Goal: Transaction & Acquisition: Purchase product/service

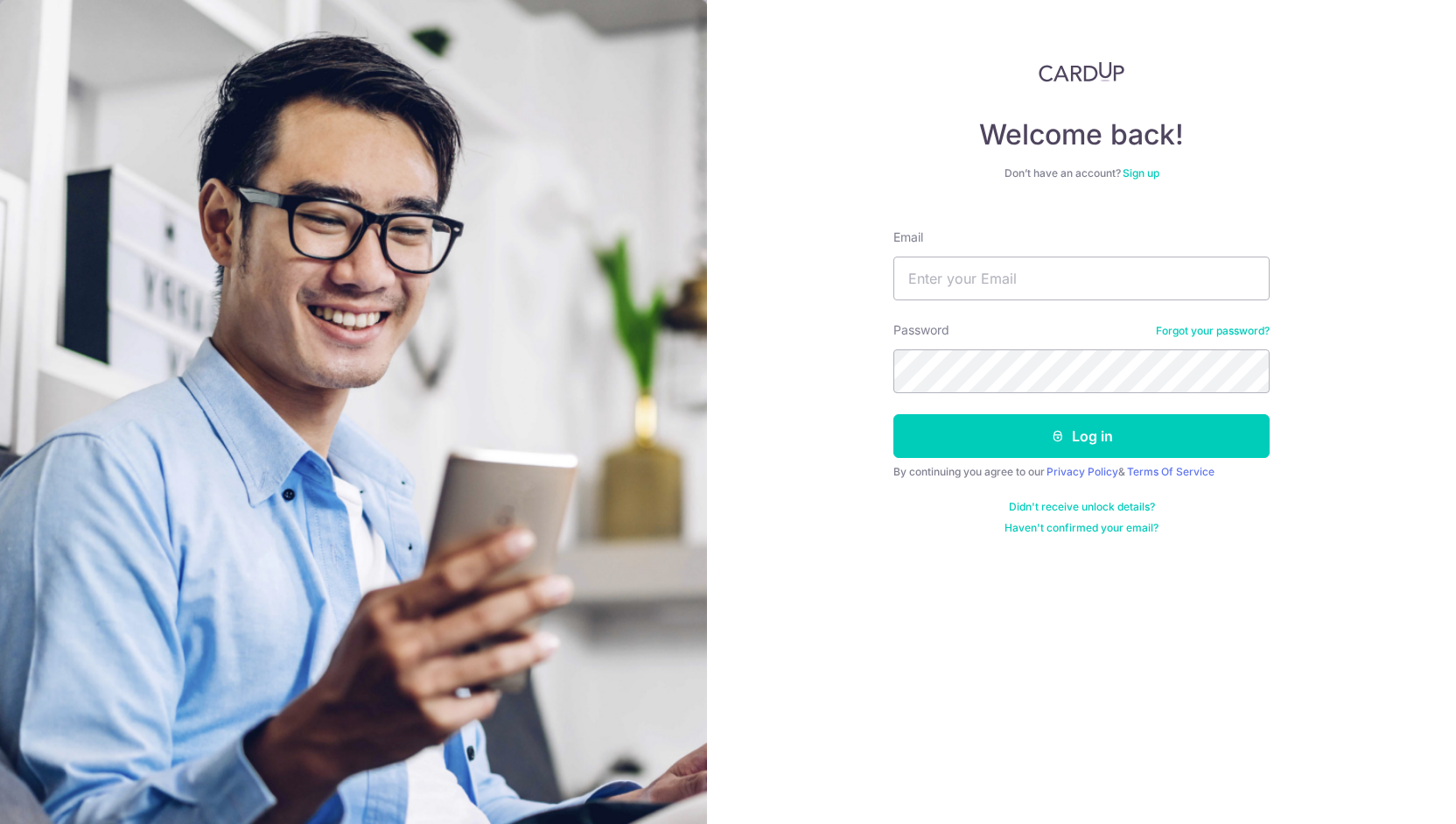
type input "juliana.phang@outlook.com"
click at [893, 414] on button "Log in" at bounding box center [1080, 436] width 376 height 44
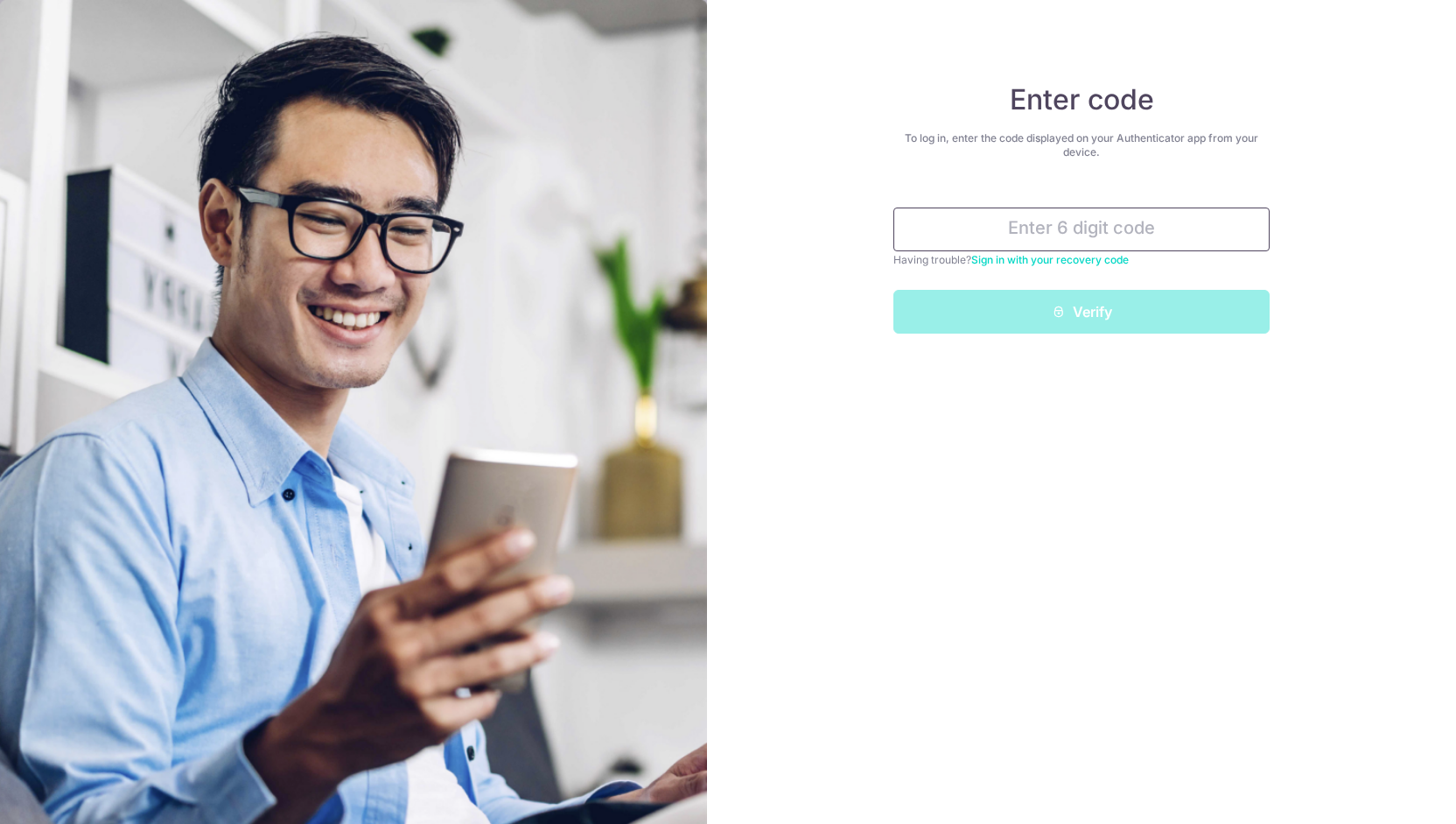
click at [1081, 217] on input "text" at bounding box center [1080, 229] width 376 height 44
type input "7"
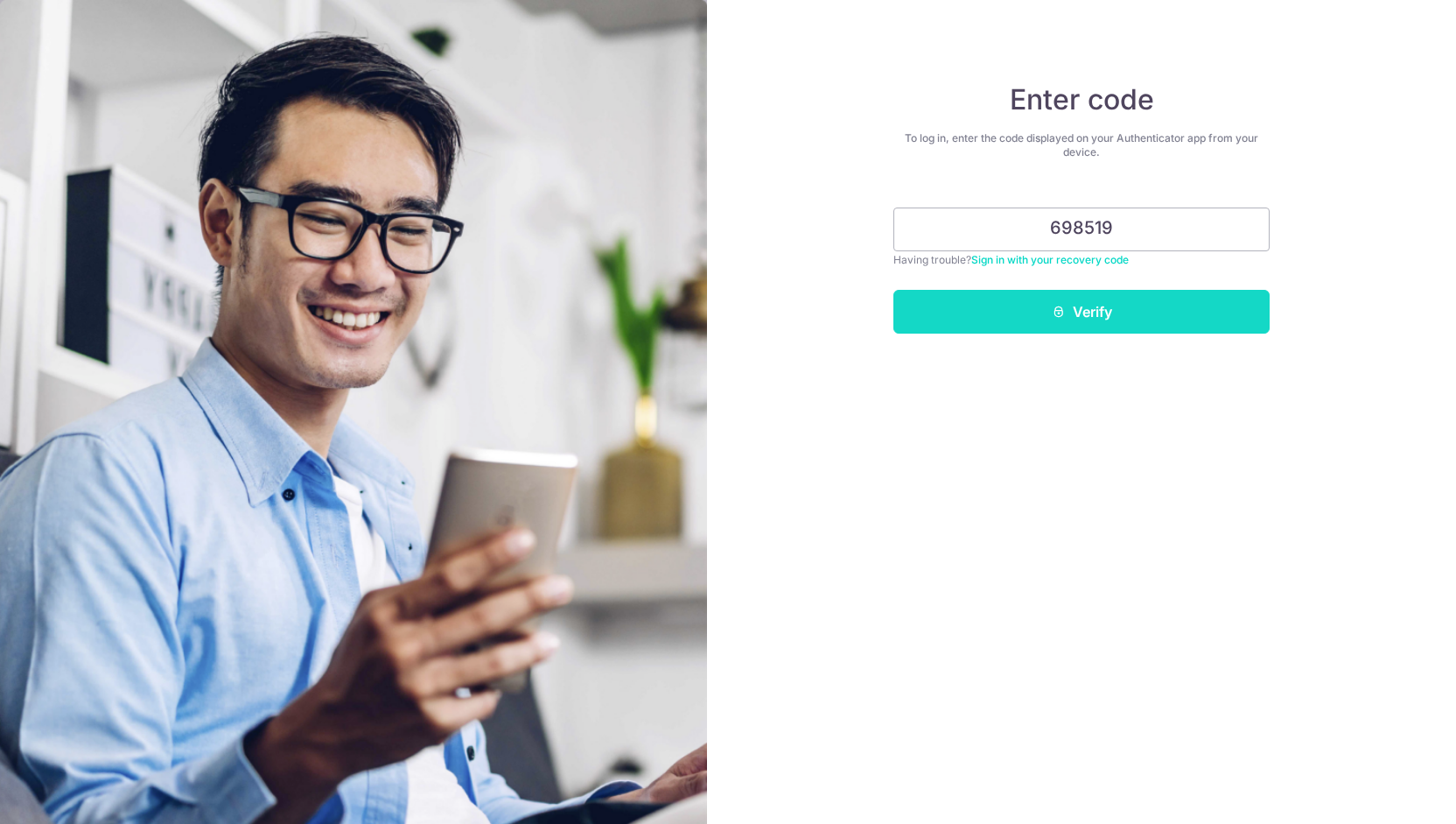
type input "698519"
click at [1087, 314] on button "Verify" at bounding box center [1080, 312] width 376 height 44
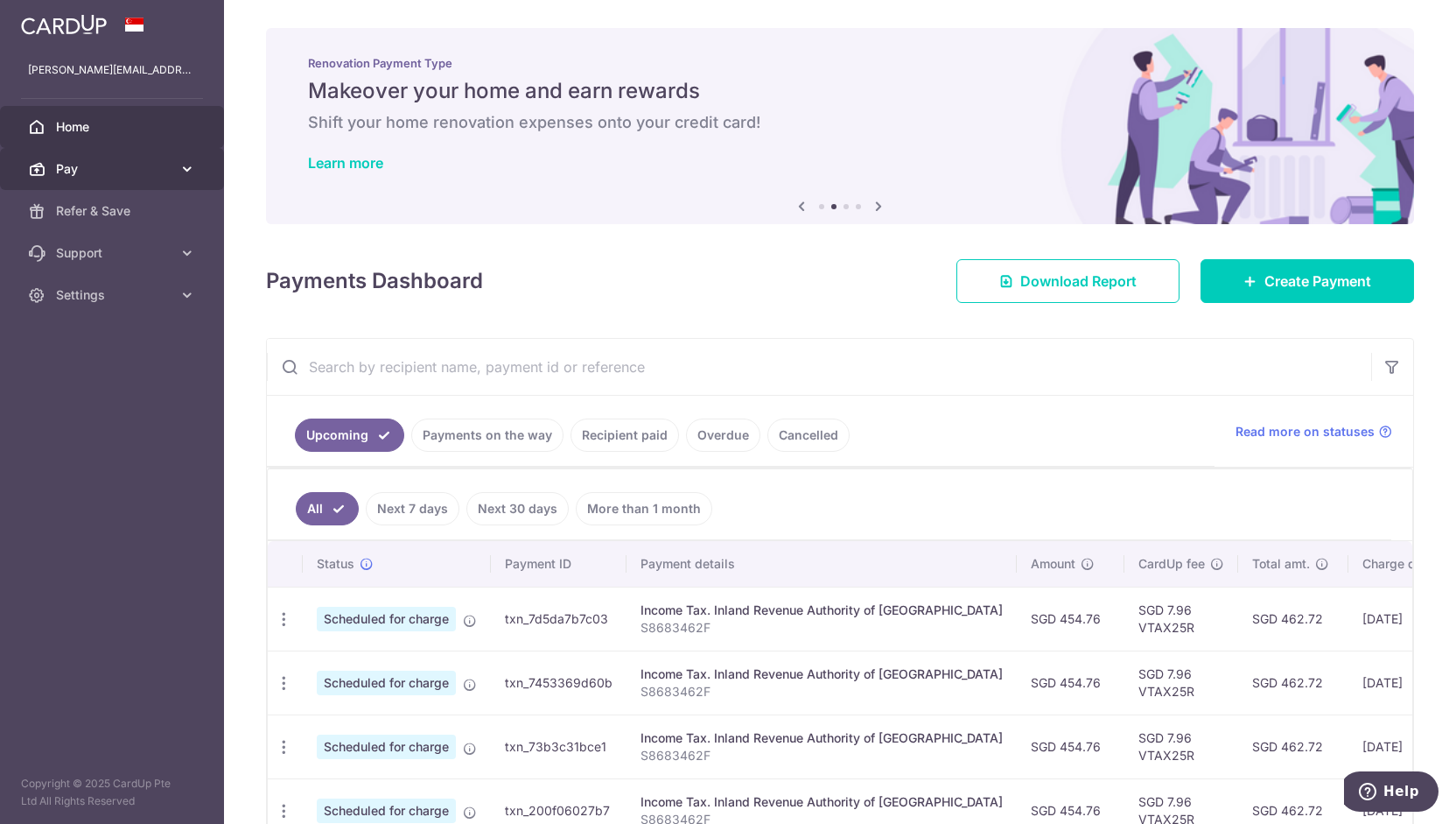
click at [96, 155] on link "Pay" at bounding box center [112, 169] width 224 height 42
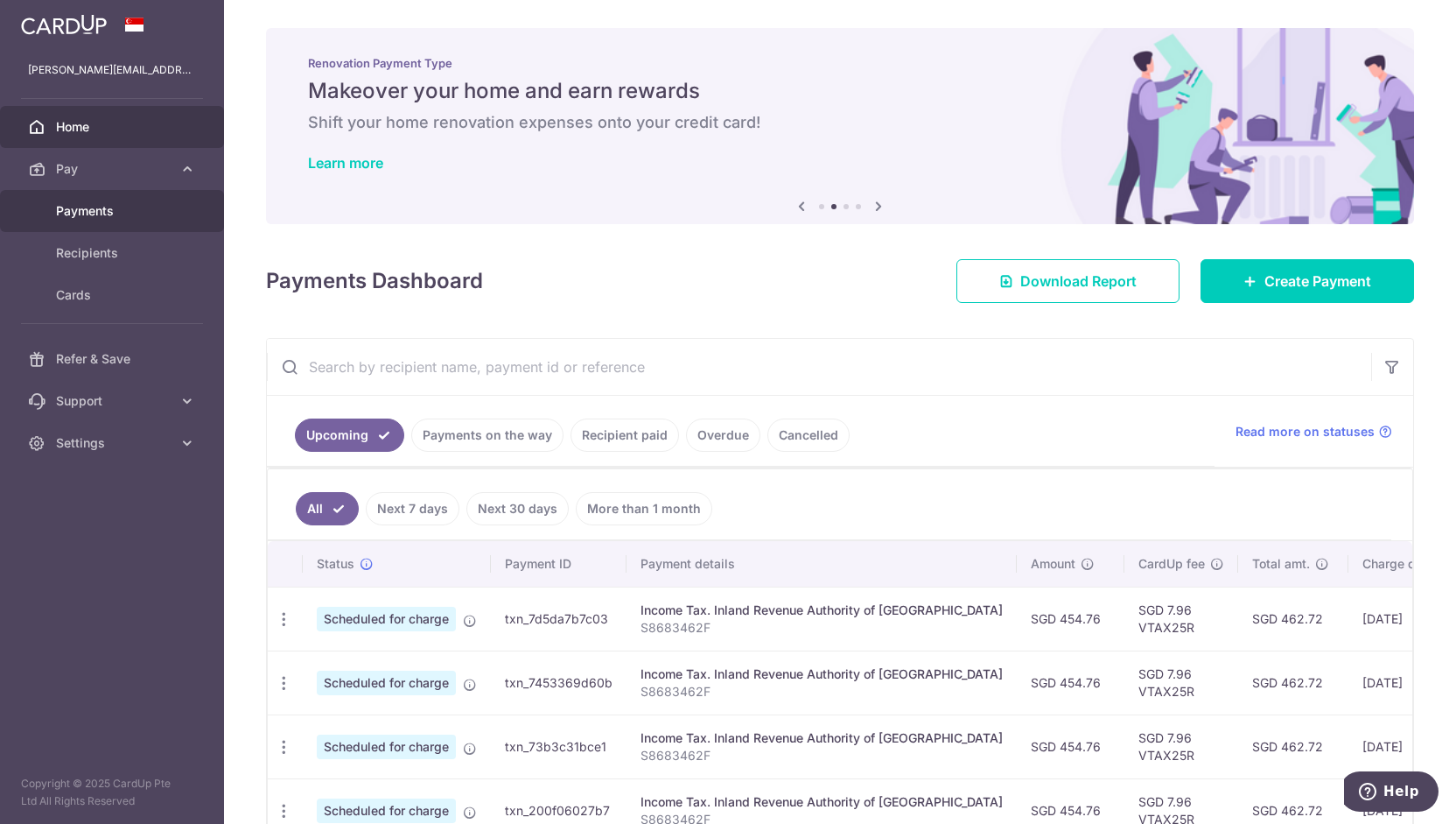
click at [98, 216] on span "Payments" at bounding box center [114, 210] width 115 height 17
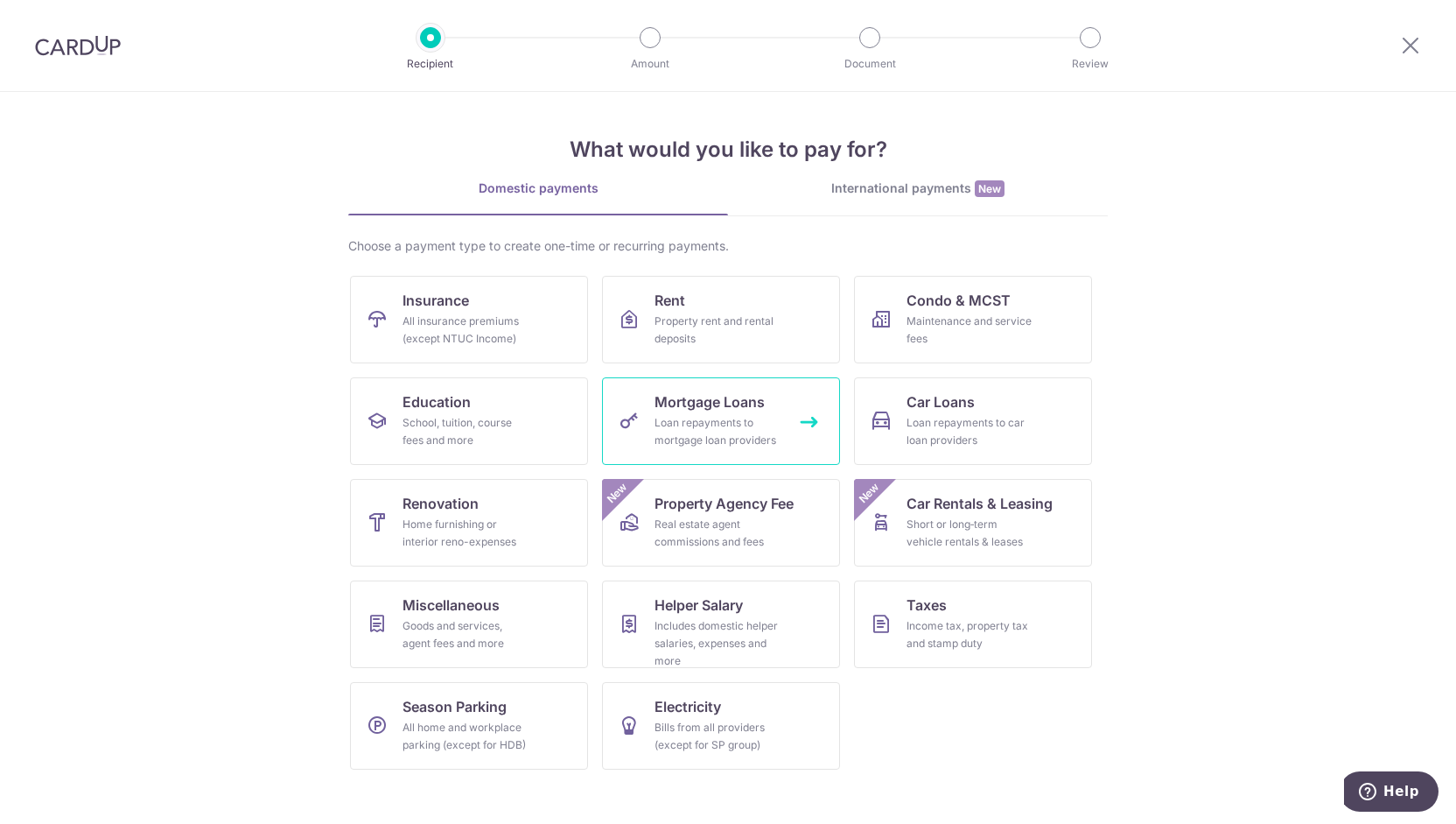
click at [753, 397] on span "Mortgage Loans" at bounding box center [709, 402] width 110 height 21
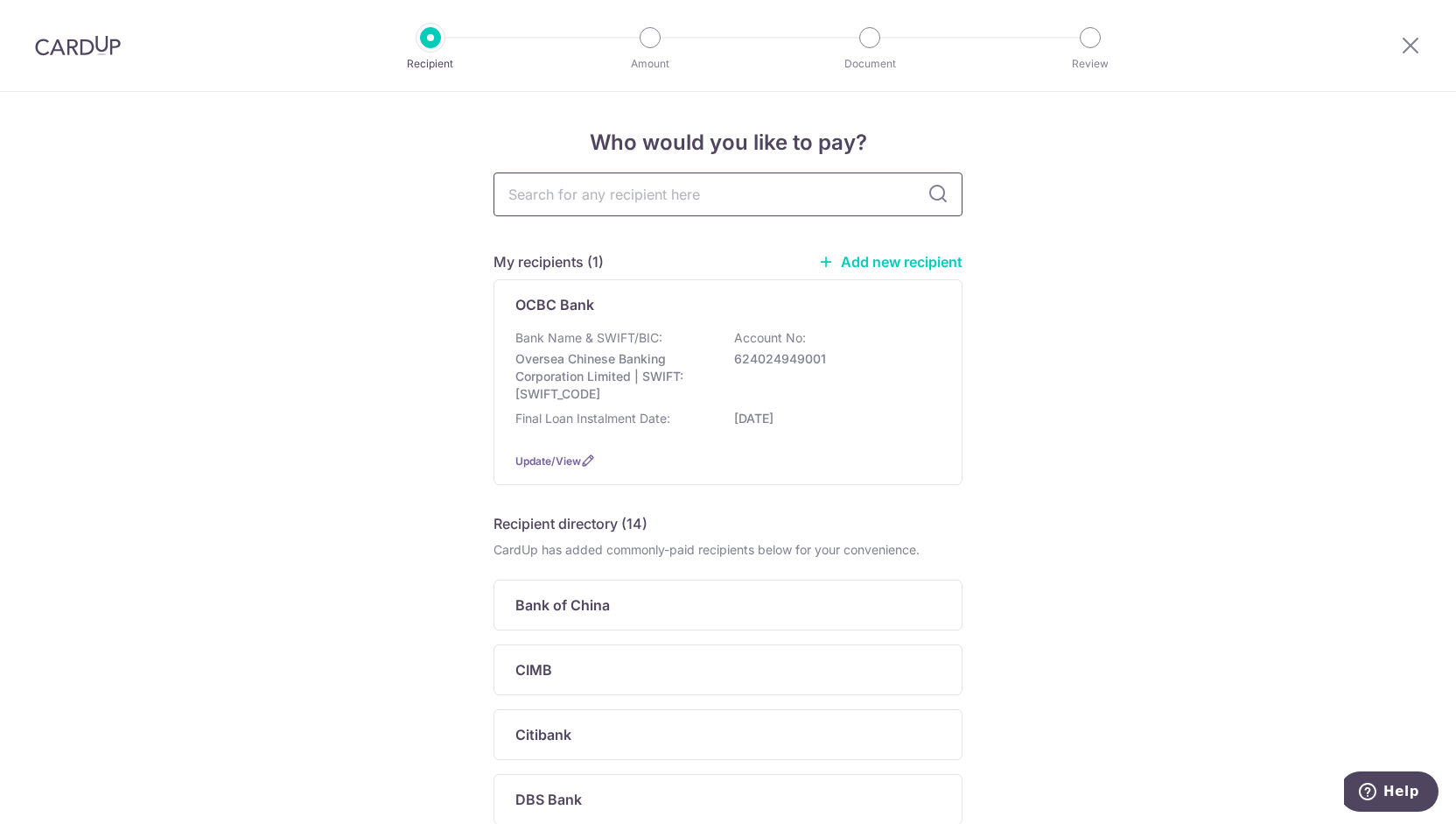
click at [703, 194] on input "text" at bounding box center [727, 194] width 469 height 44
click at [554, 316] on div "OCBC Bank Bank Name & SWIFT/BIC: Oversea Chinese Banking Corporation Limited | …" at bounding box center [727, 382] width 469 height 206
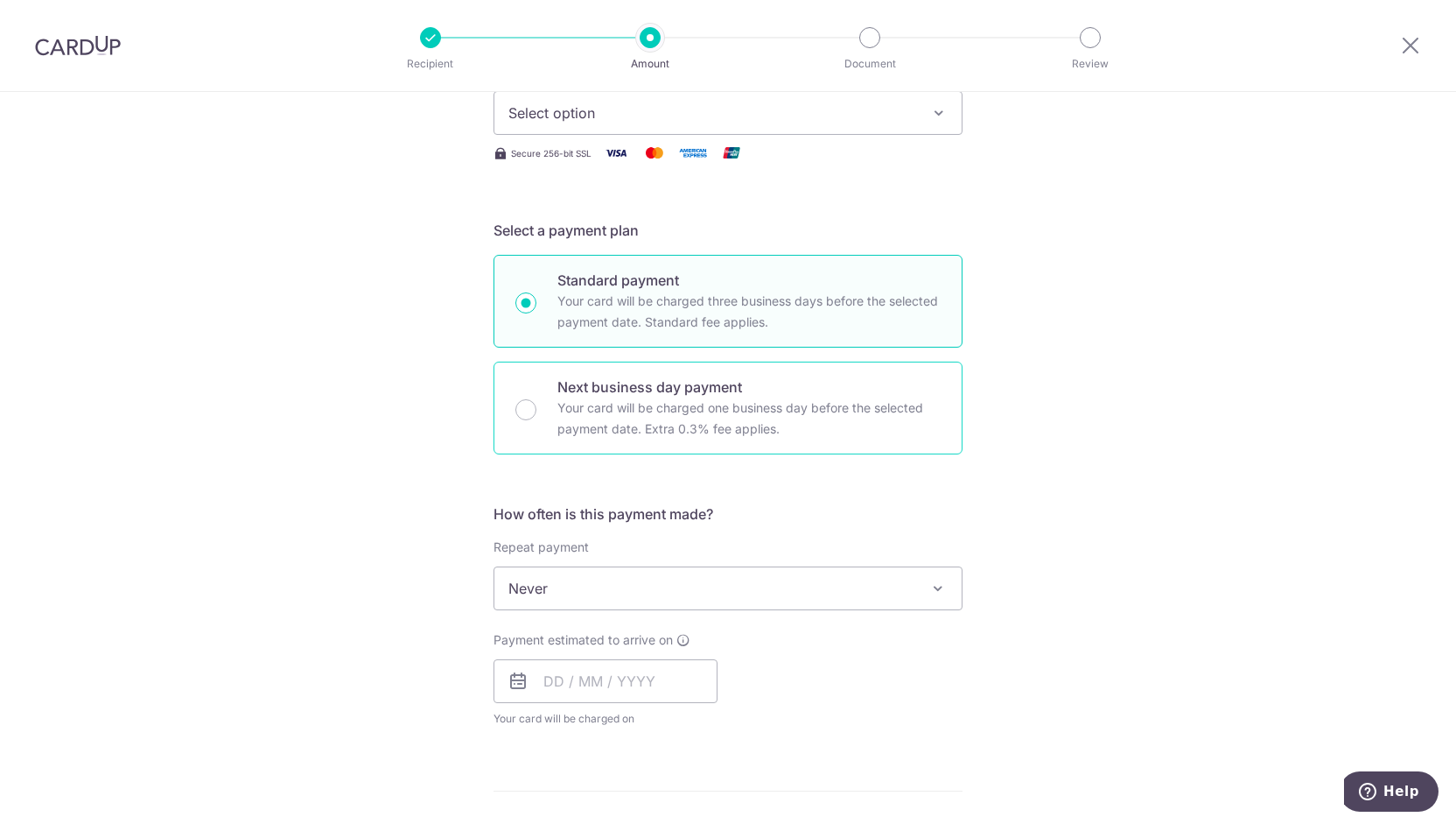
scroll to position [350, 0]
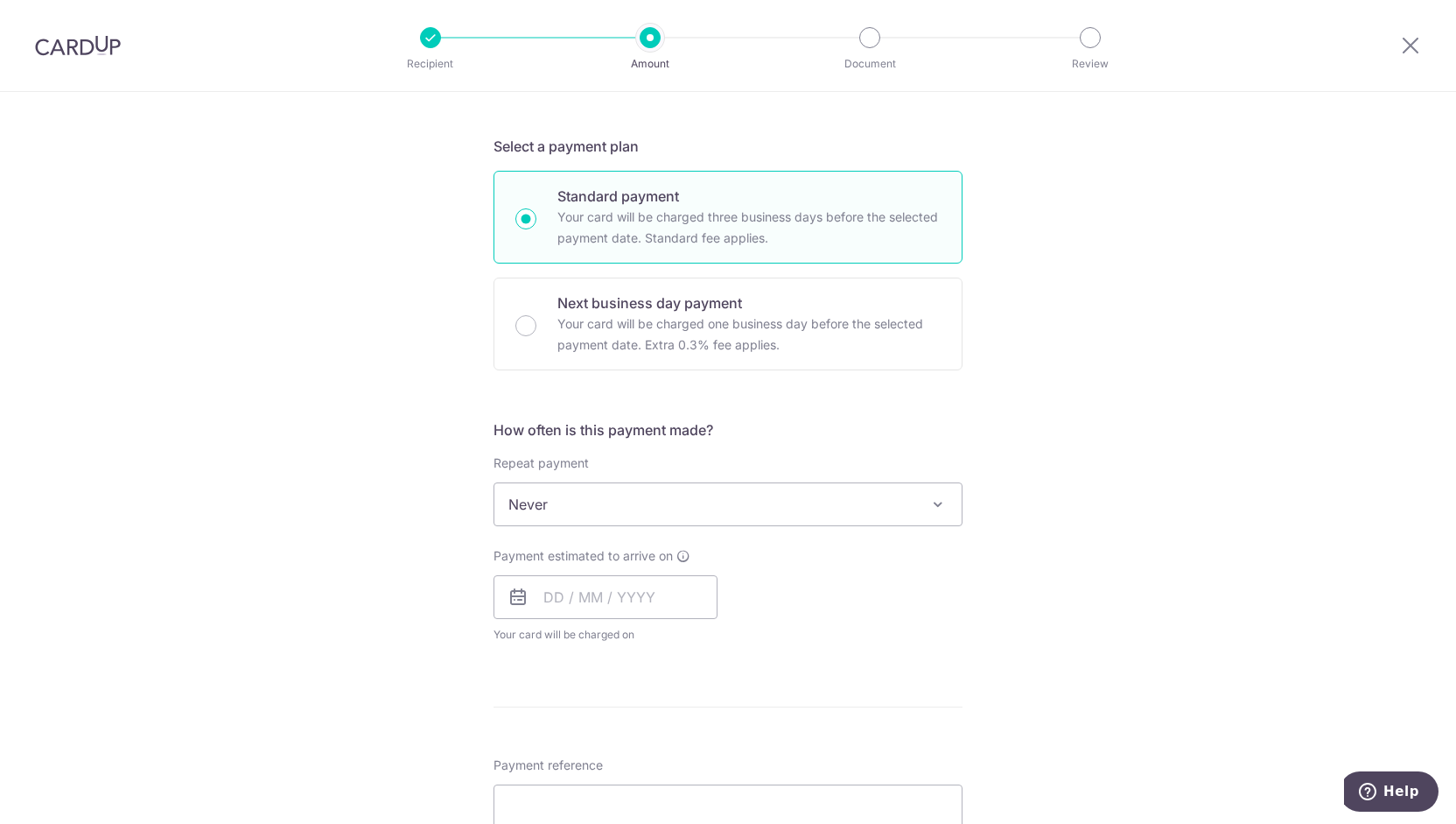
click at [542, 490] on span "Never" at bounding box center [727, 504] width 467 height 42
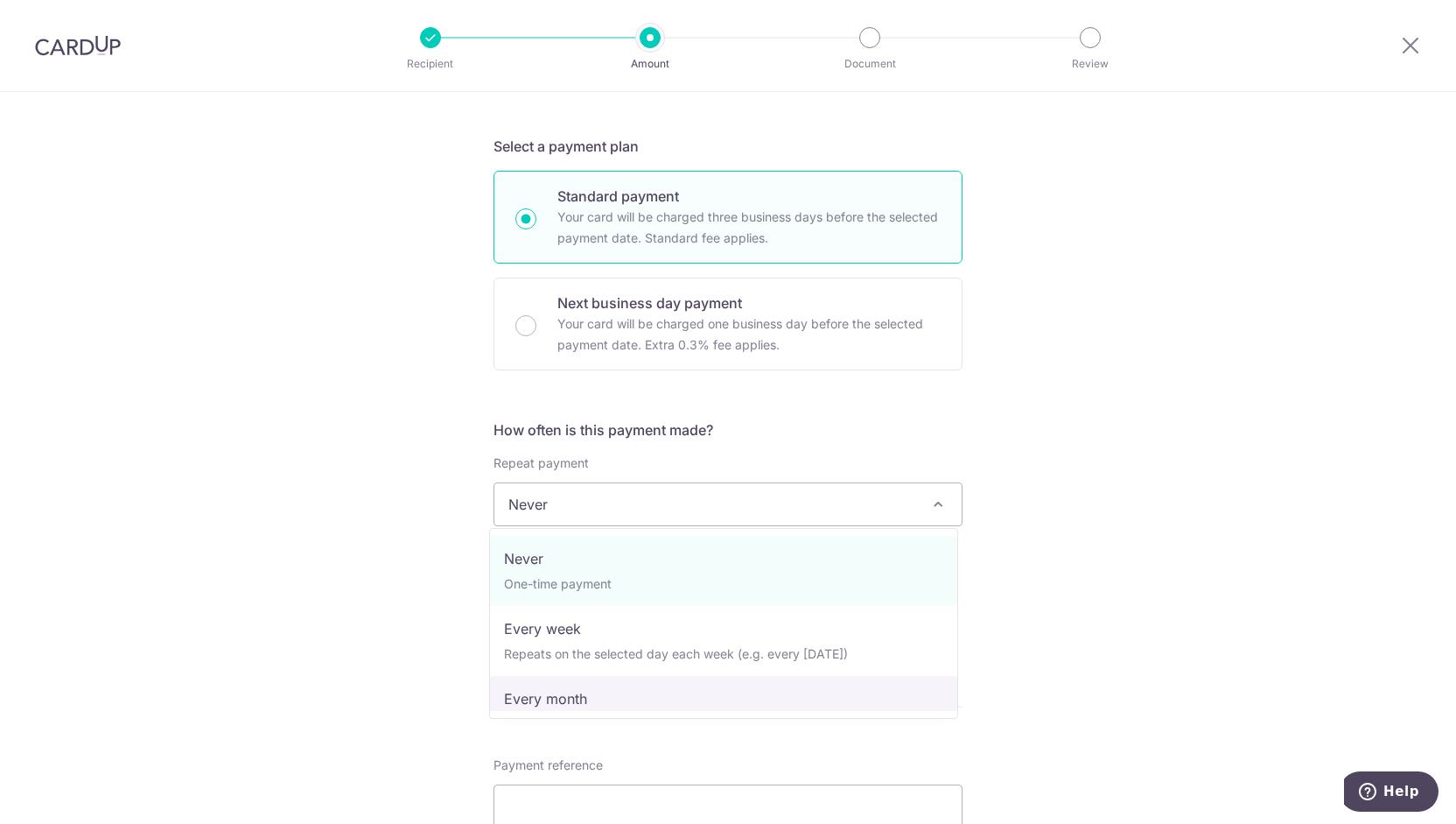
select select "3"
type input "15/12/2043"
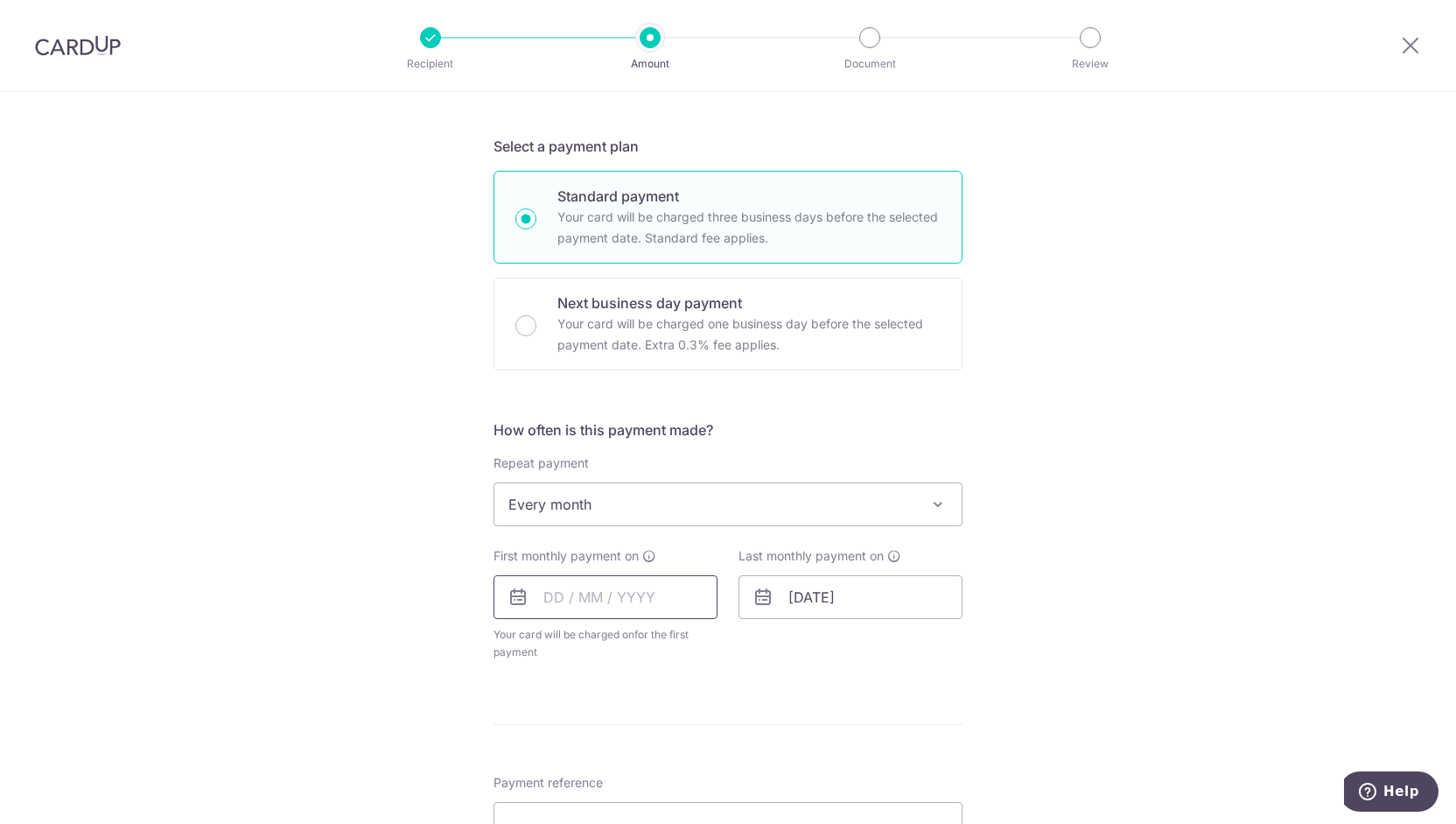
click at [614, 597] on input "text" at bounding box center [605, 597] width 224 height 44
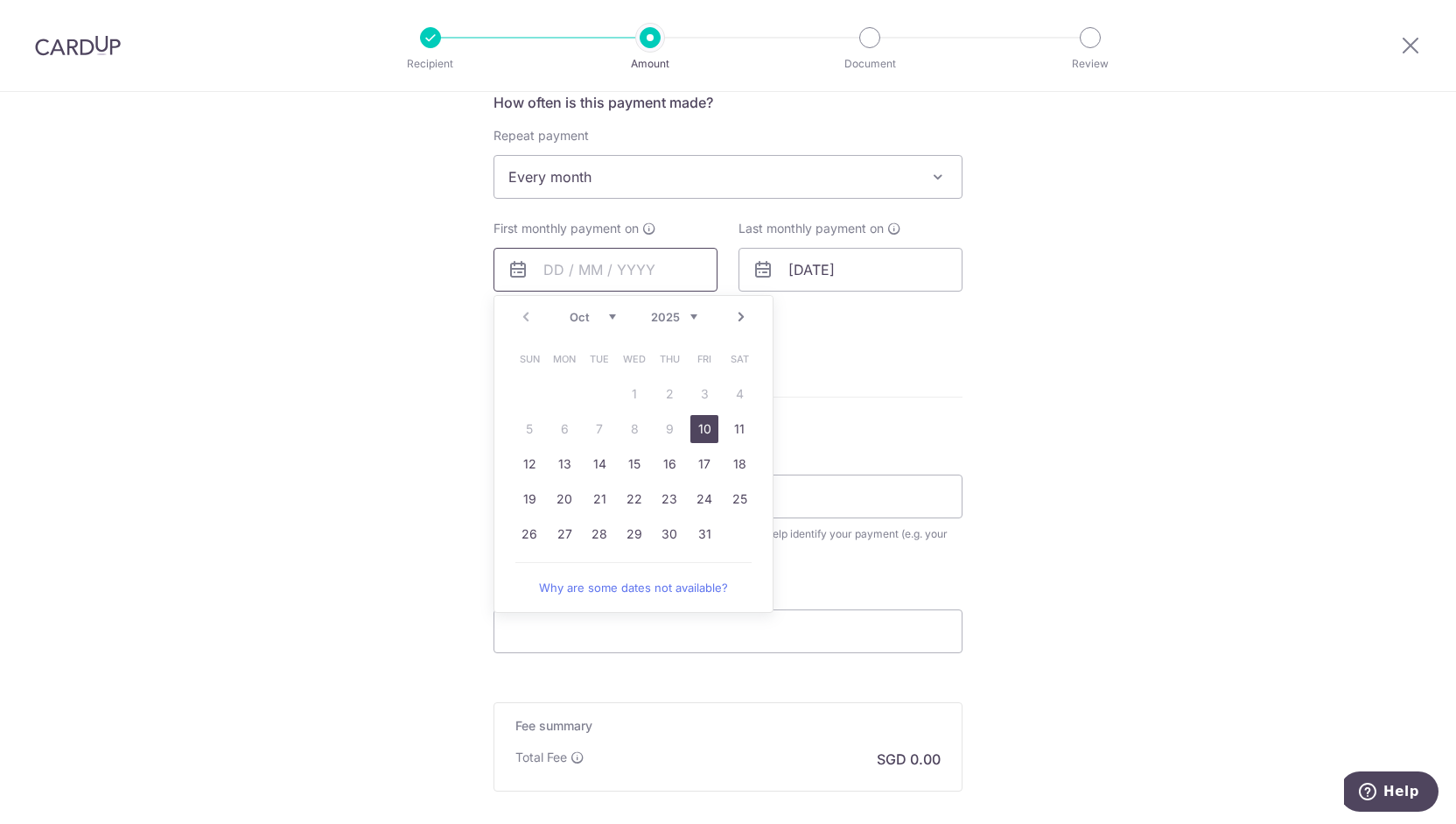
scroll to position [700, 0]
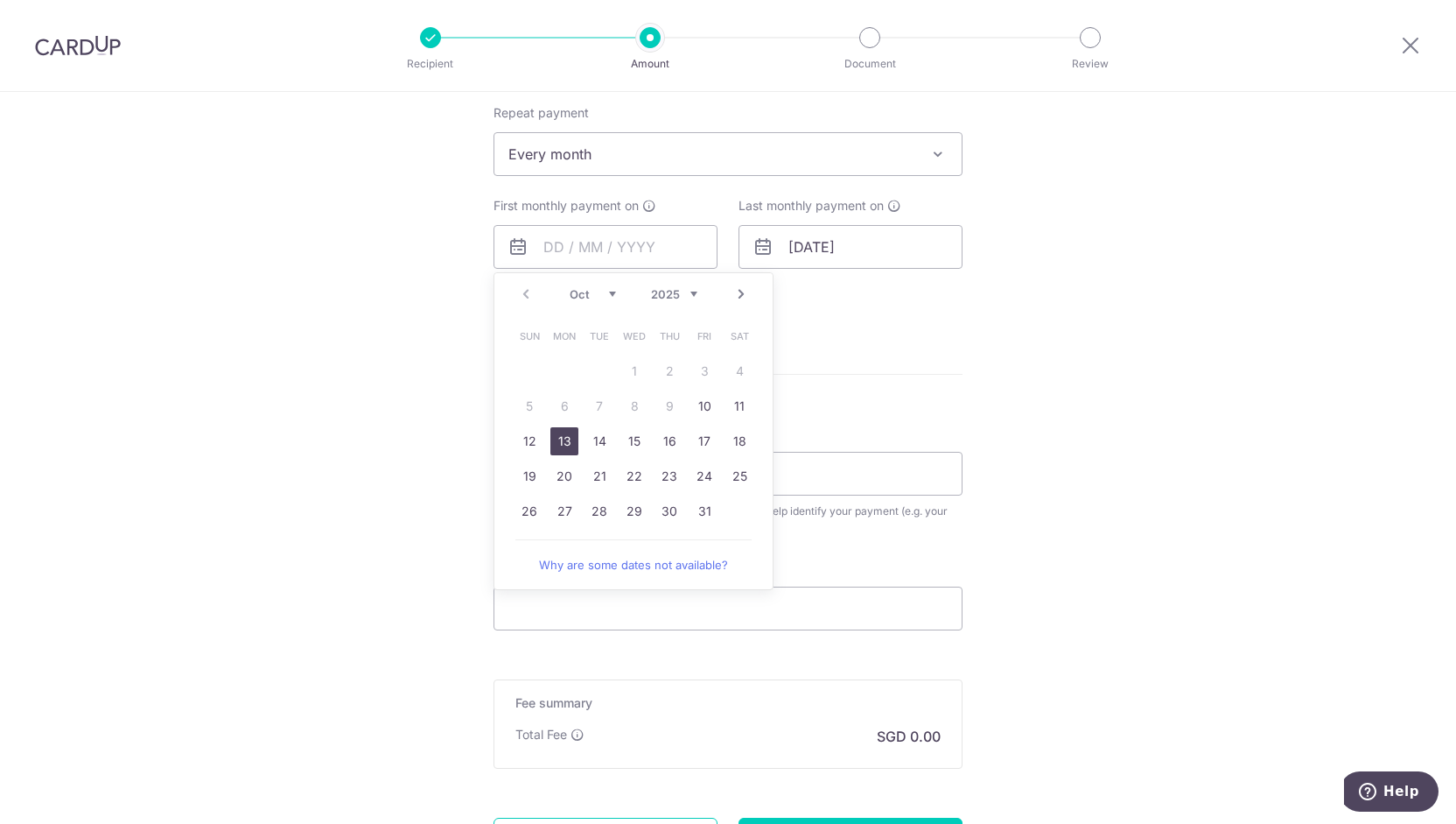
click at [553, 435] on link "13" at bounding box center [564, 441] width 28 height 28
type input "[DATE]"
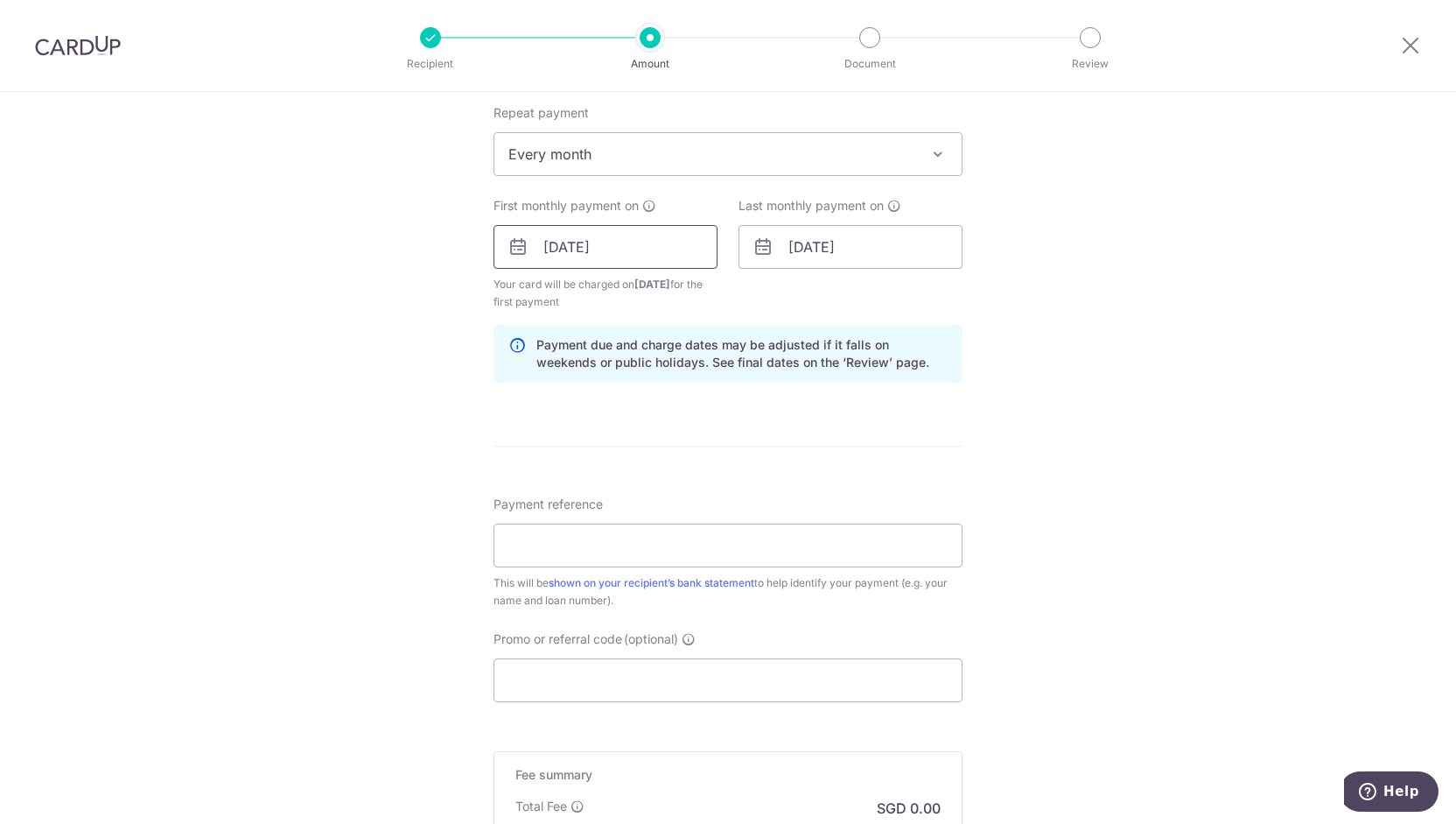
click at [544, 245] on input "13/10/2025" at bounding box center [605, 246] width 224 height 44
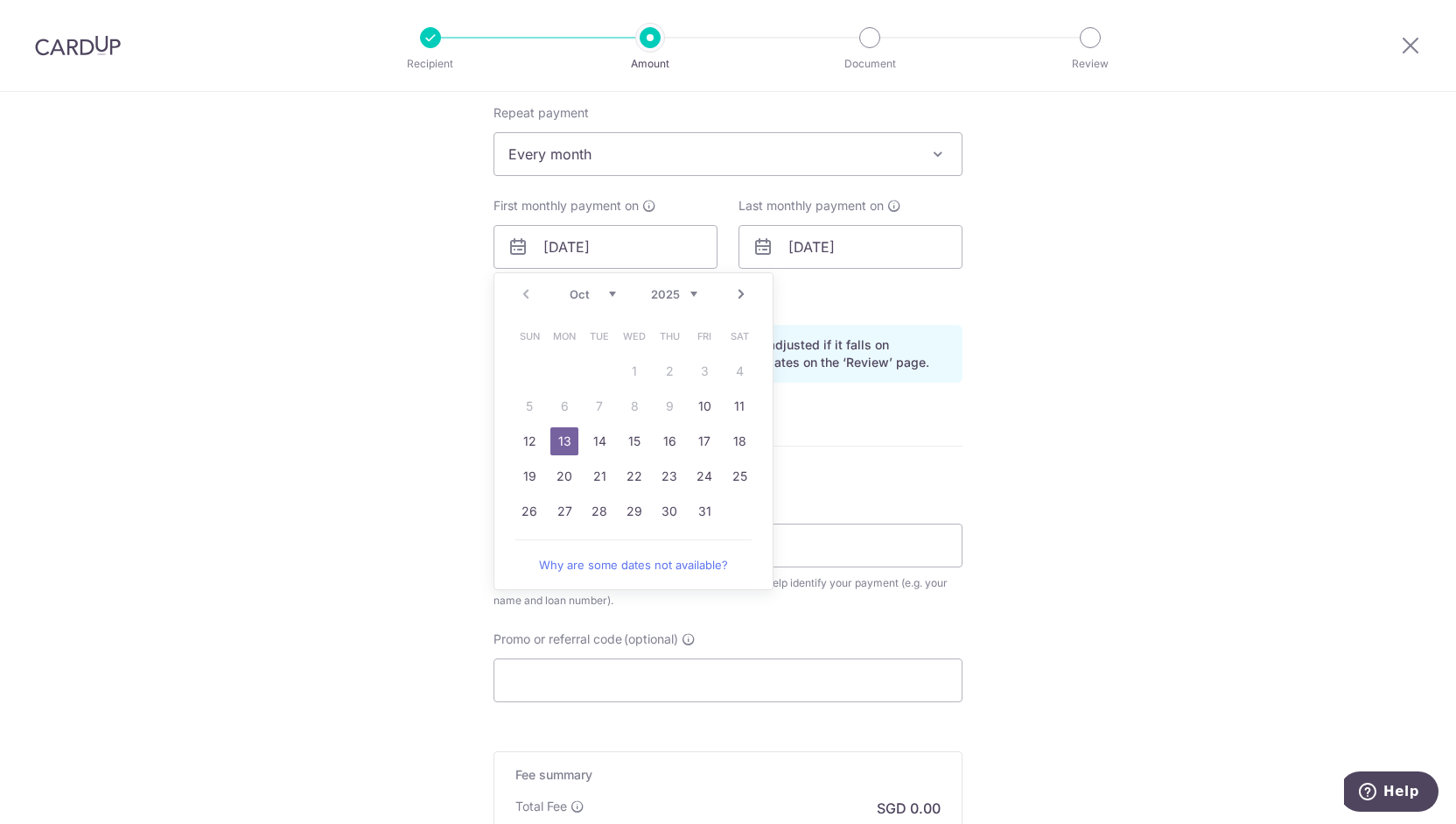
click at [1112, 385] on div "Tell us more about your payment Enter payment amount SGD Select Card Select opt…" at bounding box center [728, 228] width 1456 height 1673
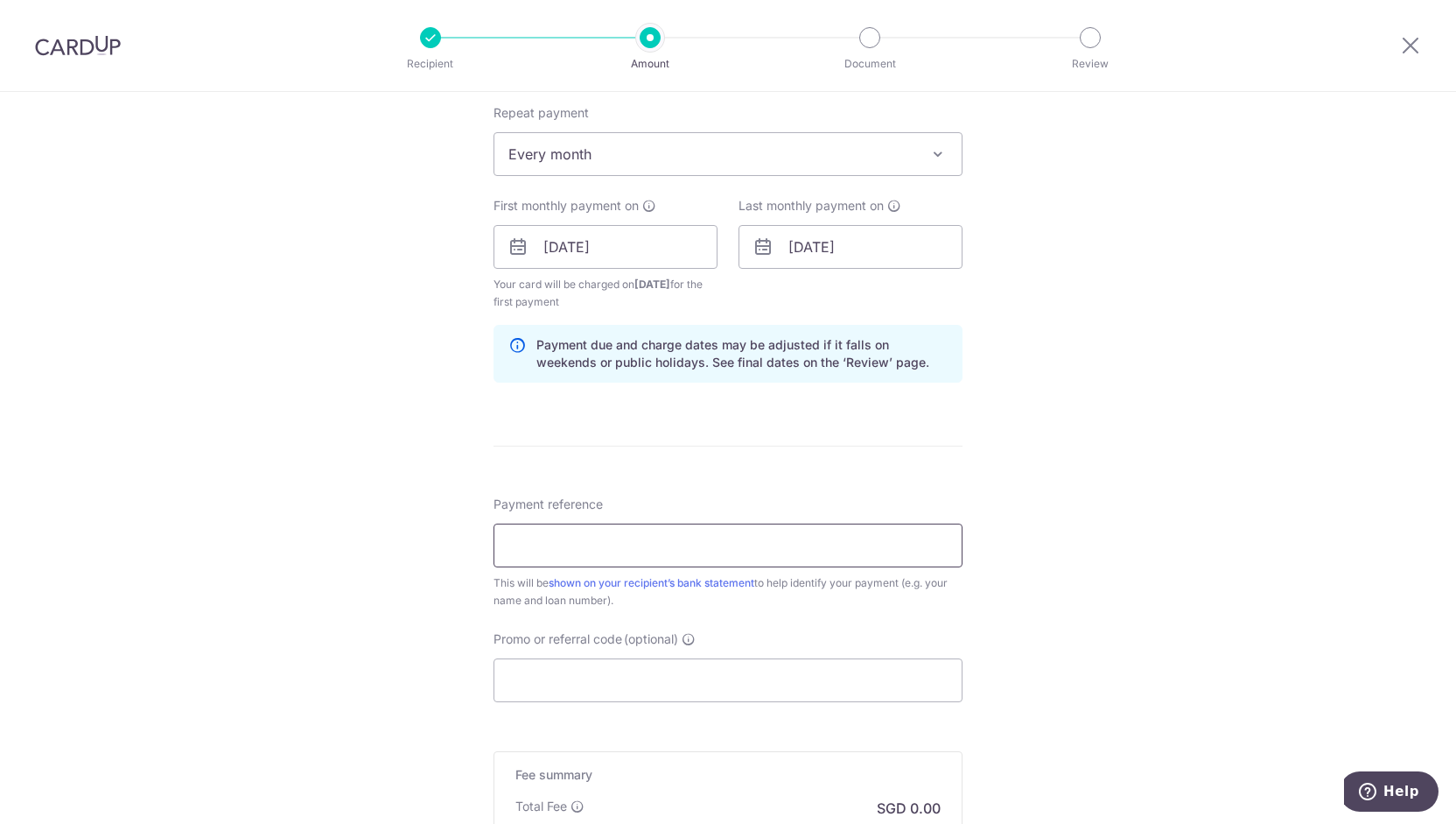
click at [658, 529] on input "Payment reference" at bounding box center [727, 546] width 469 height 44
click at [516, 500] on span "Payment reference" at bounding box center [548, 504] width 110 height 17
click at [516, 524] on input "Payment reference" at bounding box center [727, 546] width 469 height 44
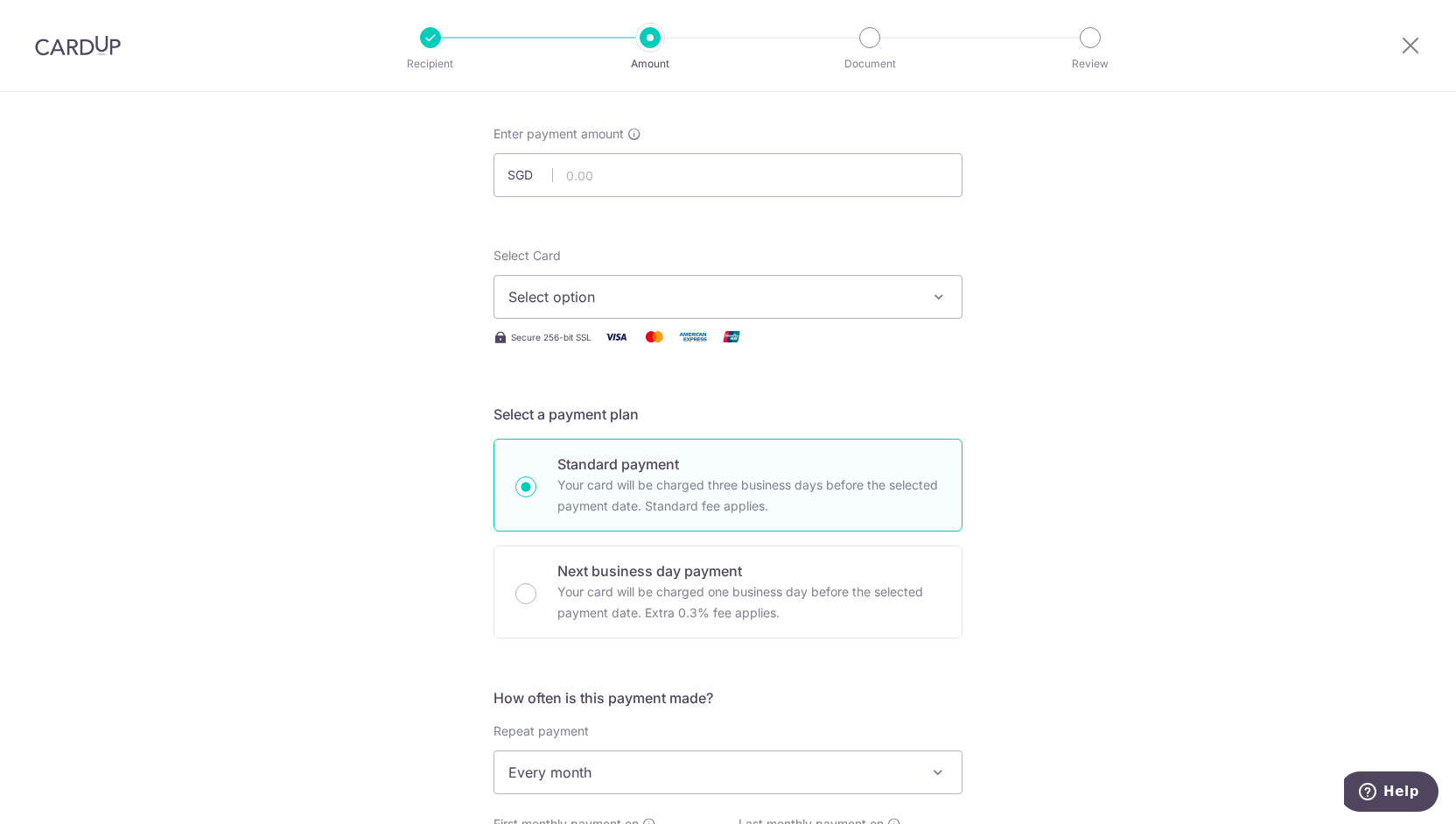
scroll to position [0, 0]
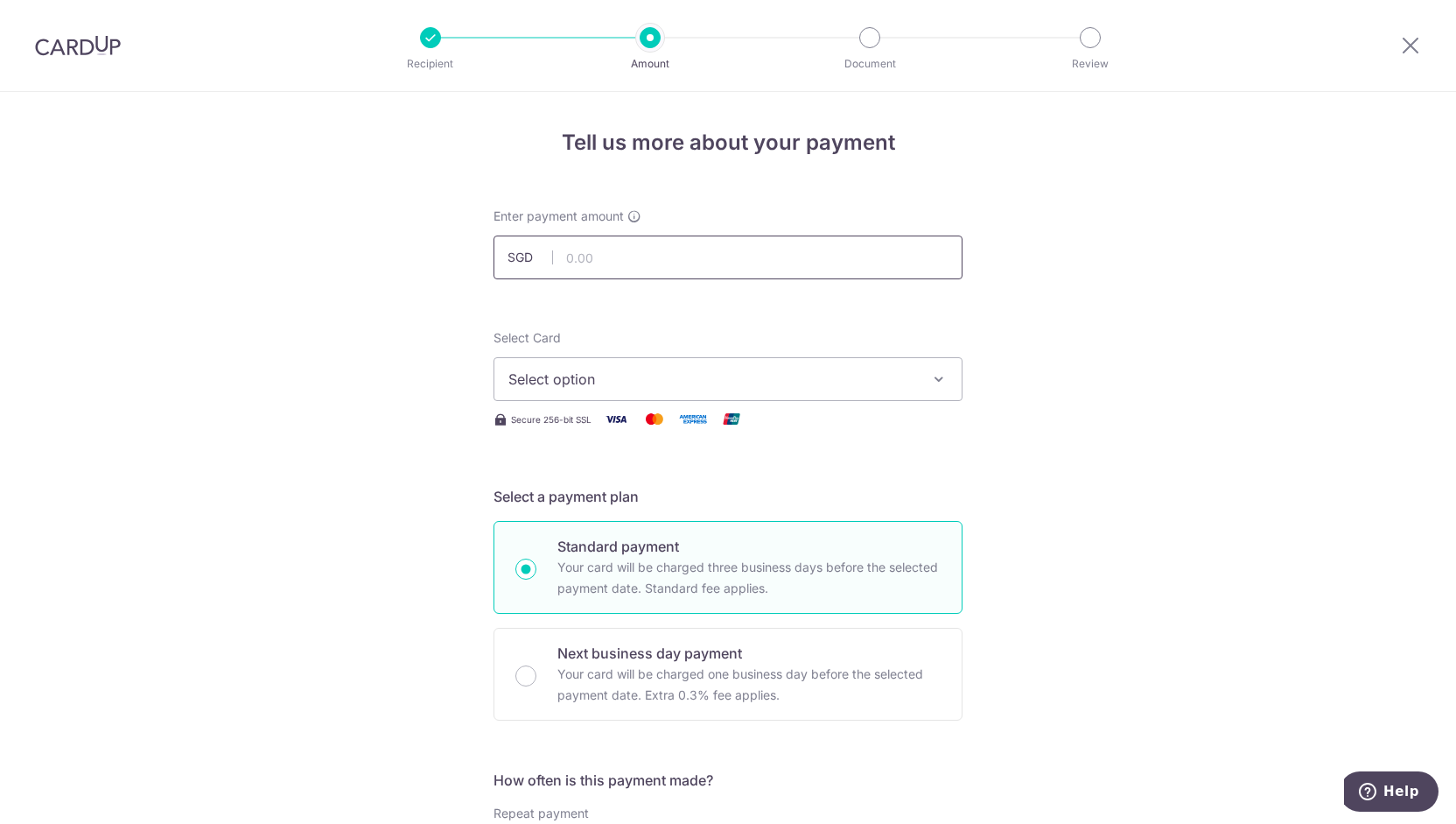
click at [607, 261] on input "text" at bounding box center [727, 258] width 469 height 44
type input "947.46"
click at [824, 351] on div "Select Card Select option Add credit card Your Cards **** 1136" at bounding box center [727, 365] width 469 height 72
click at [783, 379] on span "Select option" at bounding box center [712, 379] width 408 height 21
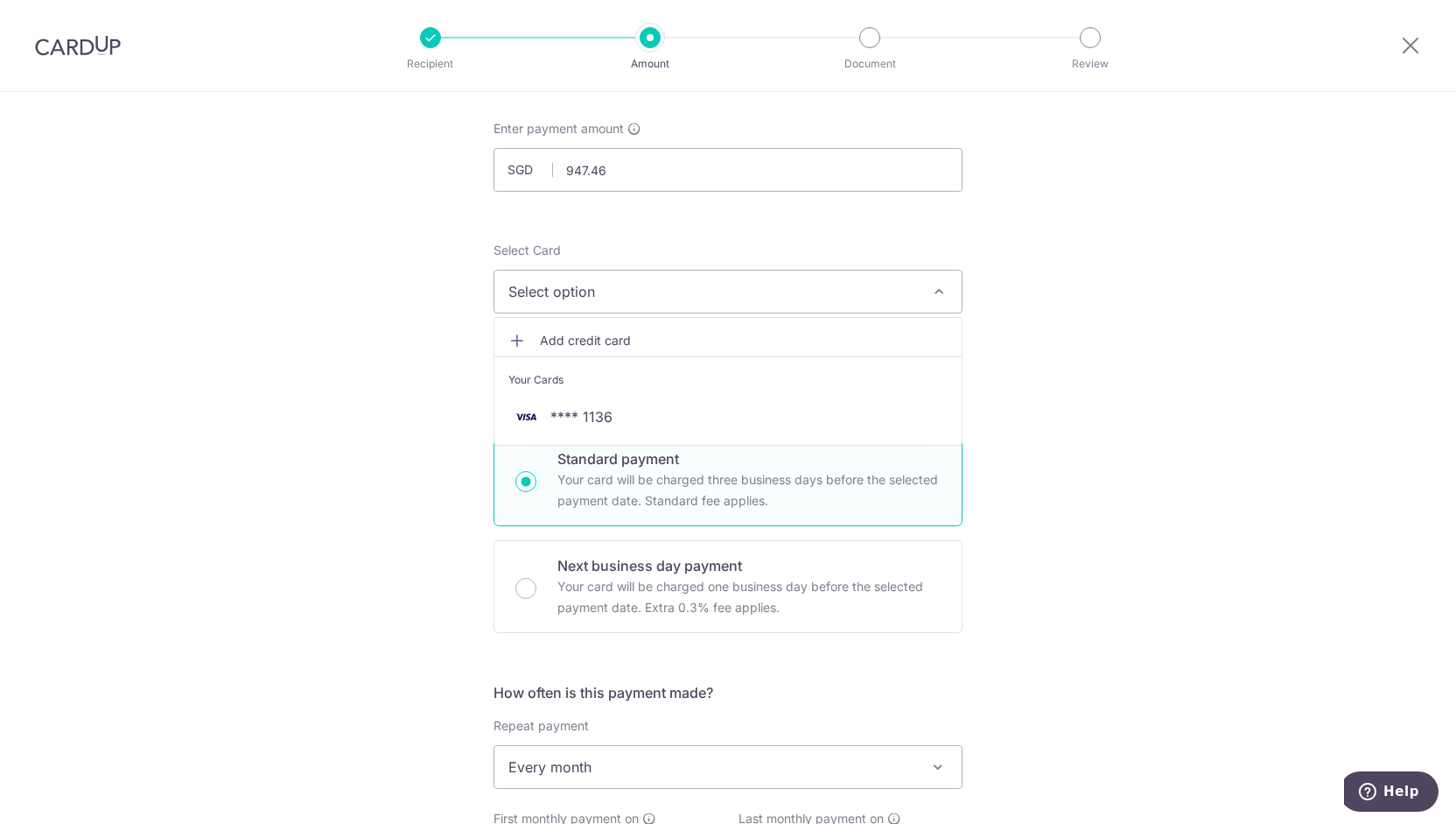
click at [583, 334] on span "Add credit card" at bounding box center [743, 340] width 408 height 17
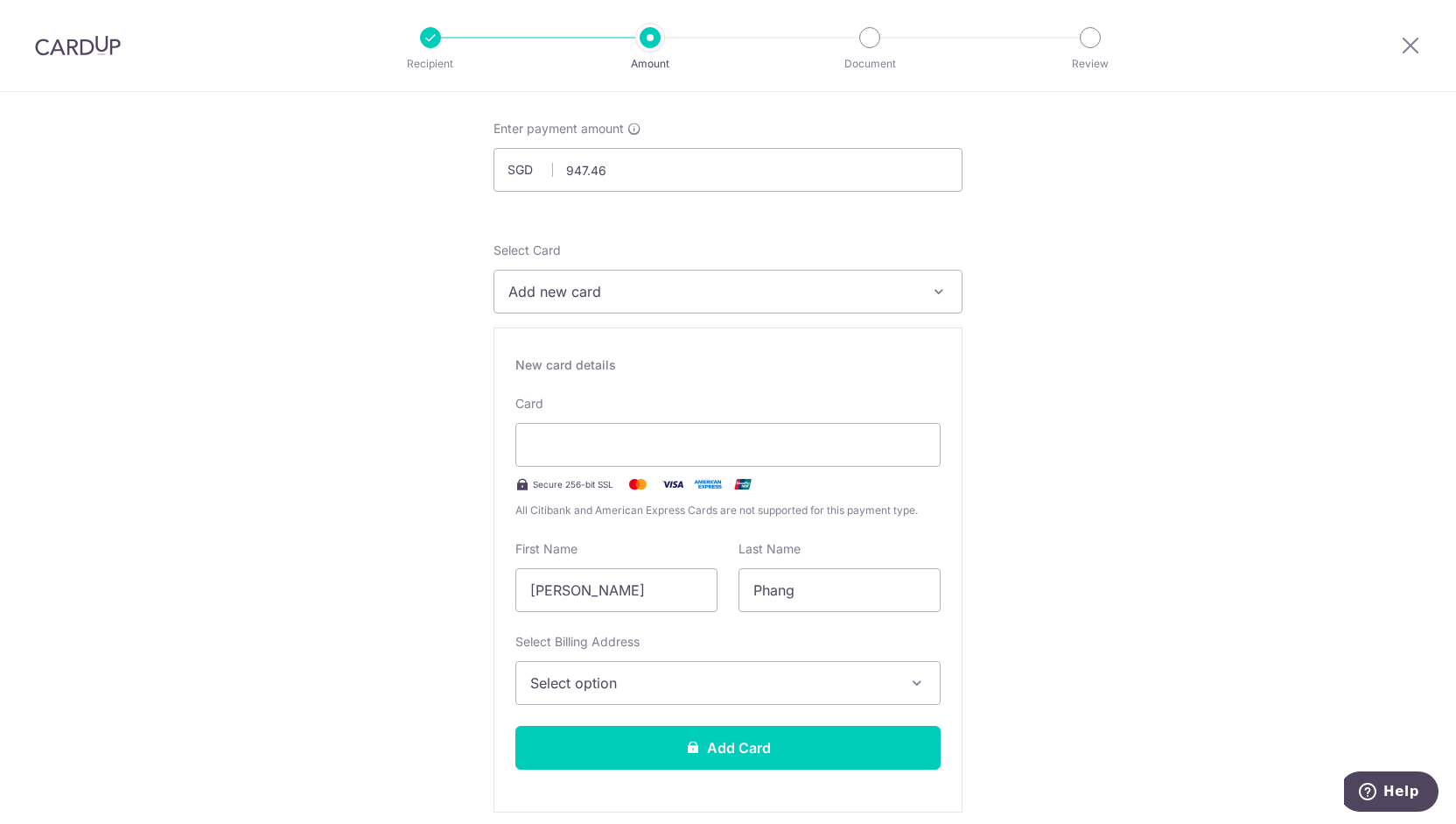
click at [627, 667] on button "Select option" at bounding box center [727, 683] width 425 height 44
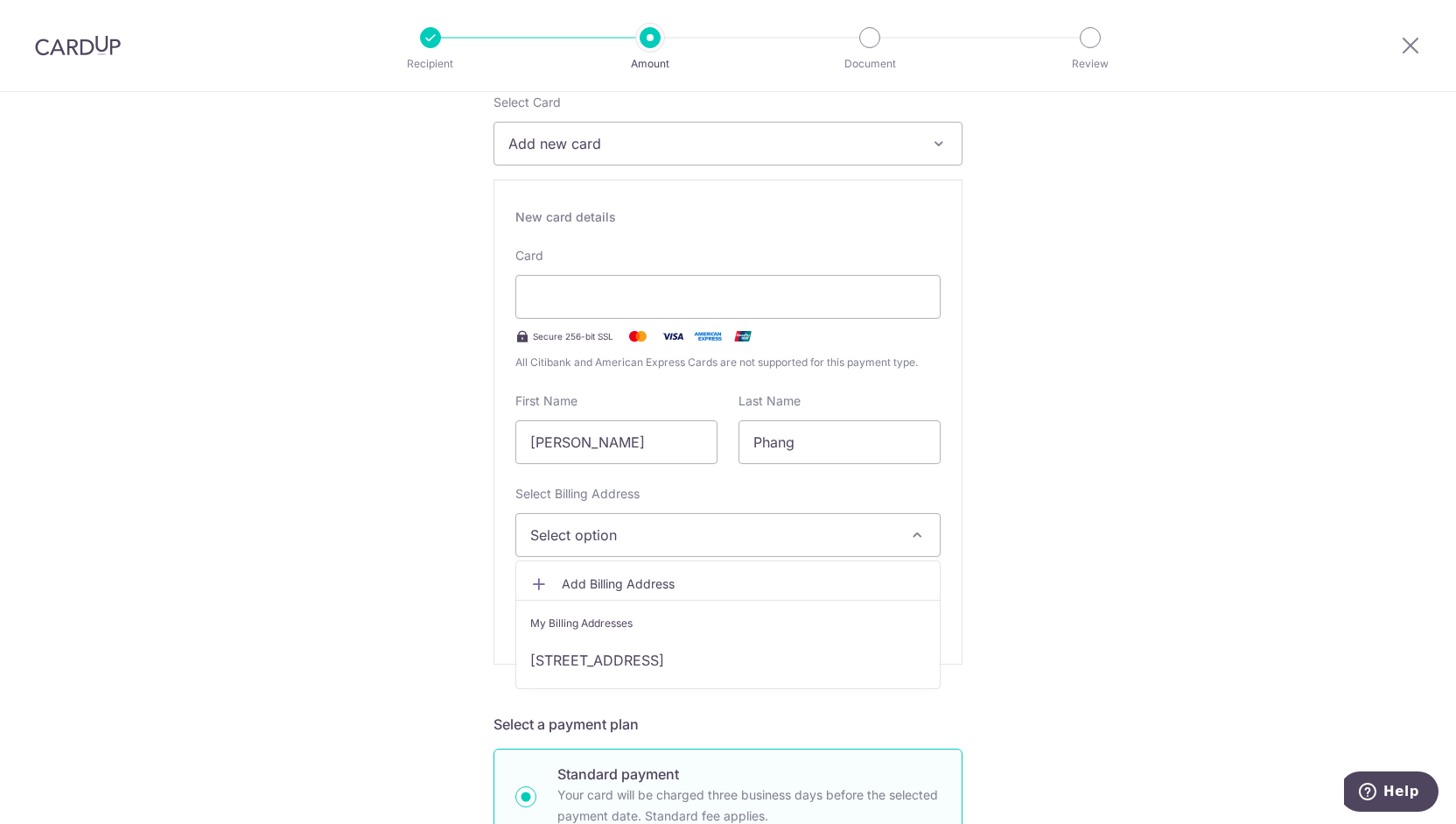
scroll to position [262, 0]
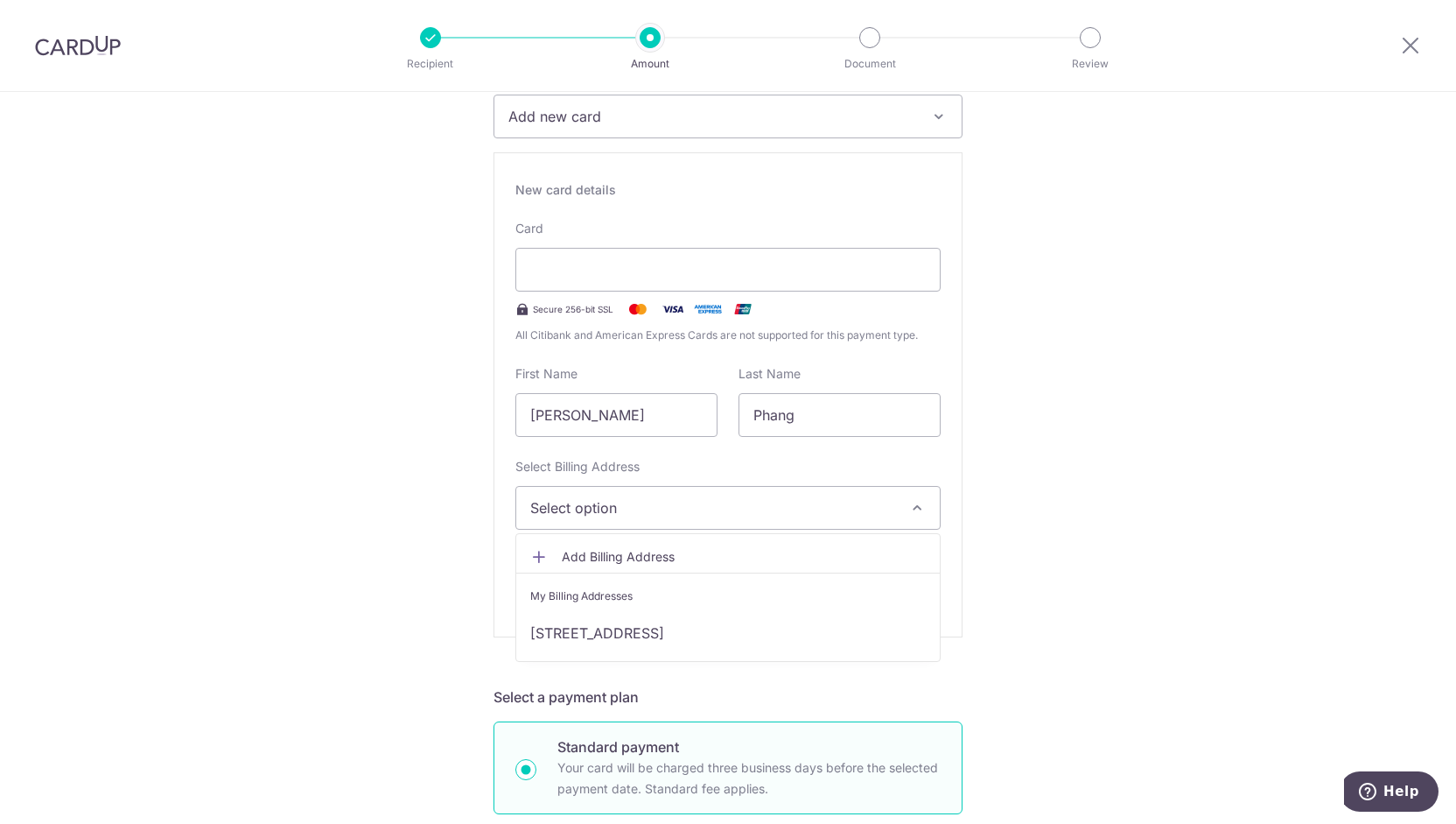
click at [606, 543] on link "Add Billing Address" at bounding box center [727, 556] width 423 height 31
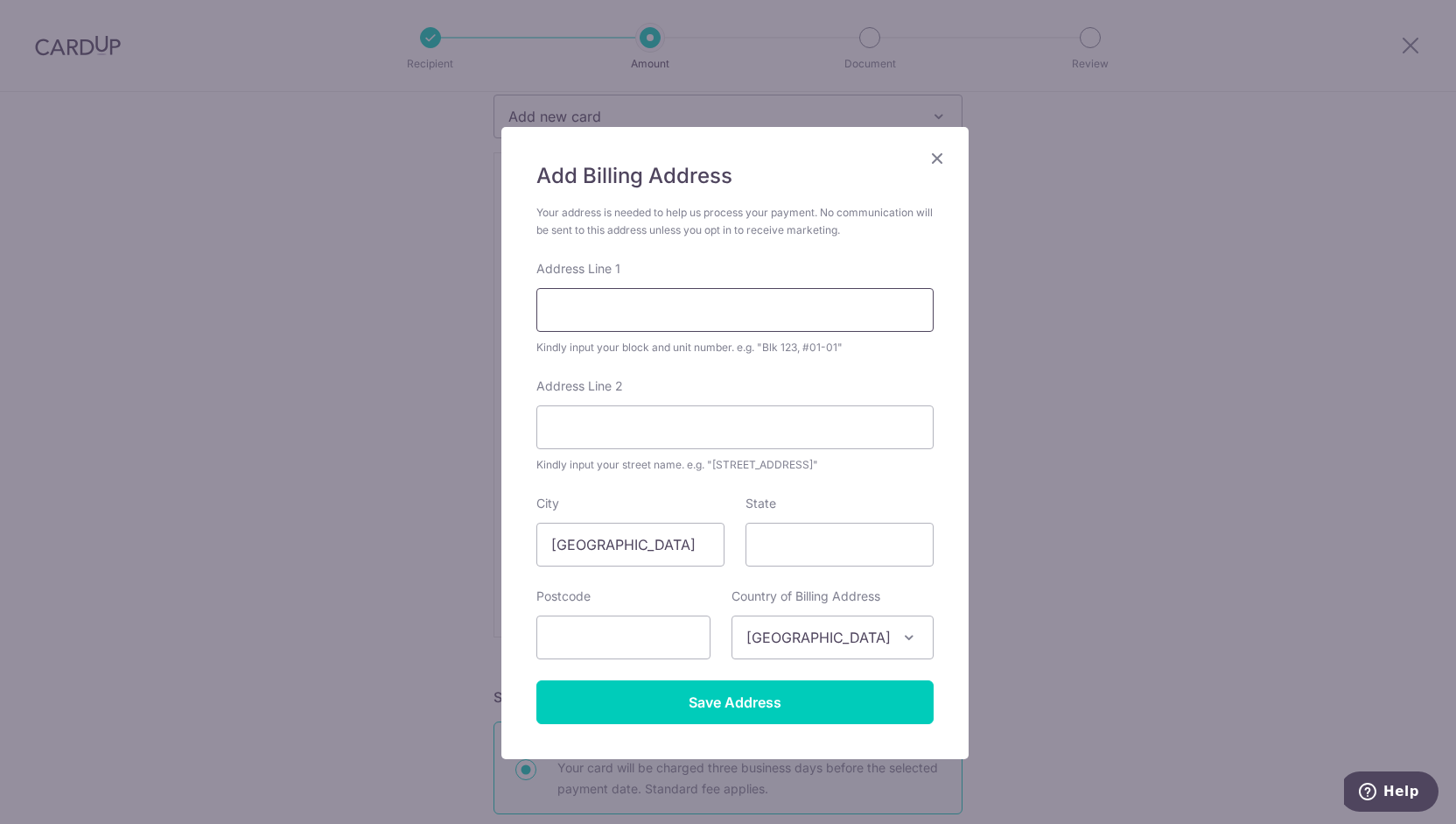
click at [613, 307] on input "Address Line 1" at bounding box center [735, 310] width 398 height 44
type input "12C Marsiling Lane 30-75"
click at [789, 546] on input "State" at bounding box center [839, 545] width 188 height 44
click at [654, 630] on input "text" at bounding box center [623, 637] width 174 height 44
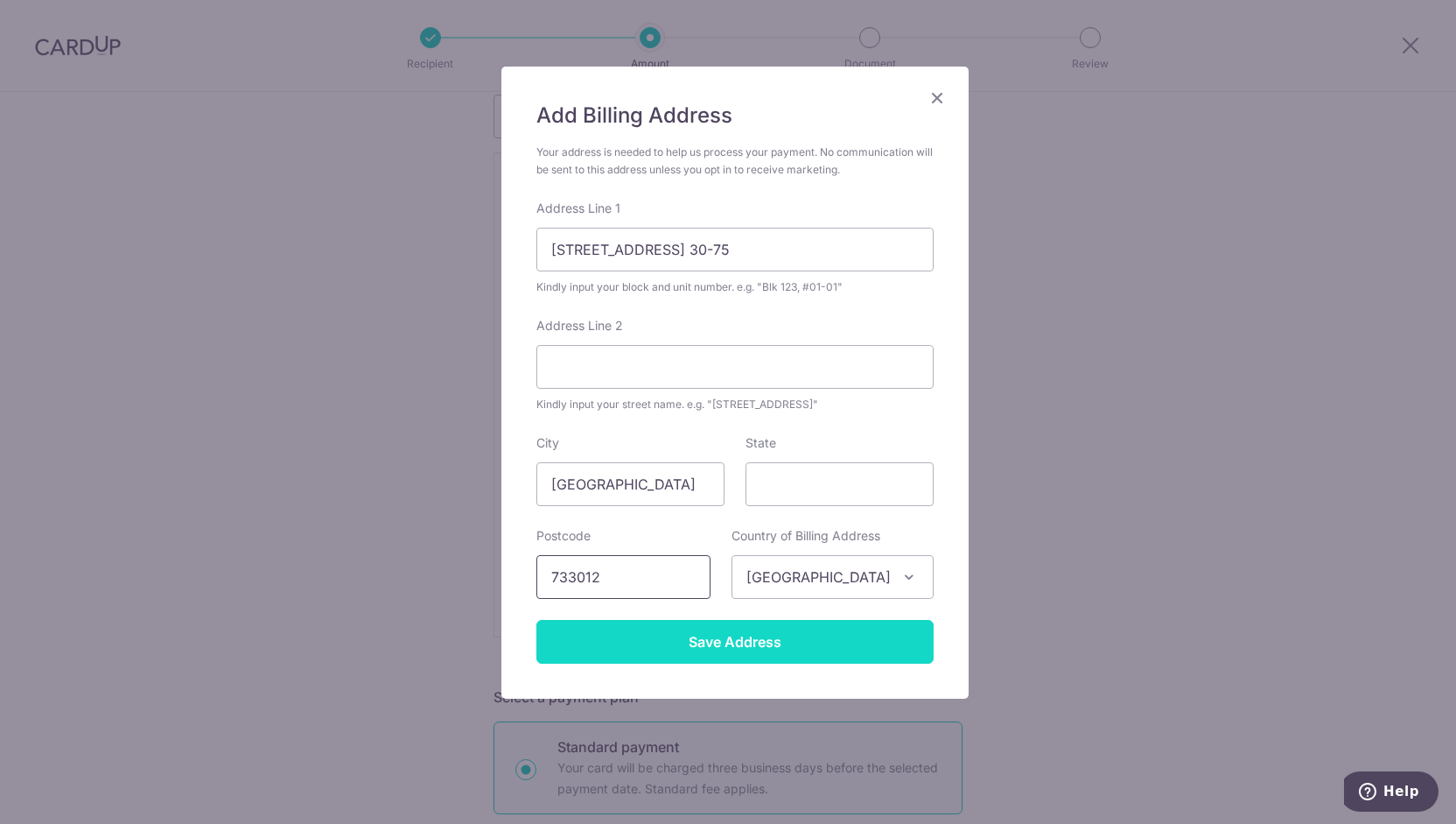
type input "733012"
click at [683, 640] on input "Save Address" at bounding box center [735, 641] width 398 height 44
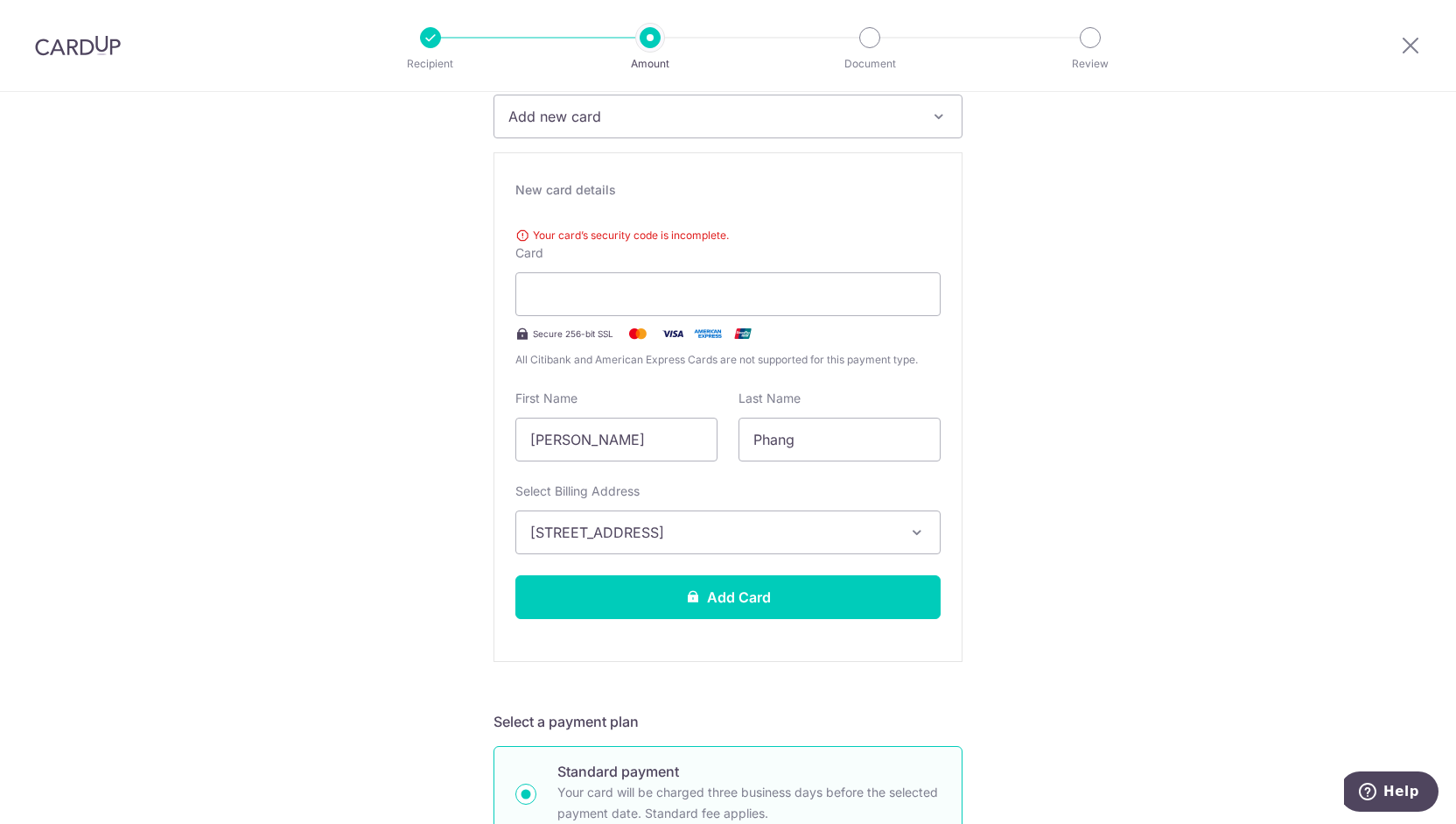
click at [837, 260] on div "Your card’s security code is incomplete. Card Secure 256-bit SSL All Citibank a…" at bounding box center [727, 294] width 425 height 149
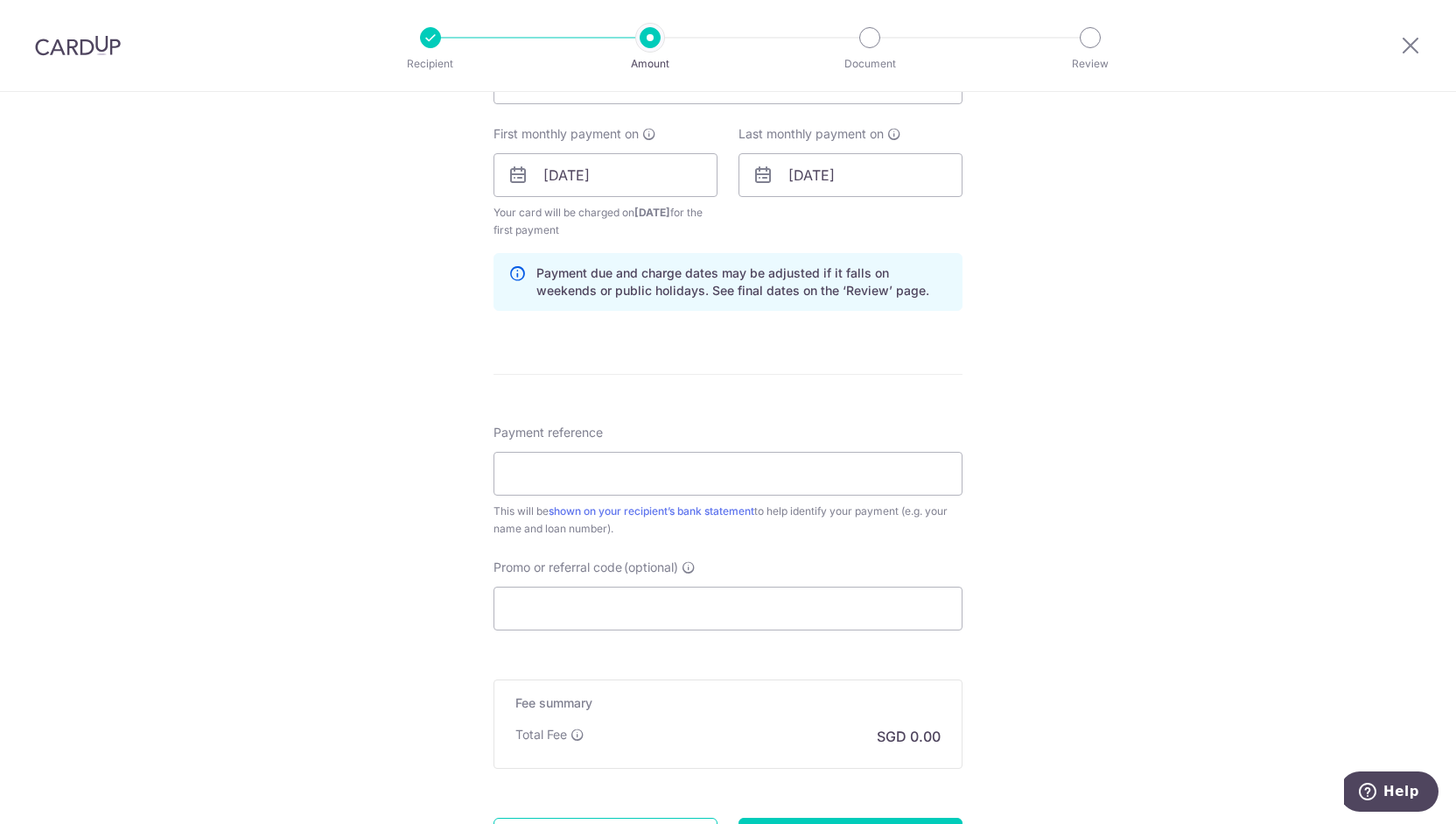
scroll to position [1313, 0]
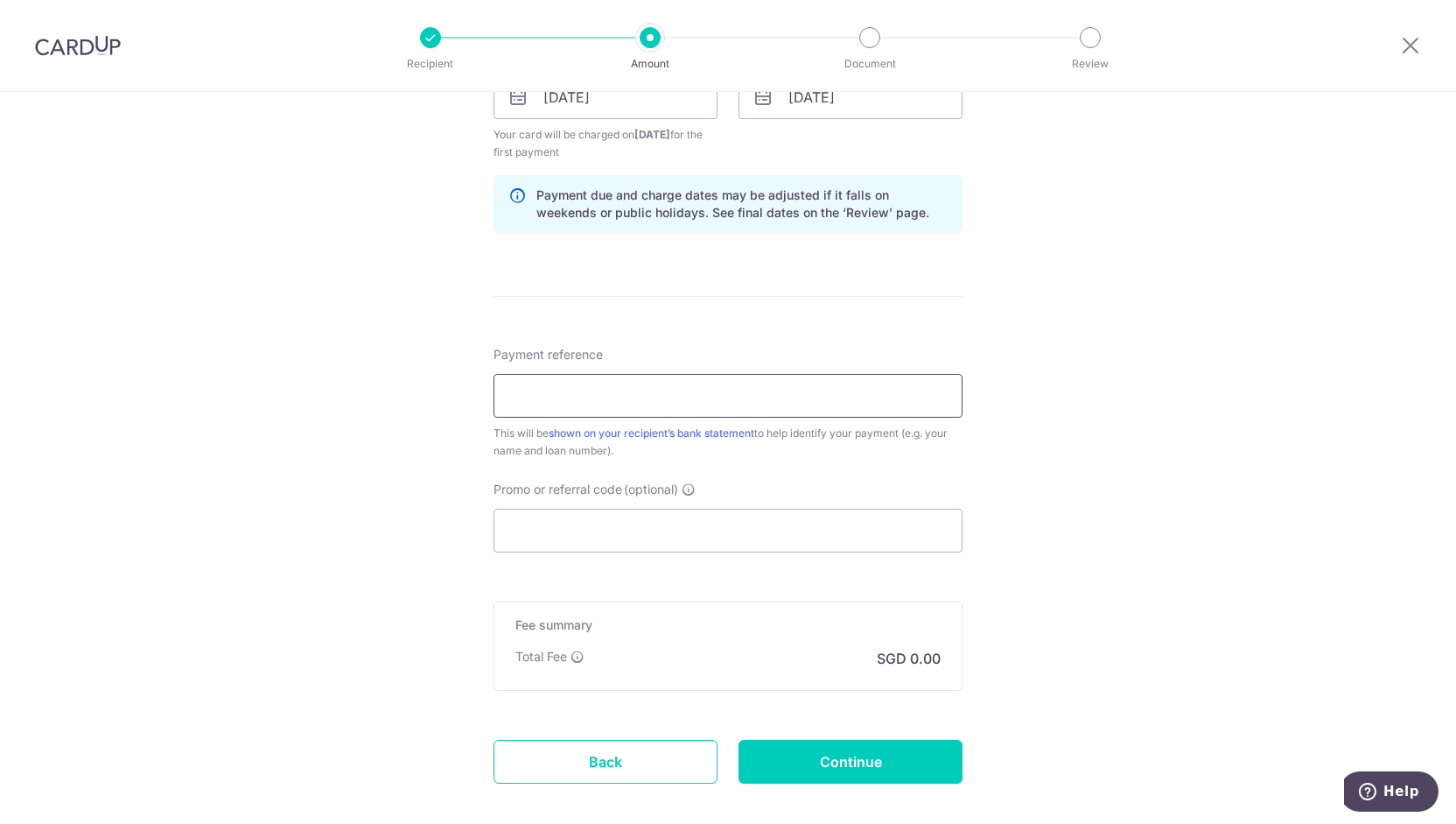
click at [533, 385] on input "Payment reference" at bounding box center [727, 396] width 469 height 44
click at [524, 379] on input "Payment reference" at bounding box center [727, 396] width 469 height 44
type input "Mortgate12C"
click at [523, 524] on input "Promo or referral code (optional)" at bounding box center [727, 530] width 469 height 44
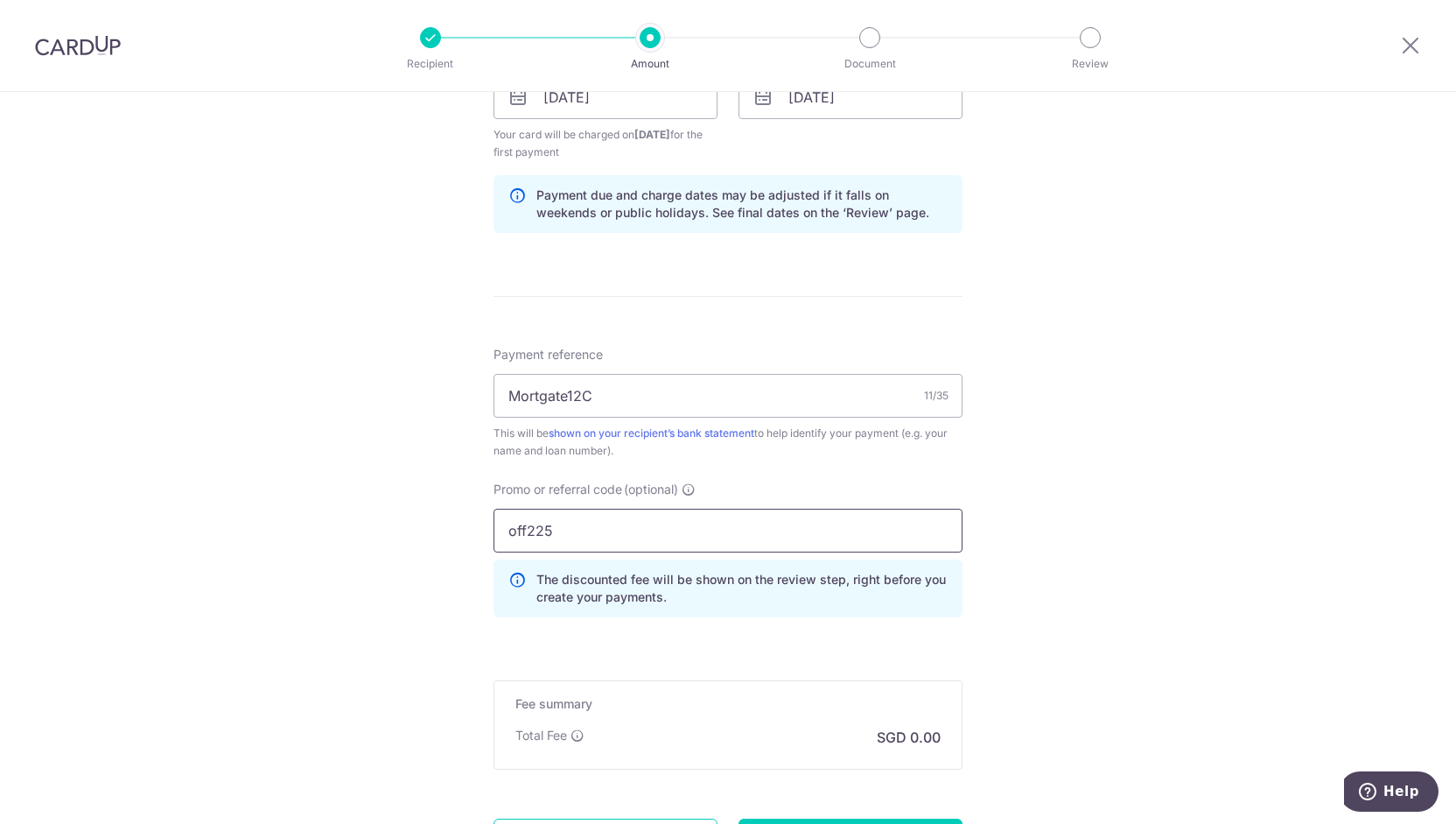
type input "off225"
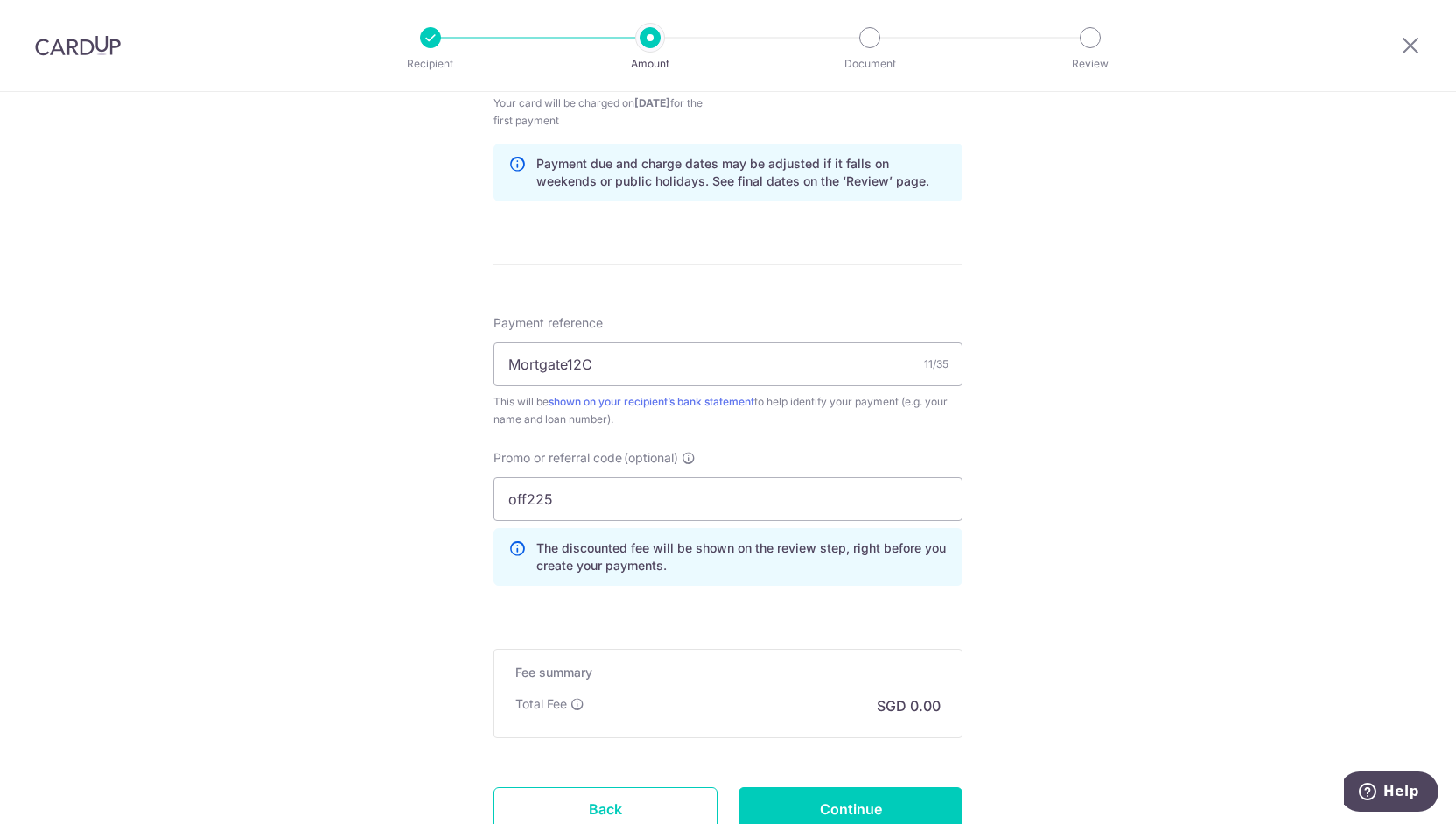
click at [558, 582] on div "Promo or referral code (optional) off225 The discounted fee will be shown on th…" at bounding box center [727, 524] width 489 height 151
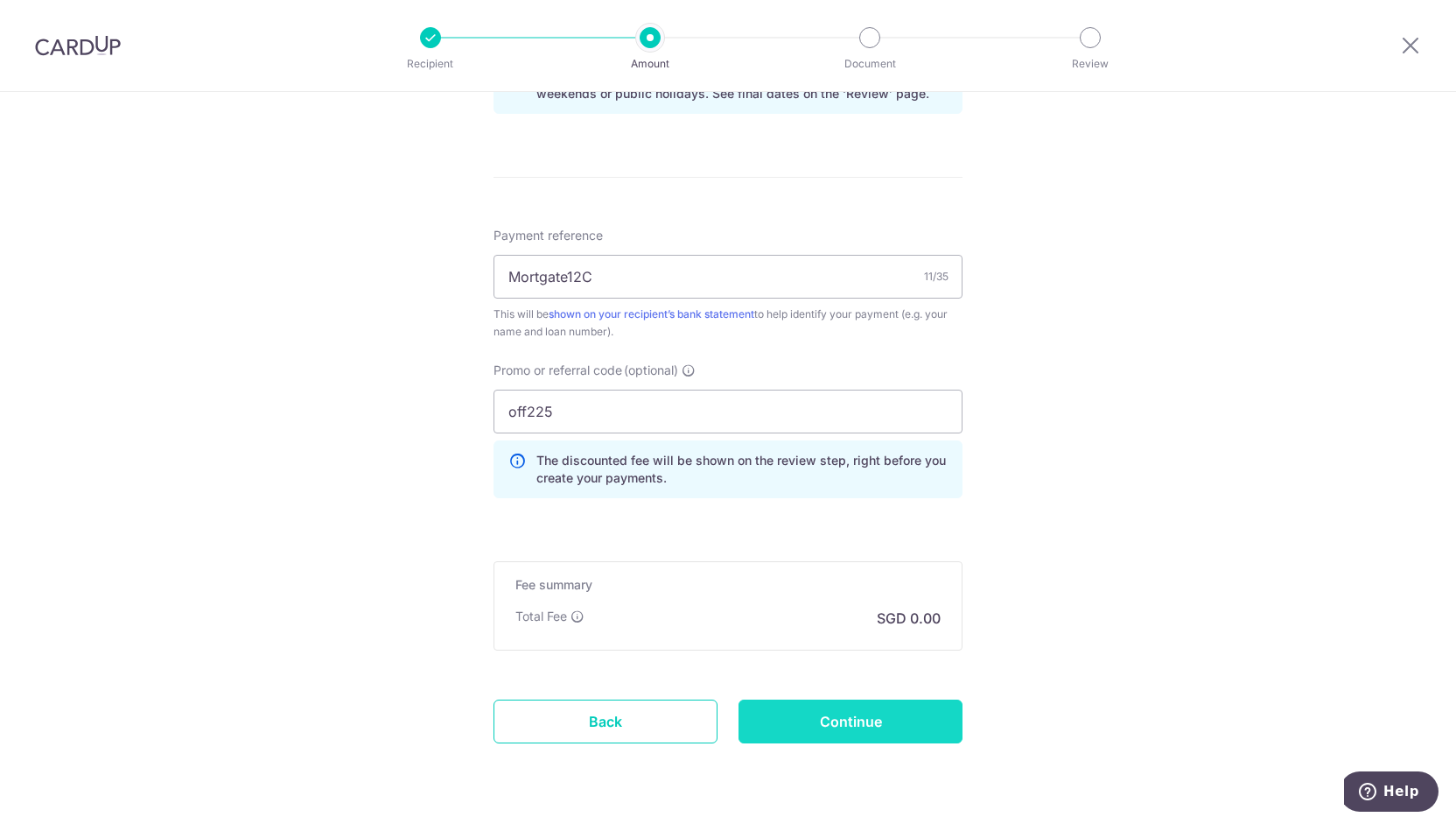
click at [782, 699] on input "Continue" at bounding box center [850, 721] width 224 height 44
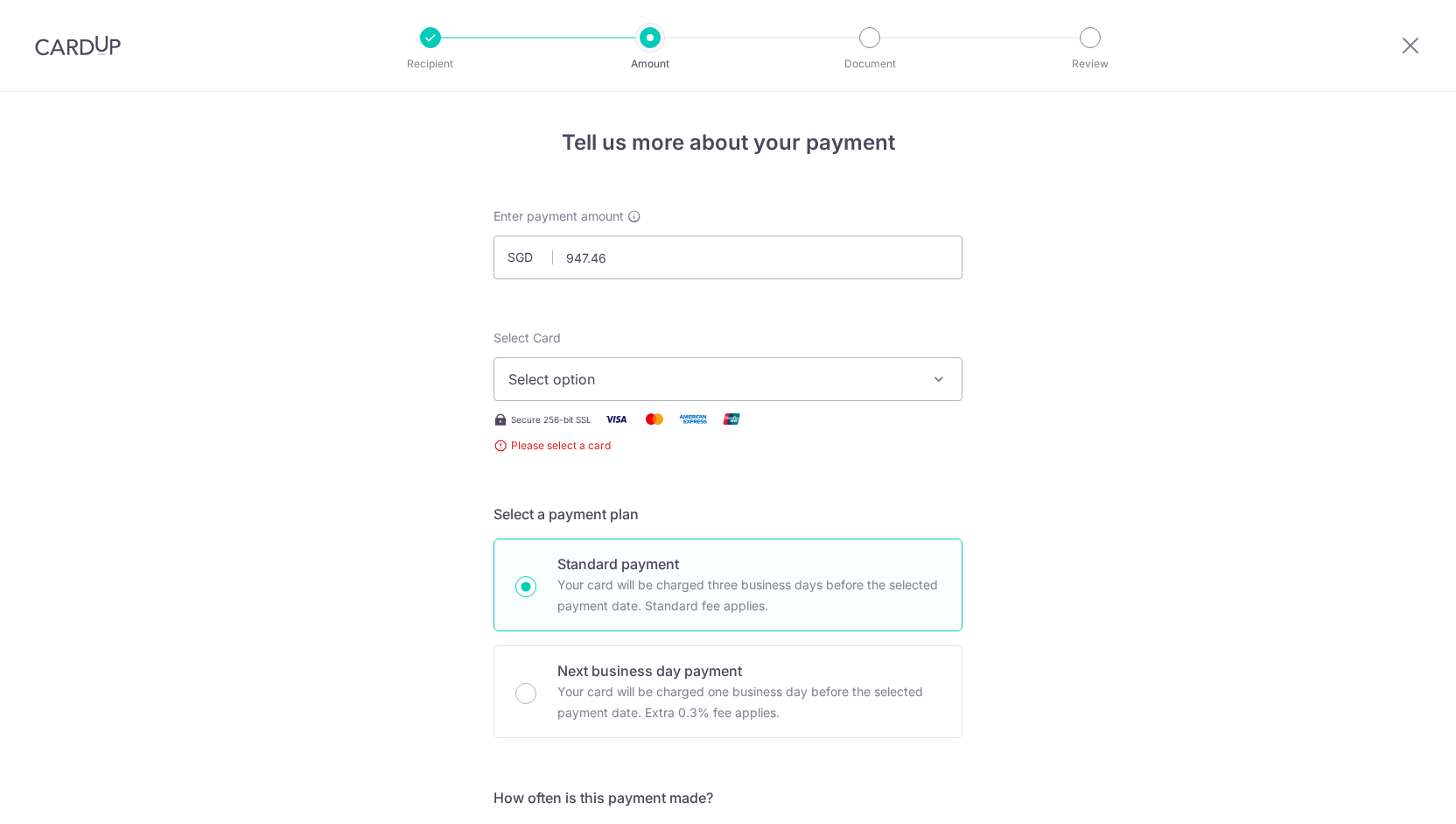
scroll to position [344, 0]
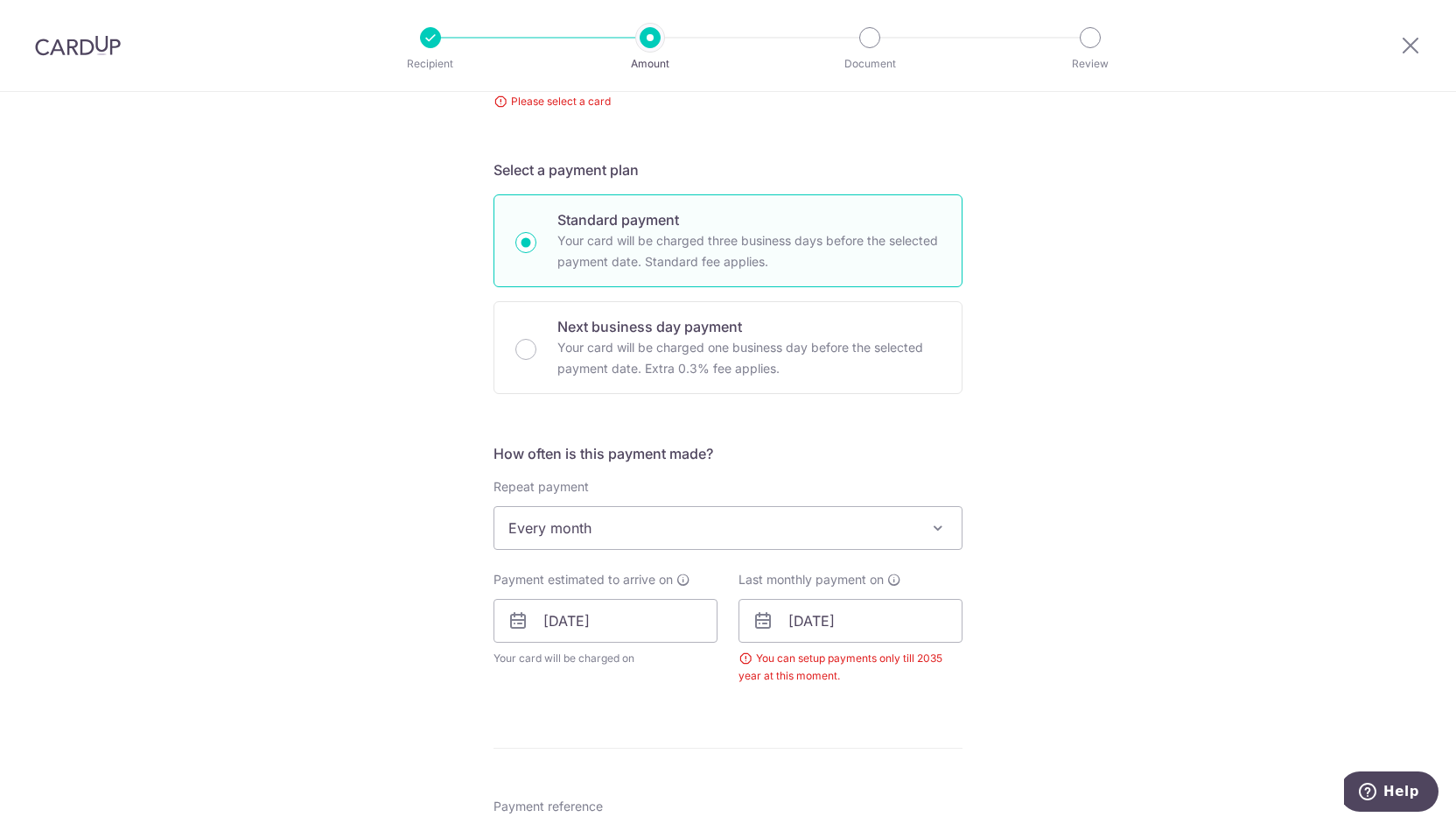
click at [1095, 424] on div "Tell us more about your payment Enter payment amount SGD 947.46 947.46 Select C…" at bounding box center [728, 597] width 1456 height 1697
click at [805, 620] on input "[DATE]" at bounding box center [850, 620] width 224 height 44
drag, startPoint x: 863, startPoint y: 621, endPoint x: 842, endPoint y: 615, distance: 21.8
click at [842, 615] on input "15/12/2043" at bounding box center [850, 620] width 224 height 44
type input "[DATE]"
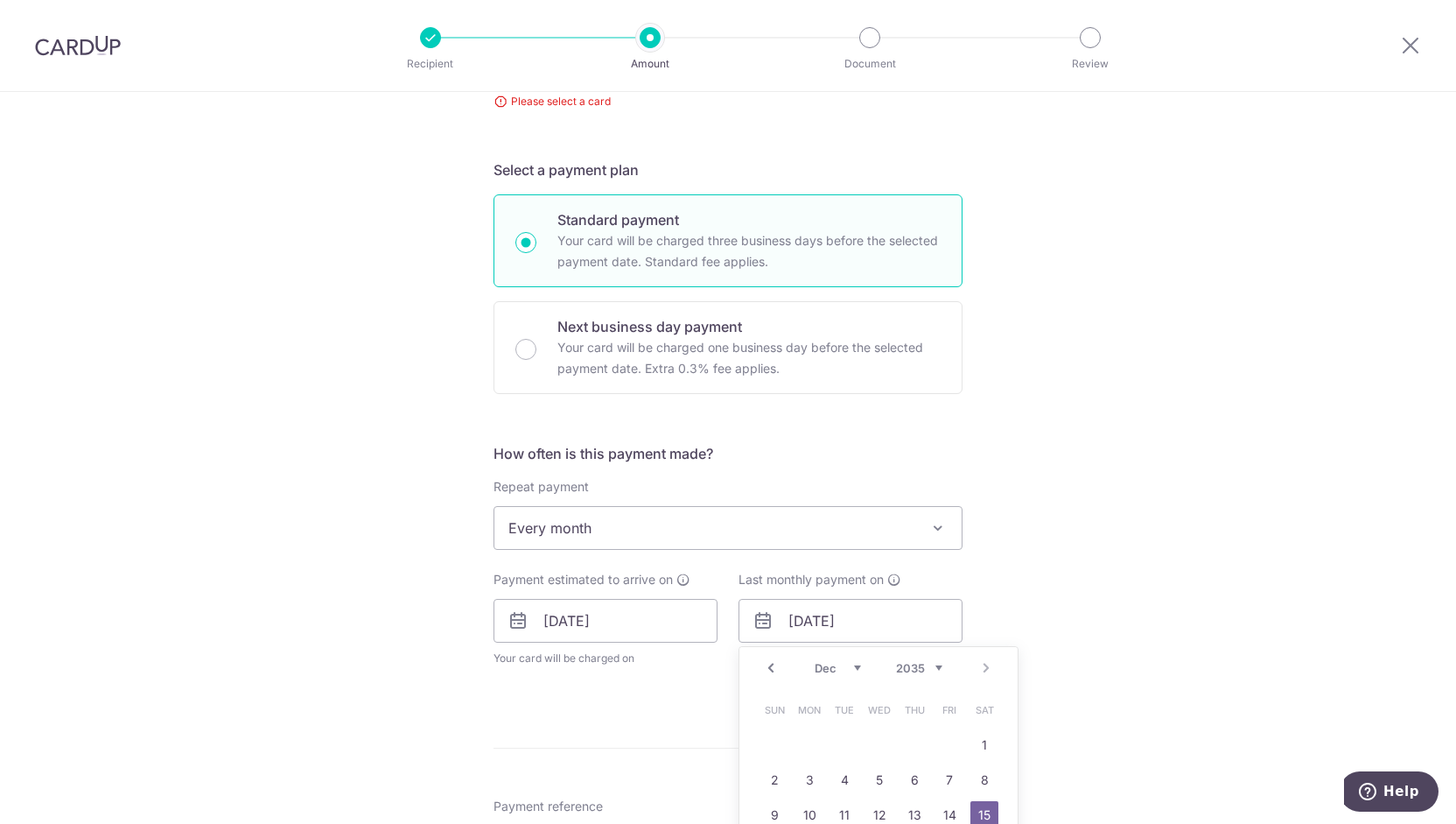
click at [1031, 614] on div "Tell us more about your payment Enter payment amount SGD 947.46 947.46 Select C…" at bounding box center [728, 597] width 1456 height 1697
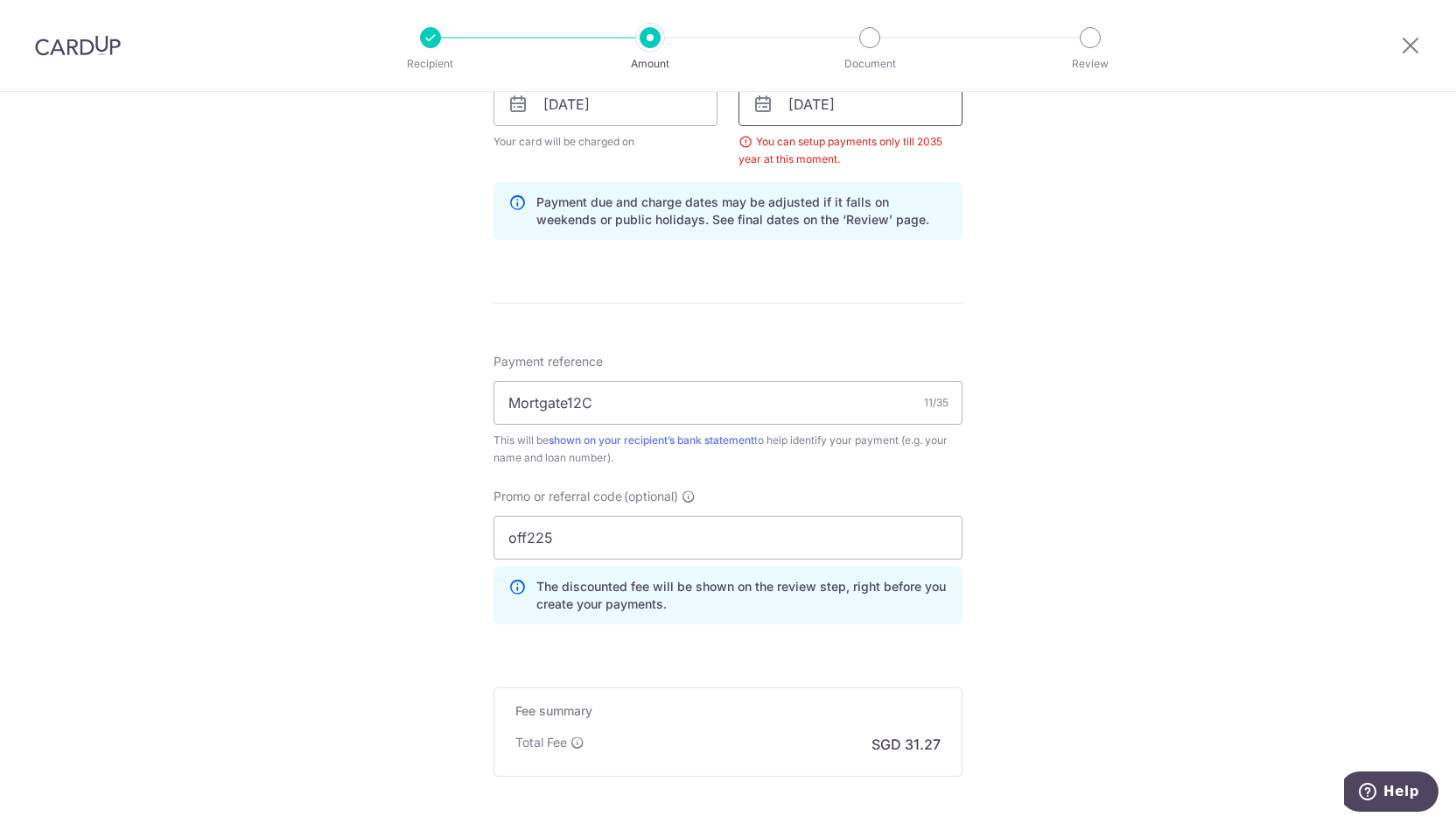
scroll to position [869, 0]
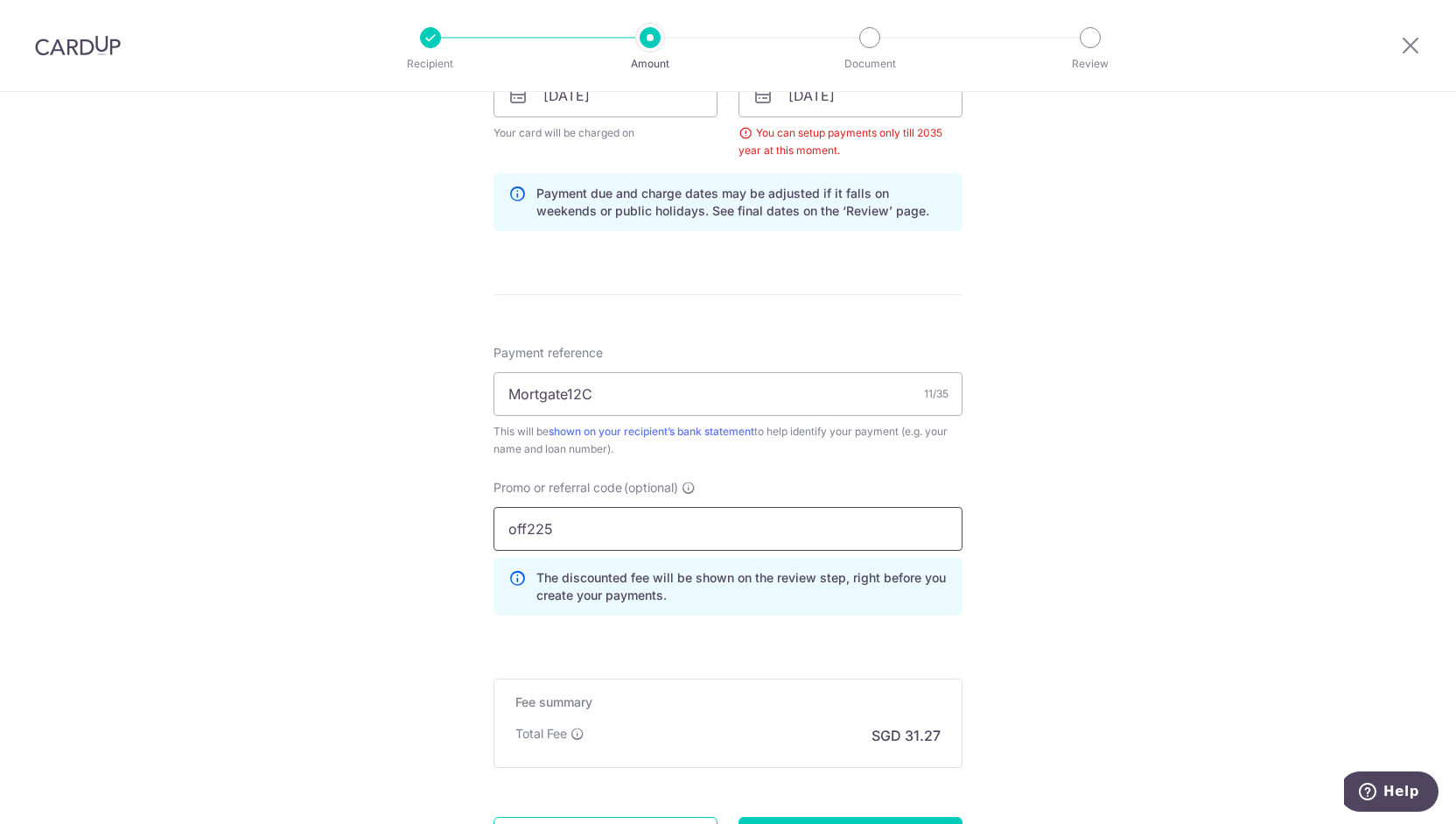
click at [683, 536] on input "off225" at bounding box center [727, 528] width 469 height 44
drag, startPoint x: 637, startPoint y: 529, endPoint x: 444, endPoint y: 528, distance: 193.0
click at [444, 528] on div "Tell us more about your payment Enter payment amount SGD 947.46 947.46 Select C…" at bounding box center [728, 106] width 1456 height 1768
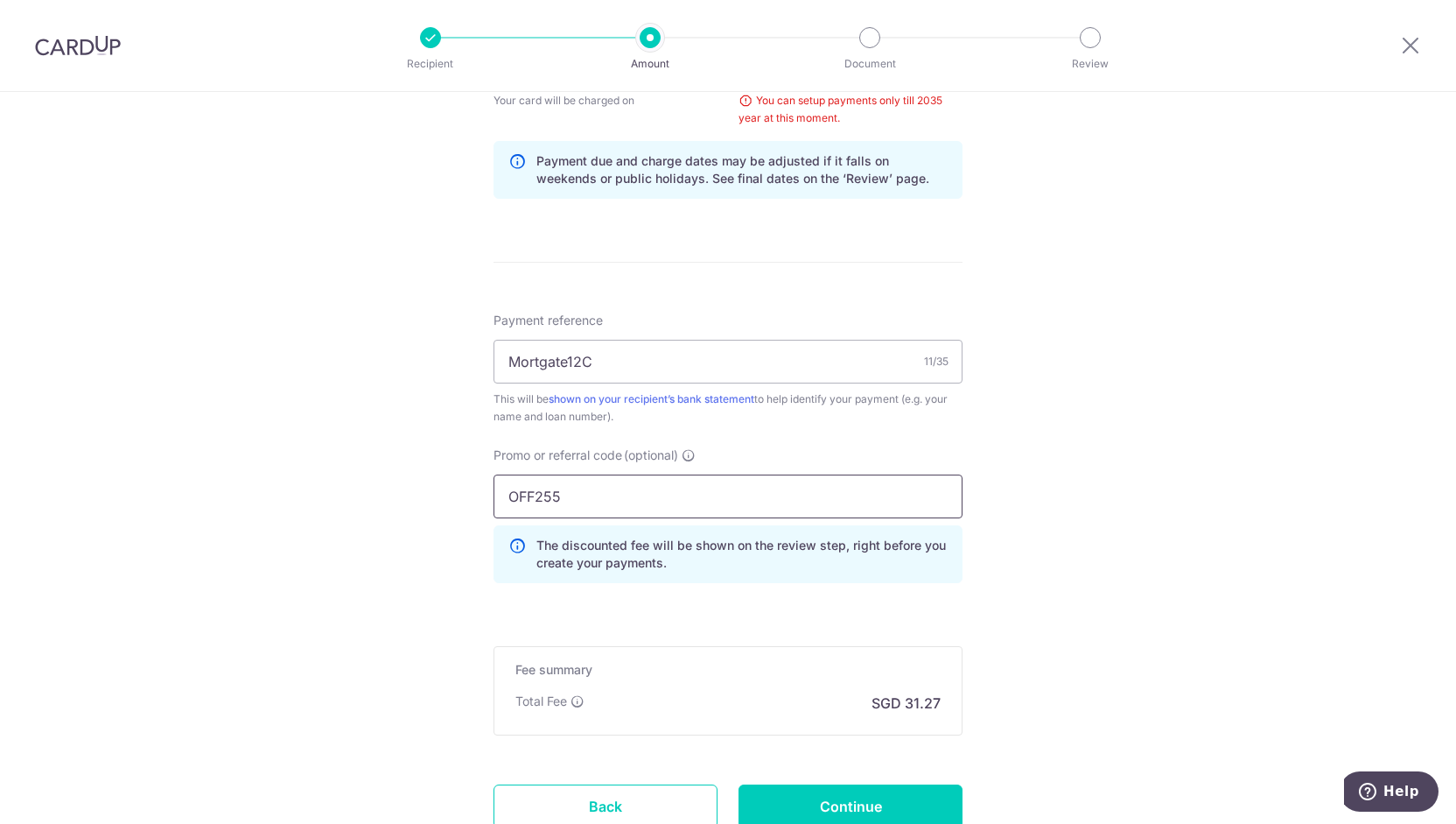
click at [538, 490] on input "OFF255" at bounding box center [727, 496] width 469 height 44
type input "OFF225"
click at [780, 785] on input "Continue" at bounding box center [850, 806] width 224 height 44
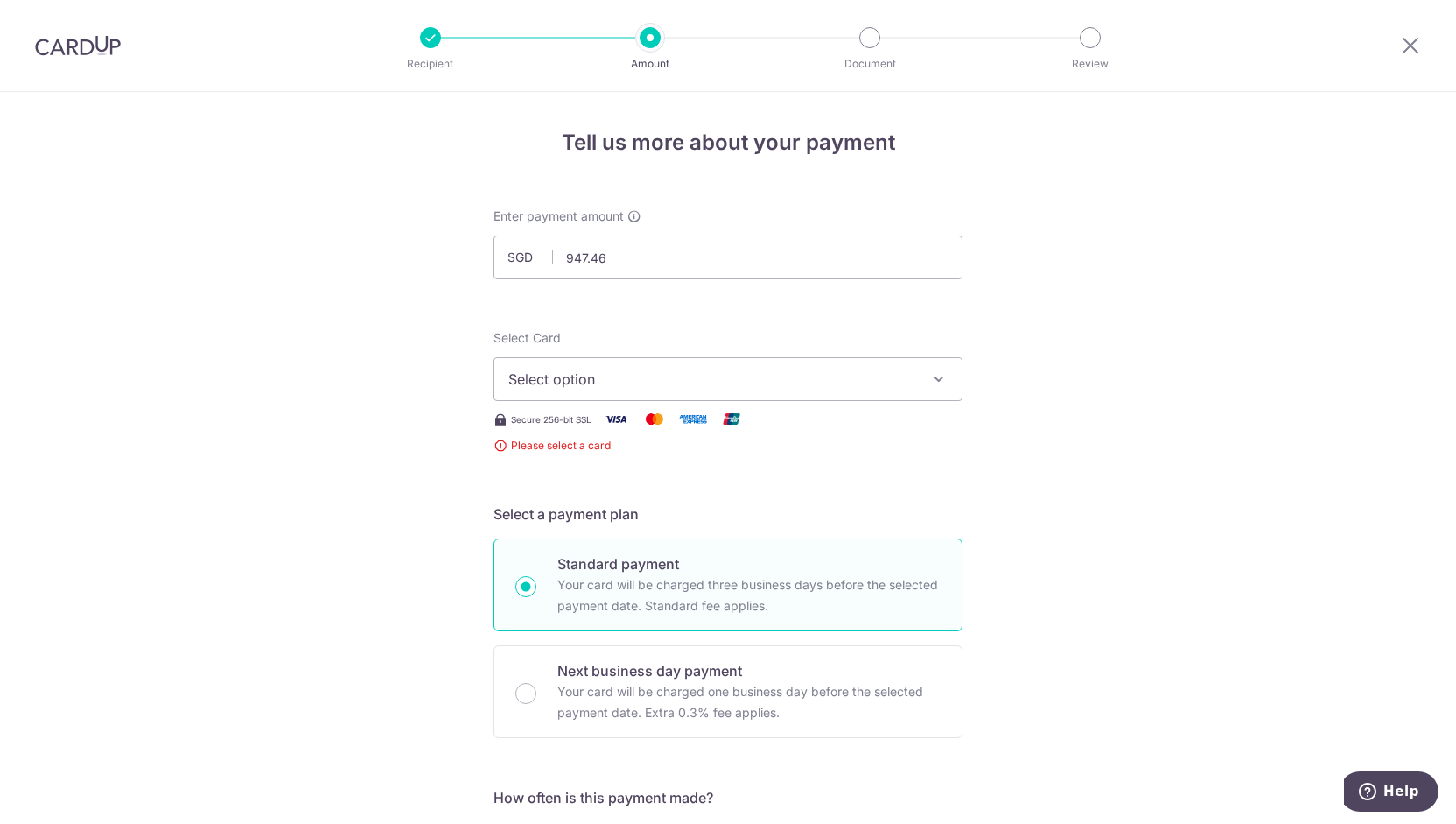
click at [581, 373] on span "Select option" at bounding box center [712, 379] width 408 height 21
click at [577, 426] on span "Add credit card" at bounding box center [743, 428] width 408 height 17
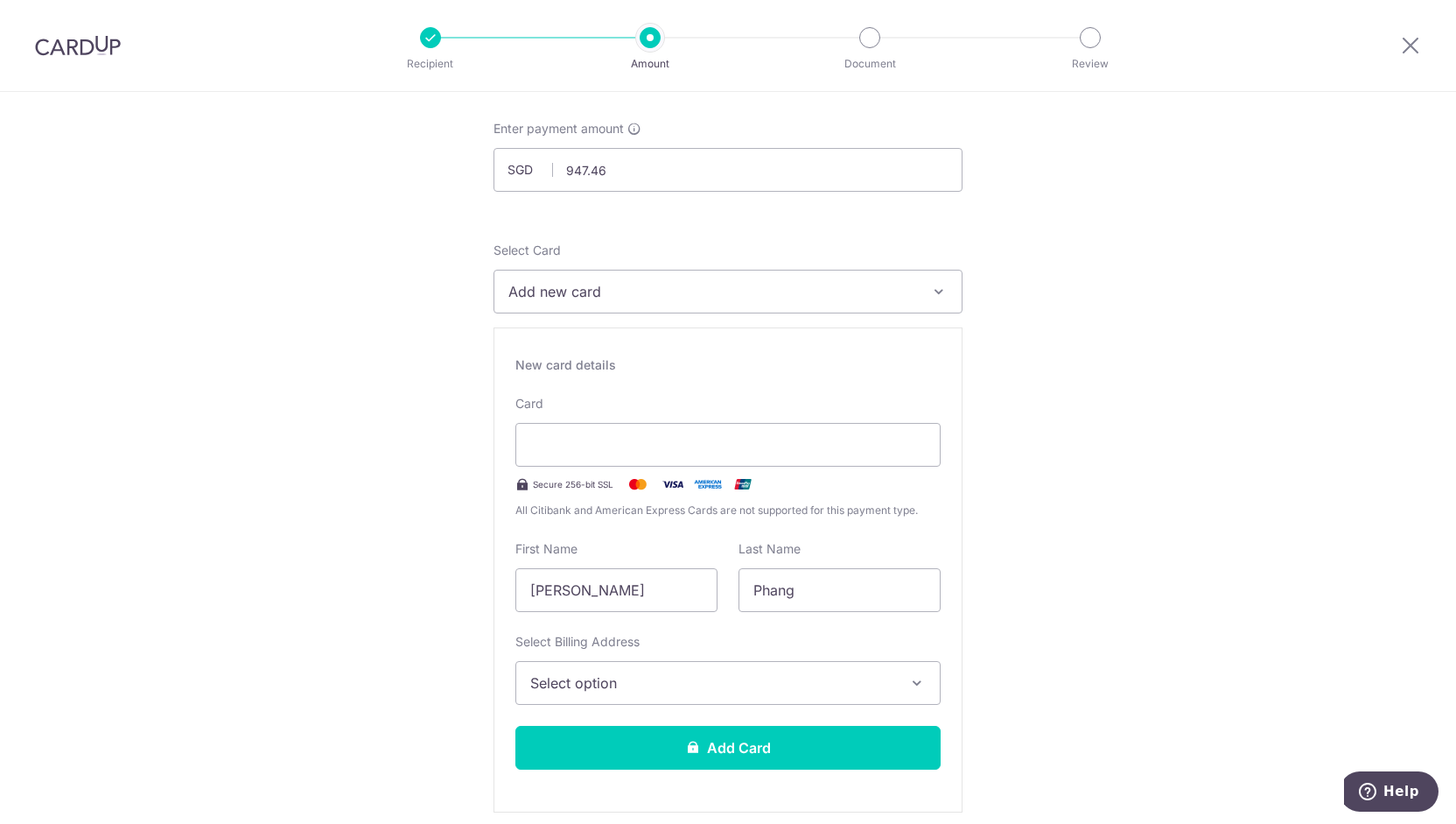
click at [718, 673] on span "Select option" at bounding box center [712, 683] width 364 height 21
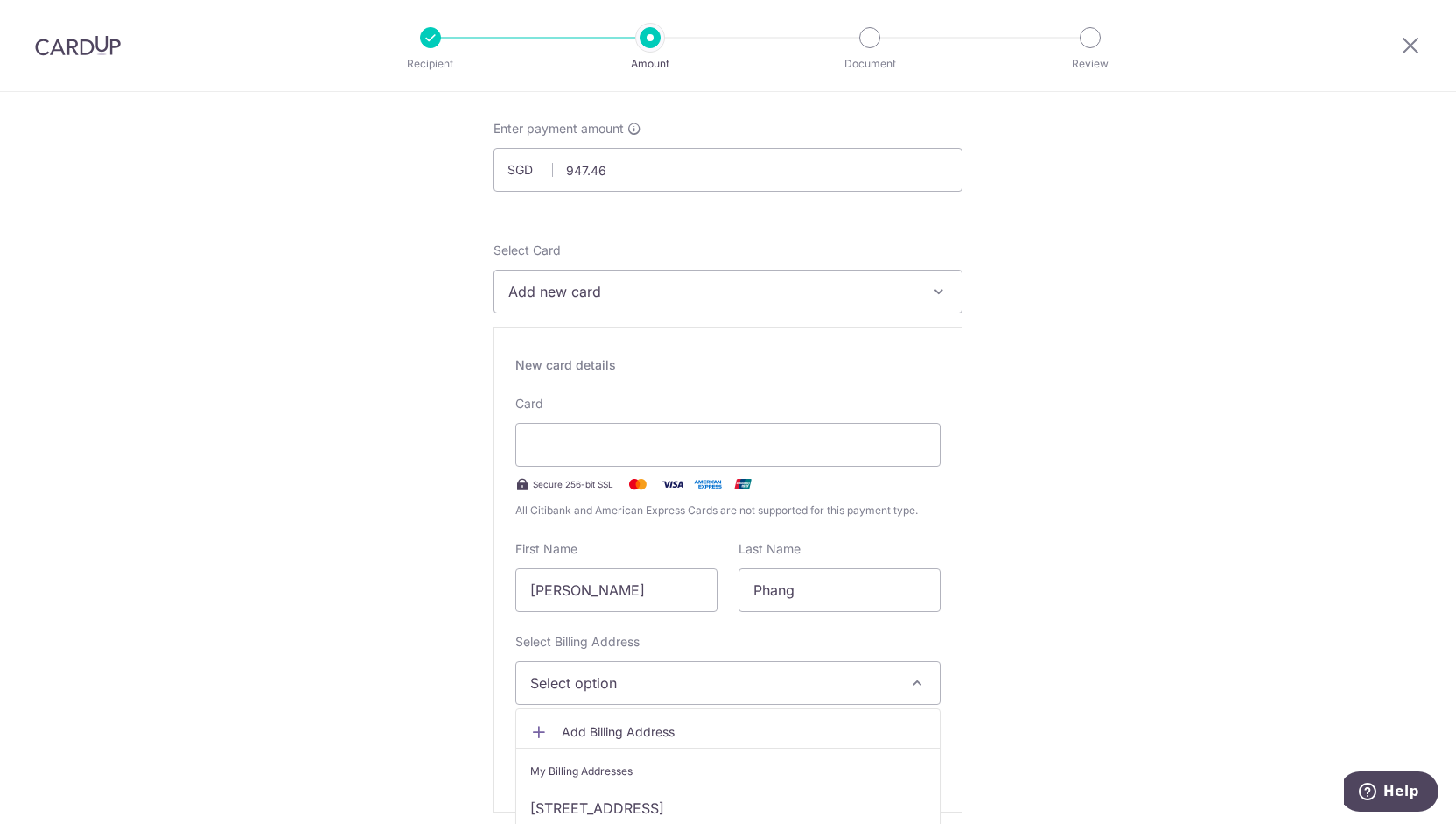
scroll to position [175, 0]
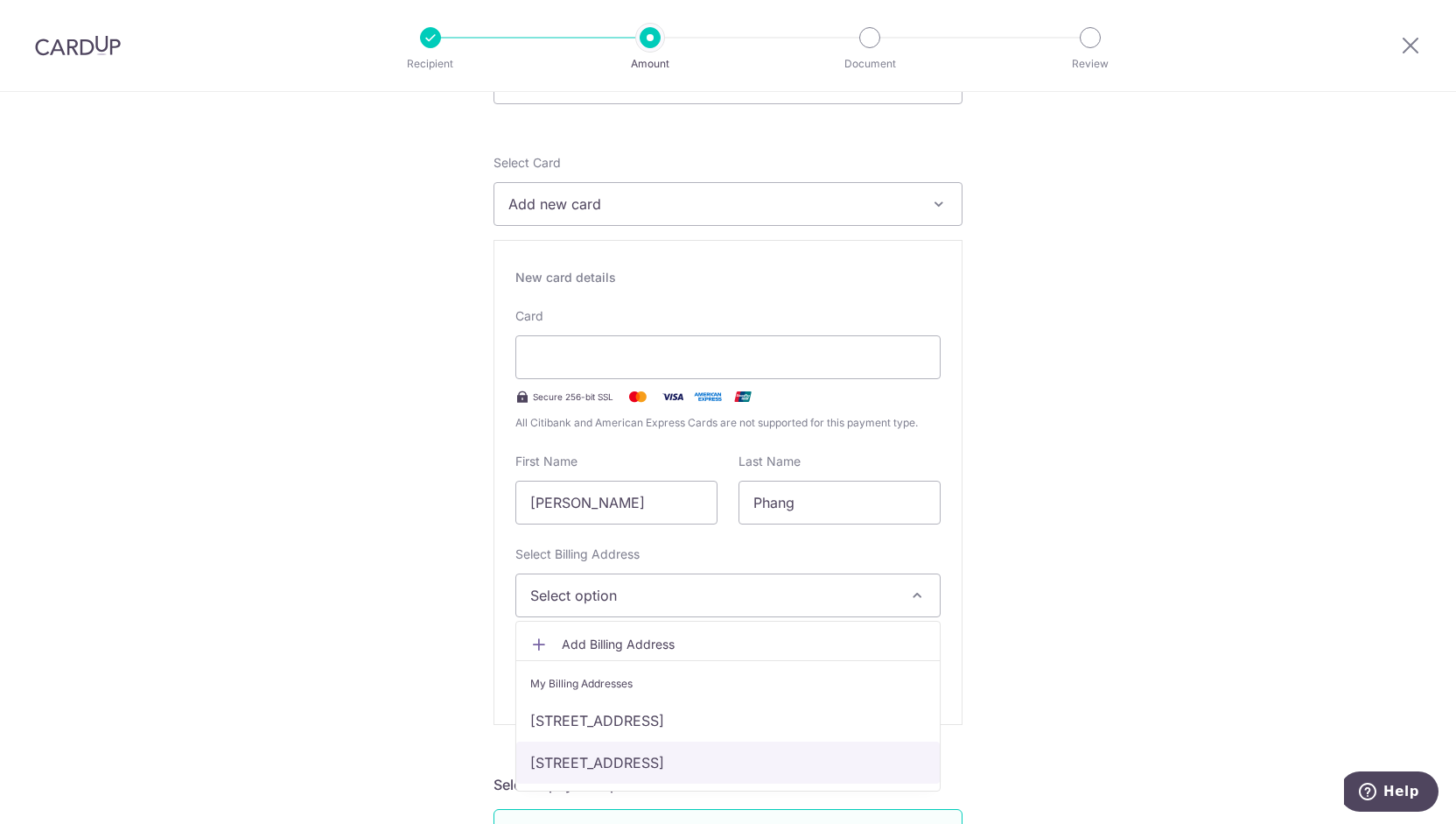
click at [675, 746] on link "[STREET_ADDRESS]" at bounding box center [727, 762] width 423 height 42
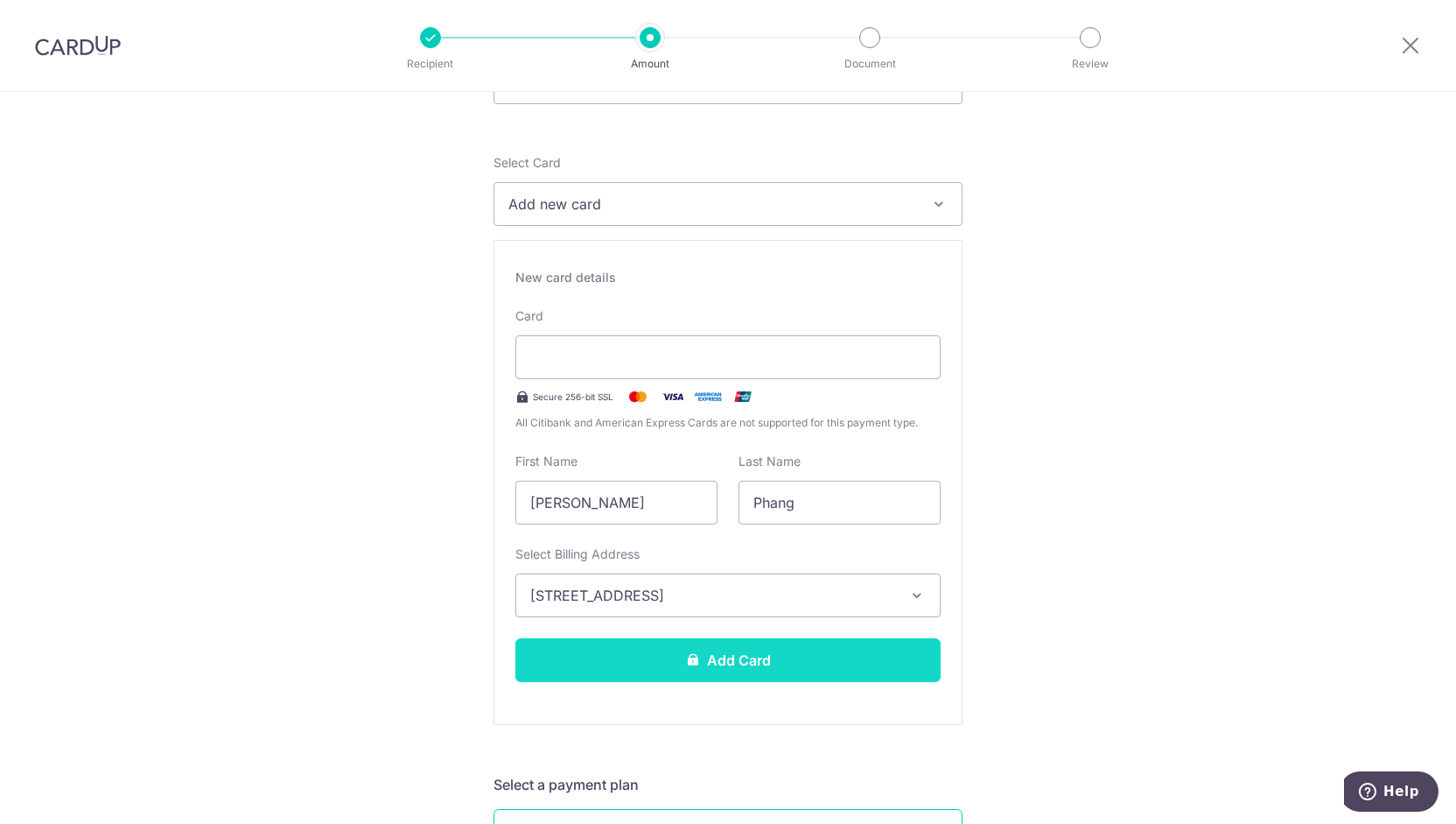
click at [656, 662] on button "Add Card" at bounding box center [727, 660] width 425 height 44
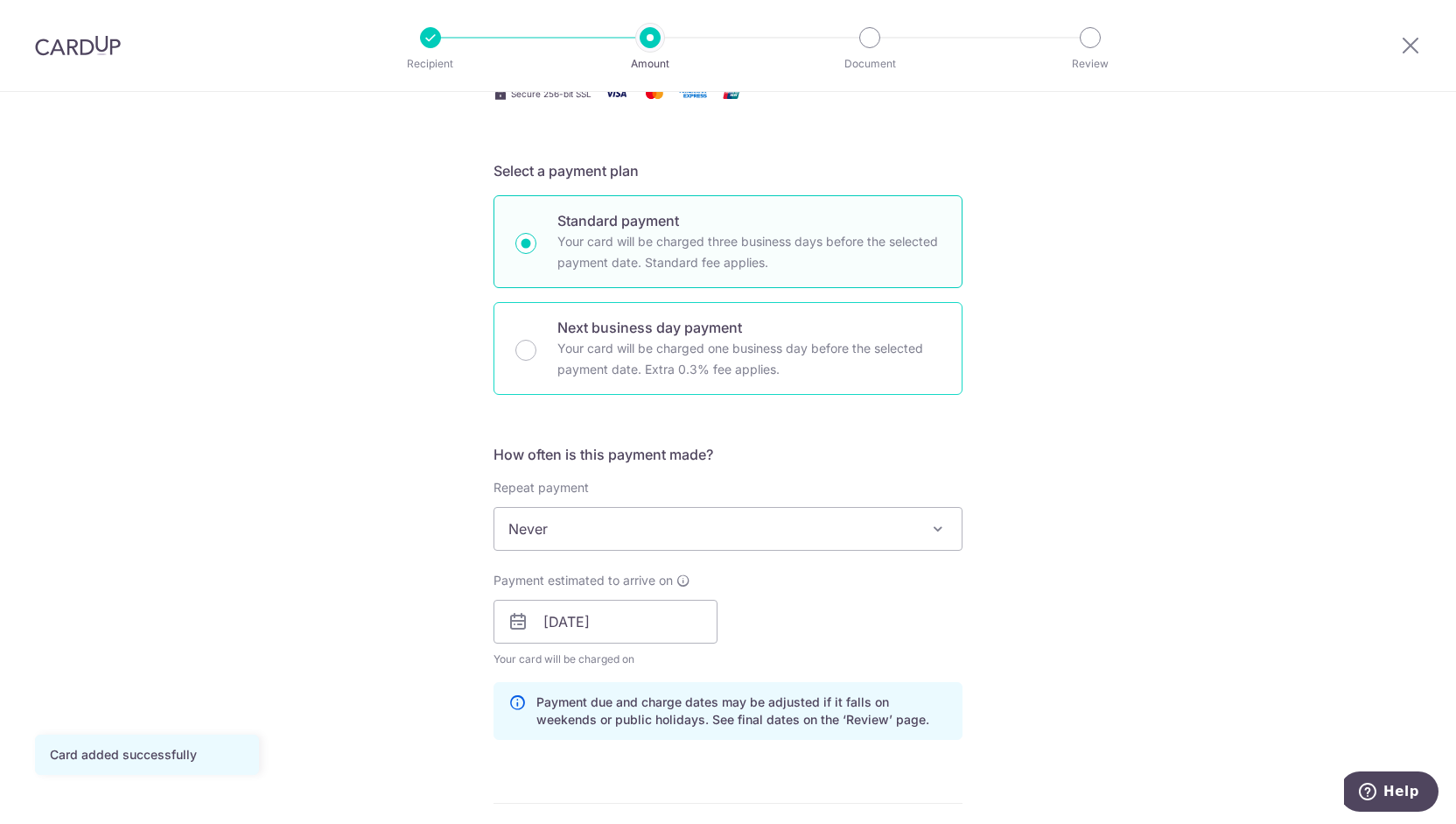
scroll to position [350, 0]
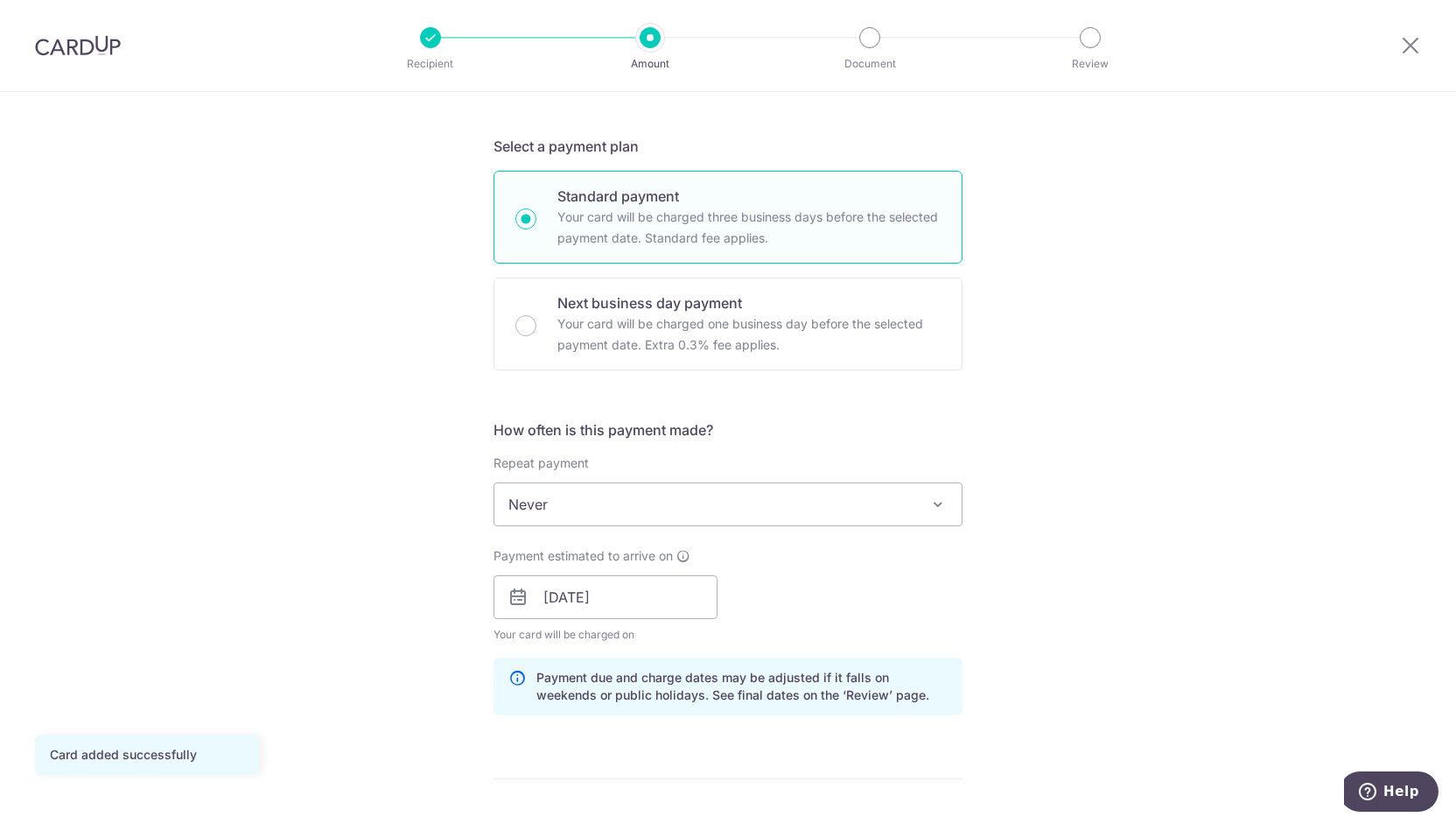
click at [560, 494] on span "Never" at bounding box center [727, 504] width 467 height 42
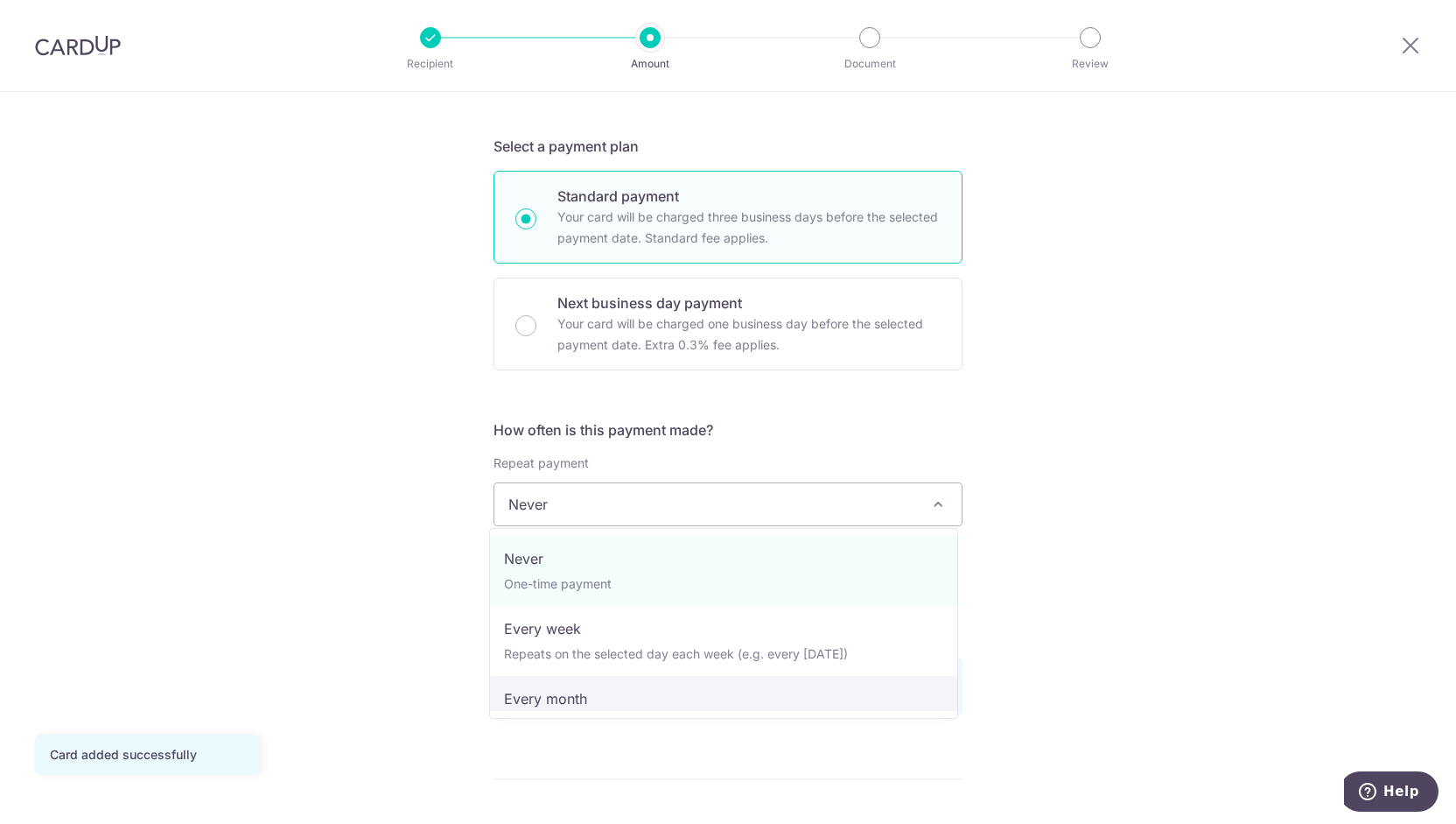
select select "3"
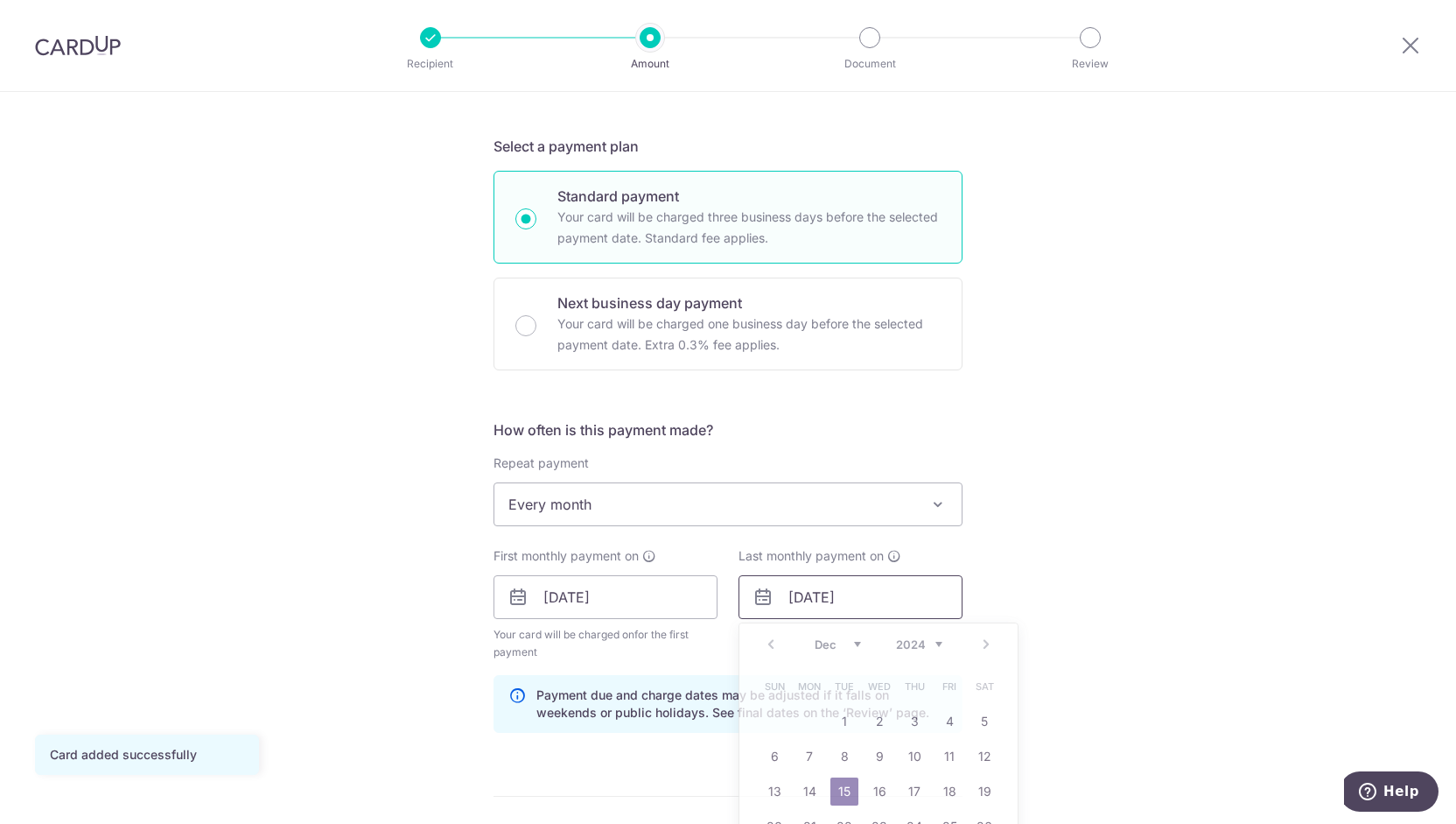
drag, startPoint x: 840, startPoint y: 598, endPoint x: 861, endPoint y: 600, distance: 21.1
click at [861, 600] on input "15/12/2043" at bounding box center [850, 597] width 224 height 44
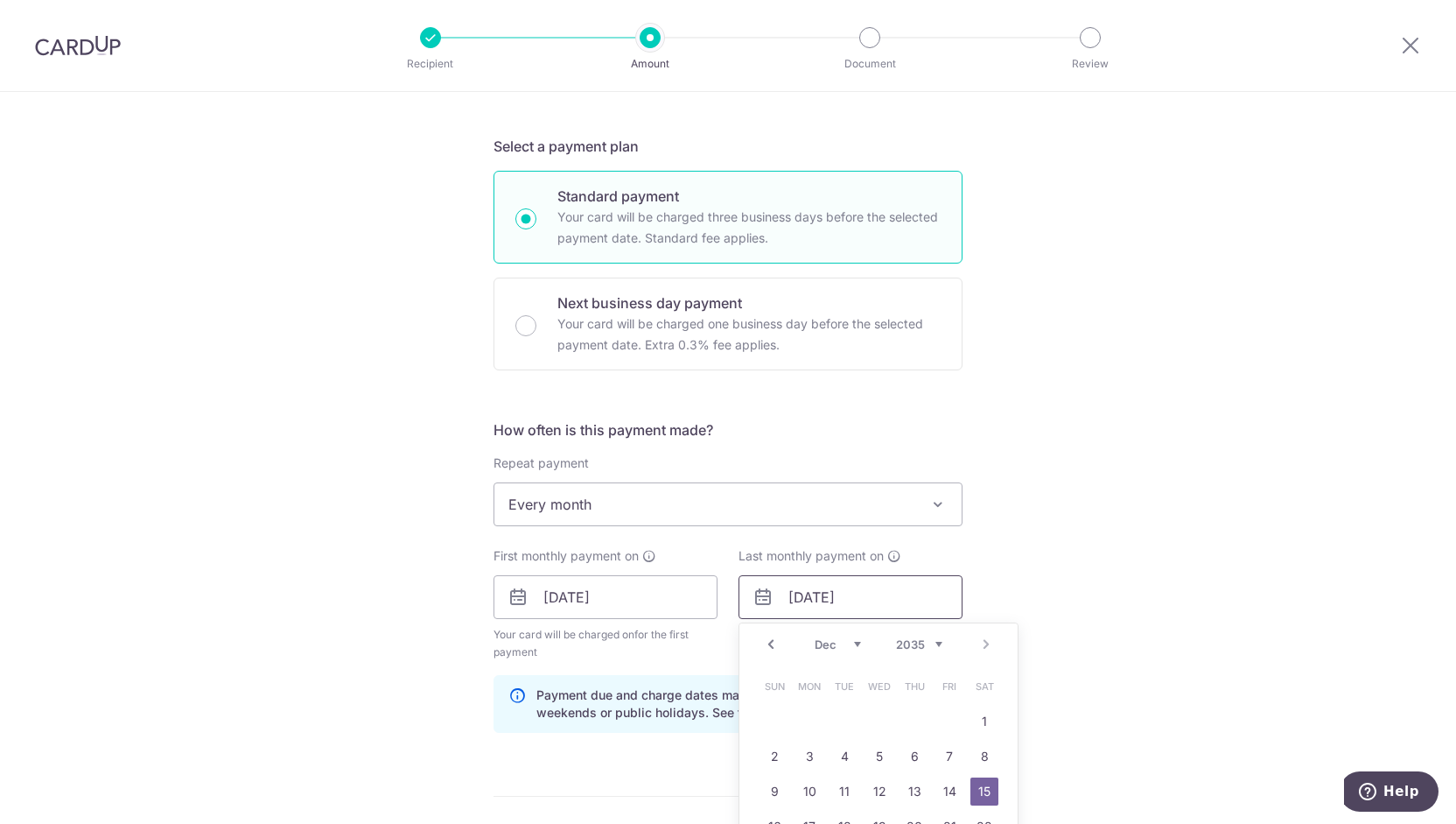
type input "15/12/2035"
click at [1008, 606] on div "Tell us more about your payment Enter payment amount SGD 947.46 947.46 Card add…" at bounding box center [728, 578] width 1456 height 1673
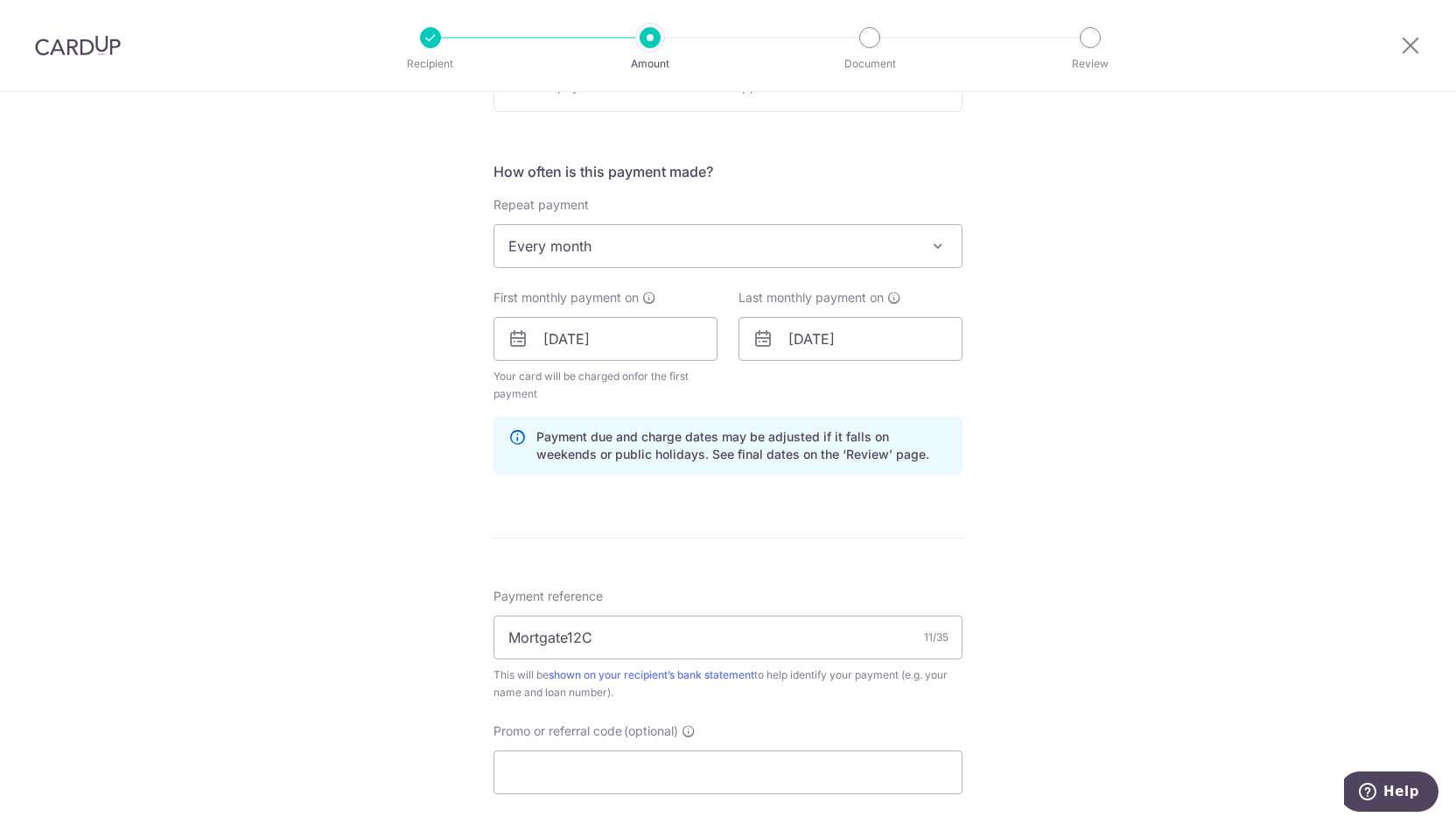
scroll to position [700, 0]
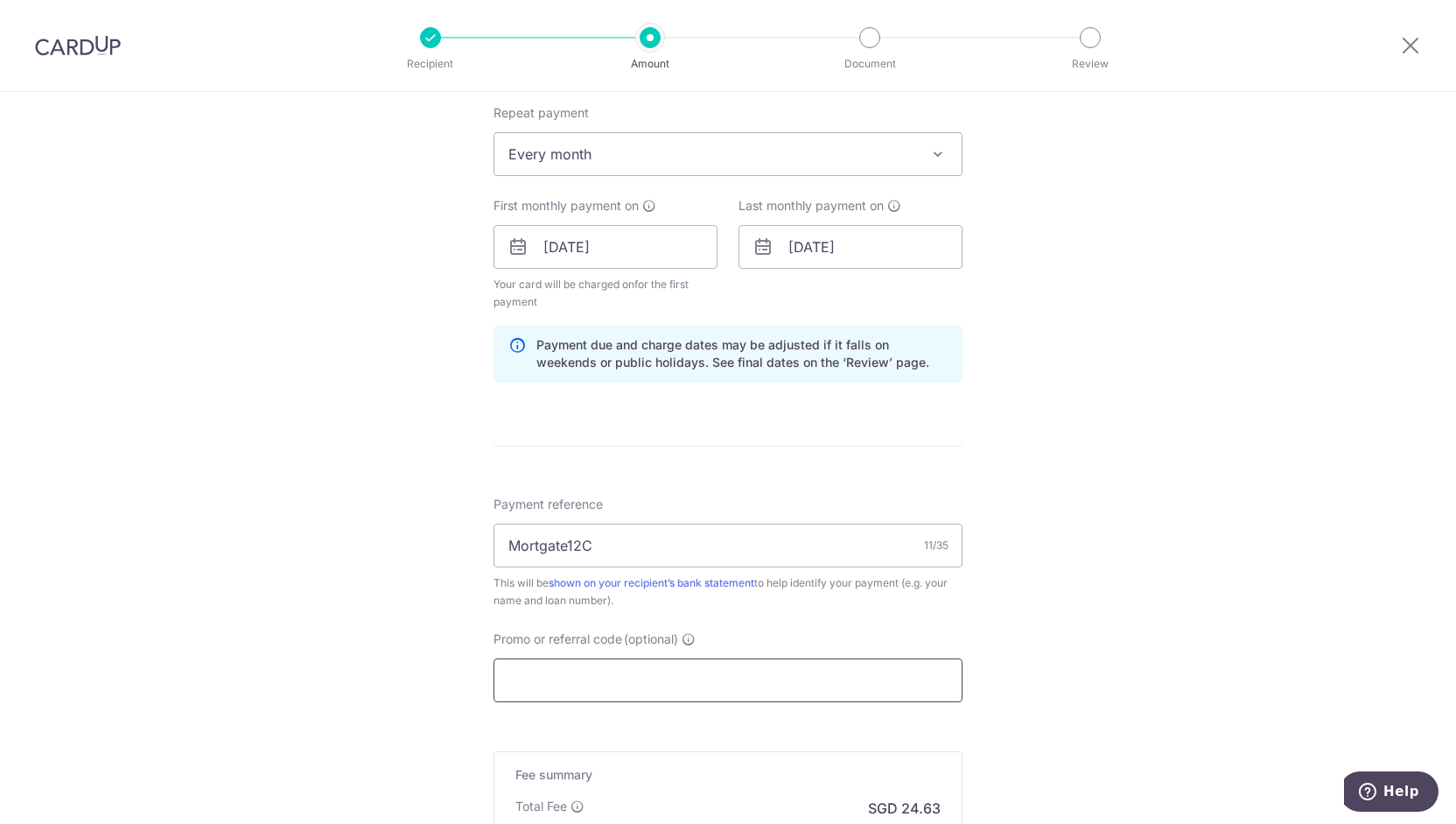
click at [677, 672] on input "Promo or referral code (optional)" at bounding box center [727, 680] width 469 height 44
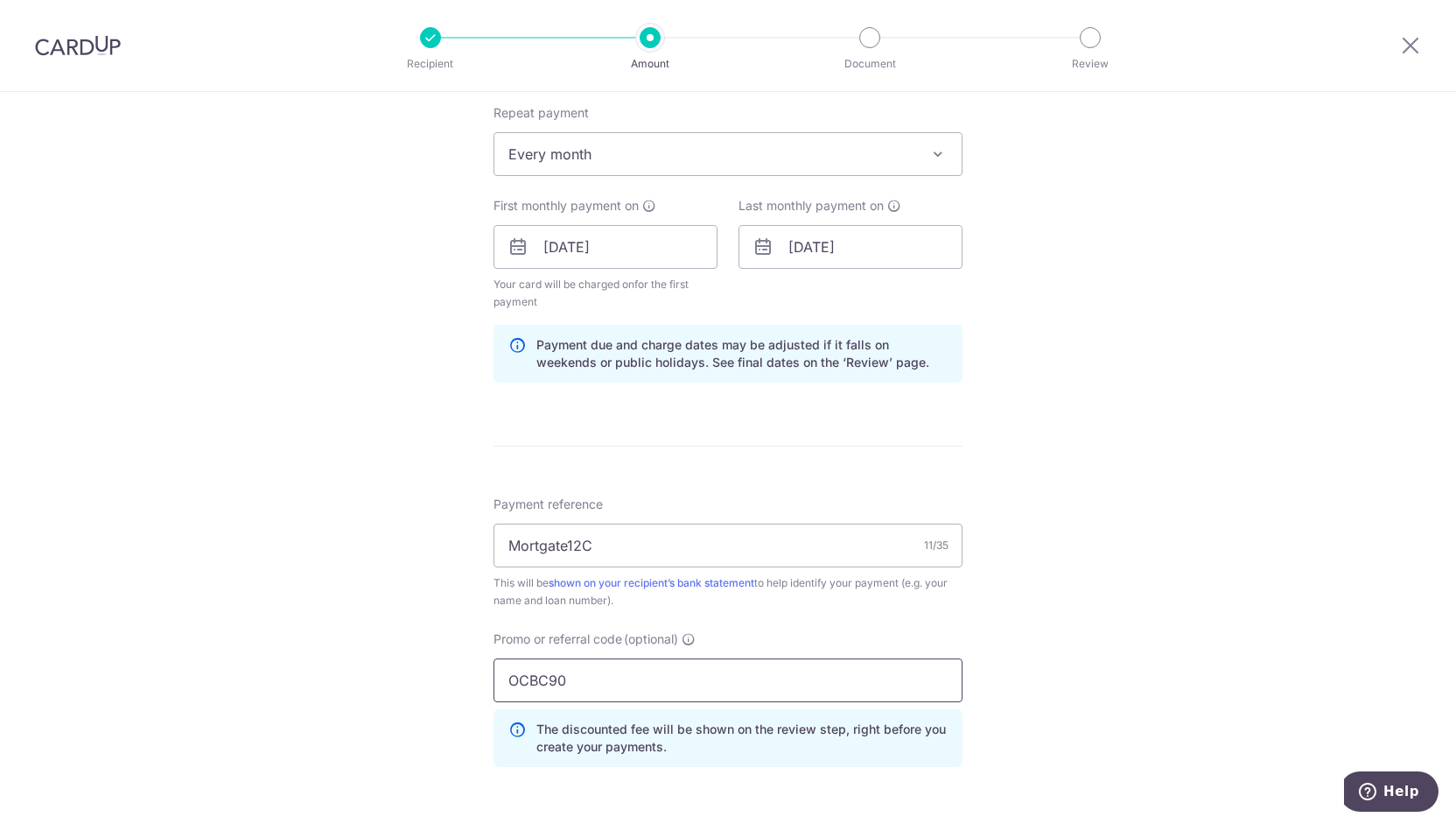
drag, startPoint x: 576, startPoint y: 670, endPoint x: 436, endPoint y: 678, distance: 140.2
click at [436, 678] on div "Tell us more about your payment Enter payment amount SGD 947.46 947.46 Card add…" at bounding box center [728, 267] width 1456 height 1751
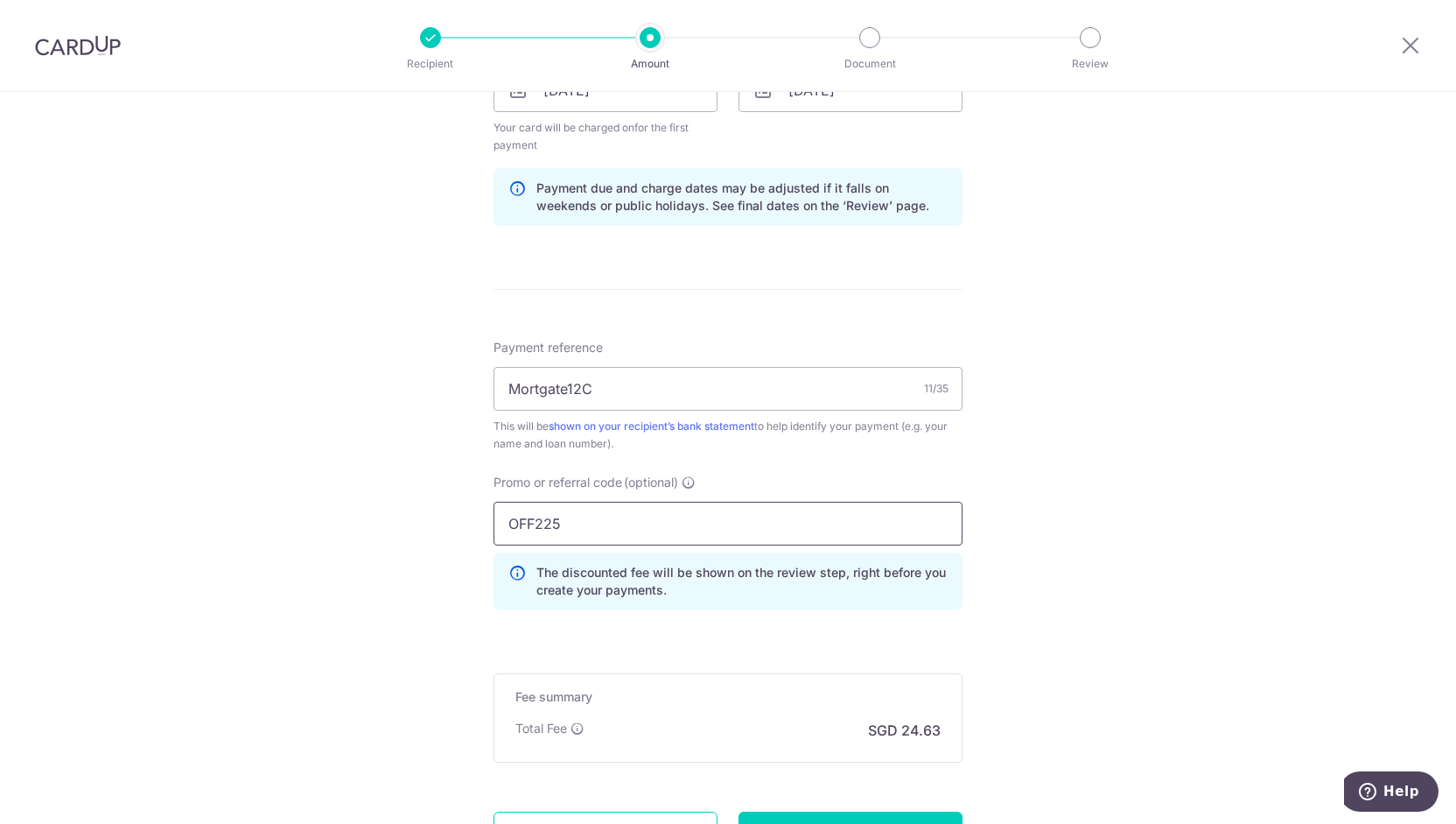
scroll to position [962, 0]
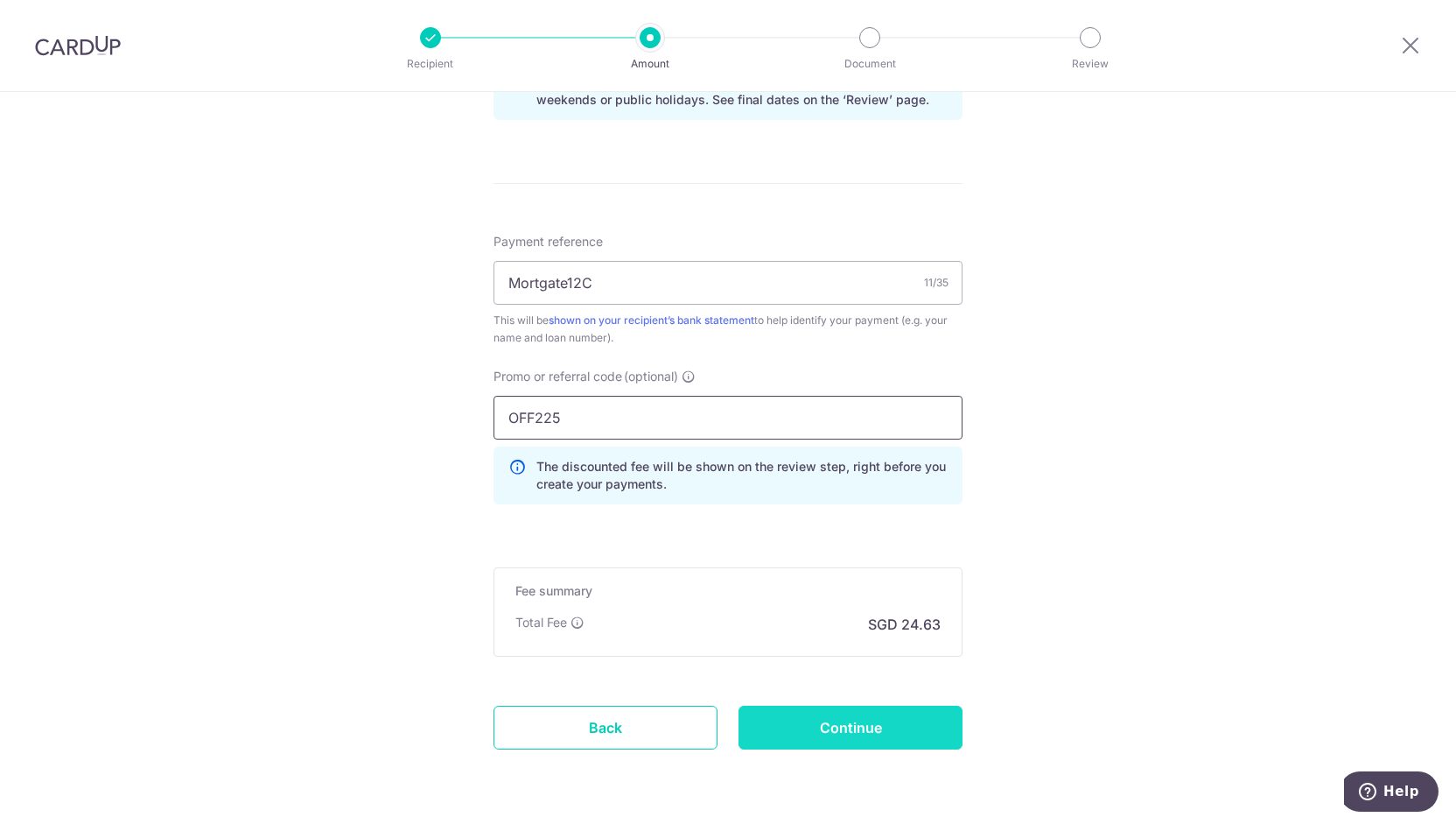
type input "OFF225"
click at [755, 724] on input "Continue" at bounding box center [850, 727] width 224 height 44
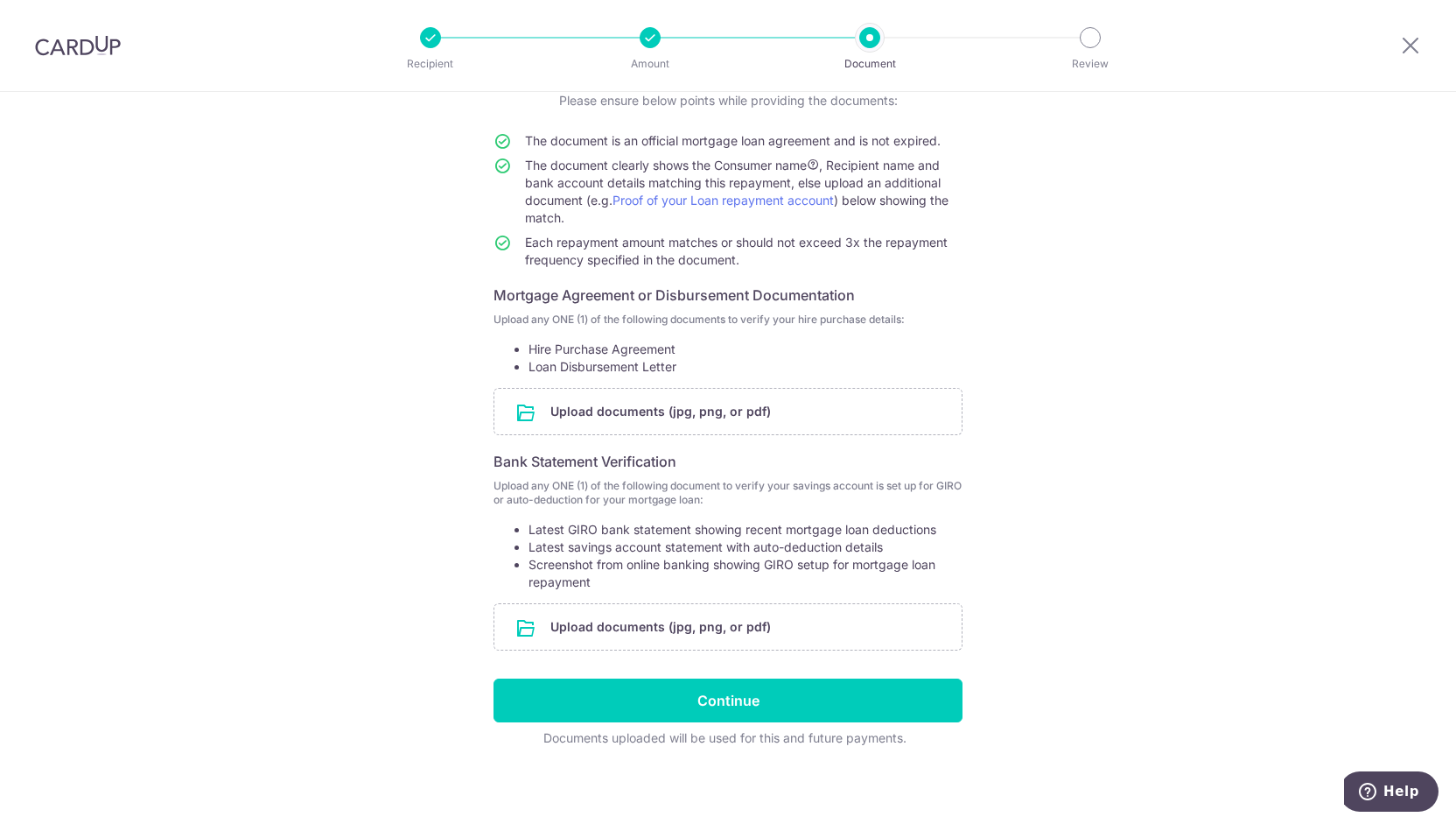
scroll to position [135, 0]
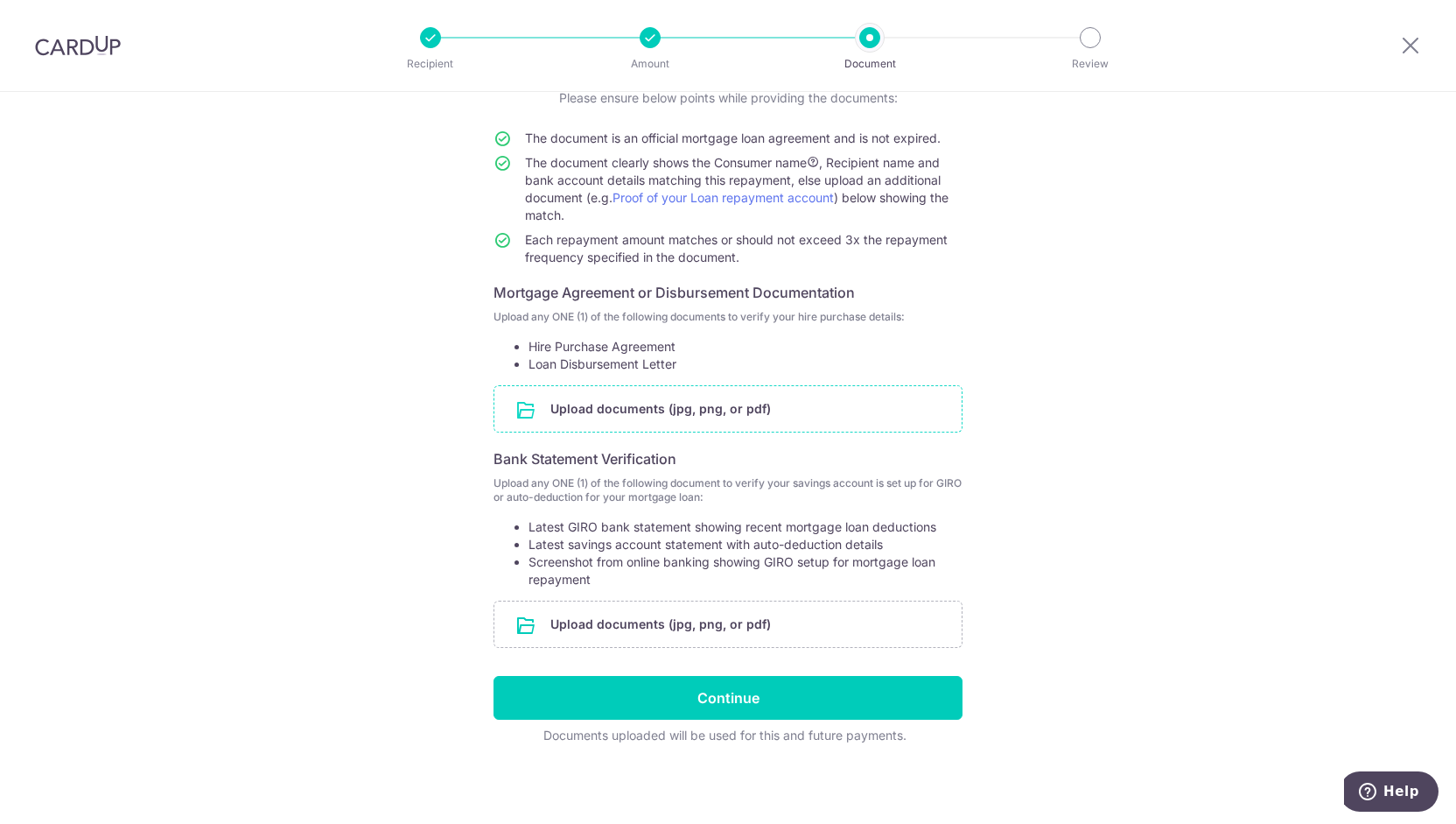
click at [720, 410] on input "file" at bounding box center [727, 408] width 467 height 45
click at [673, 624] on input "file" at bounding box center [727, 624] width 467 height 45
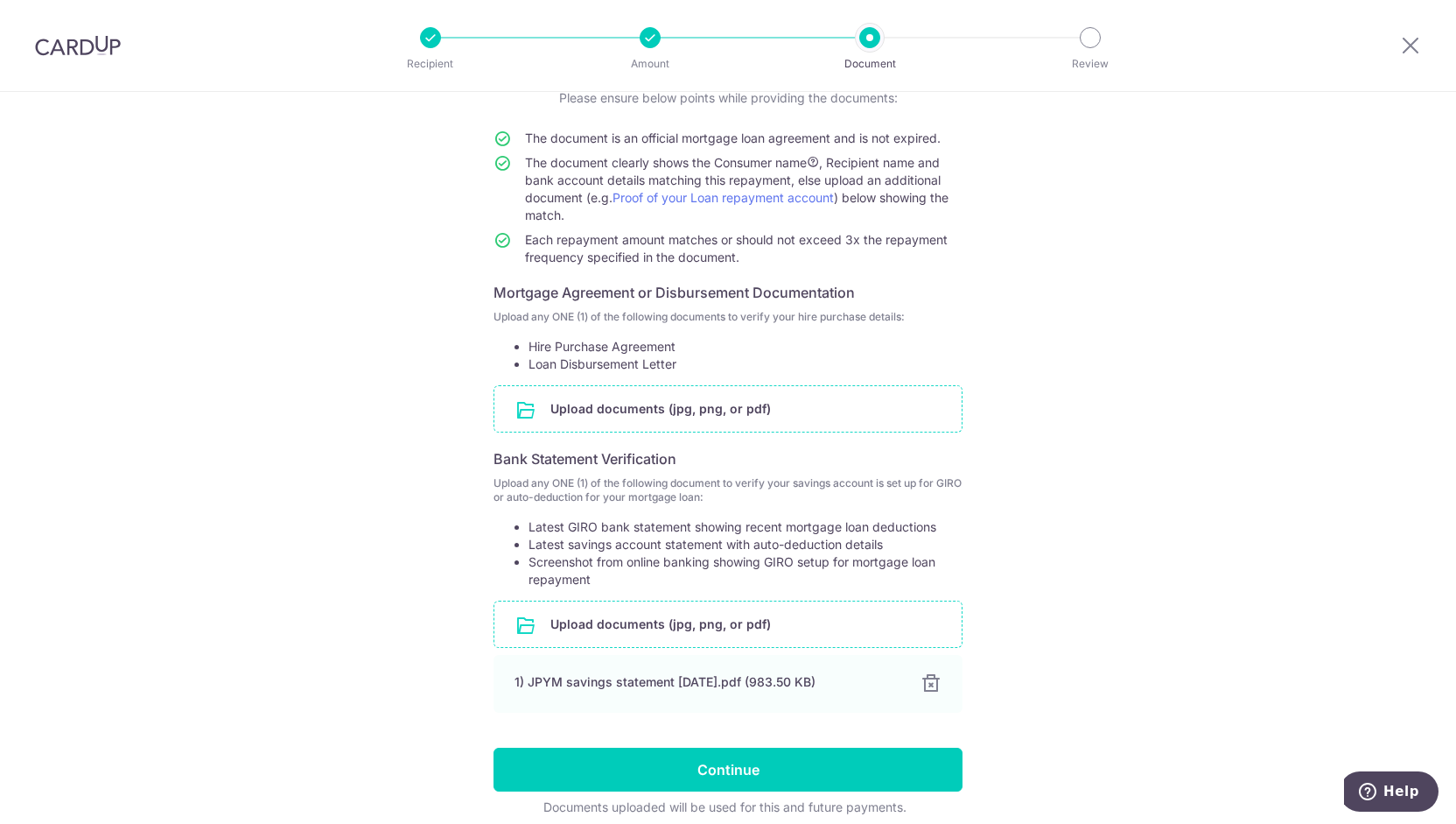
click at [600, 413] on input "file" at bounding box center [727, 408] width 467 height 45
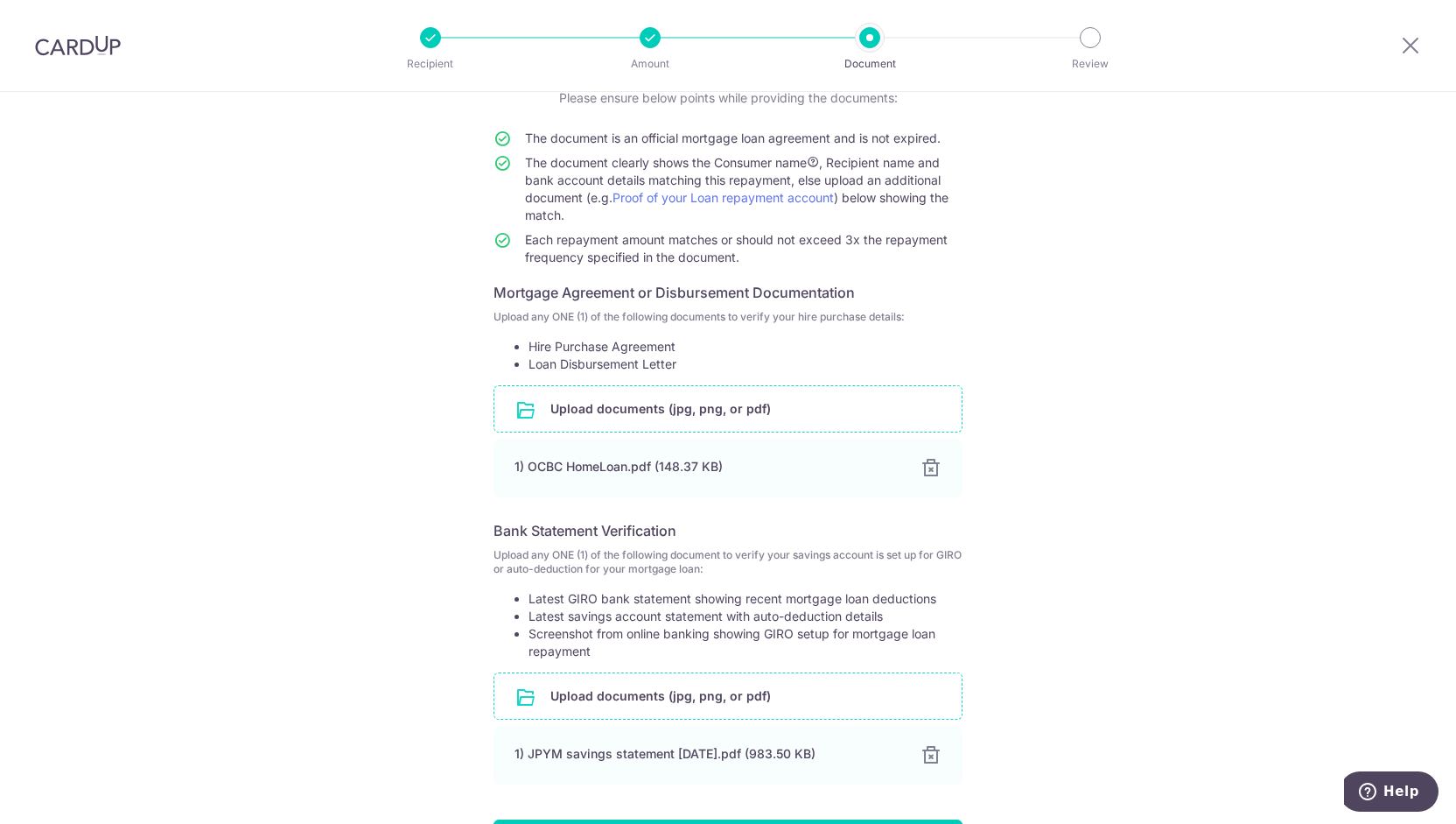
click at [637, 399] on input "file" at bounding box center [727, 408] width 467 height 45
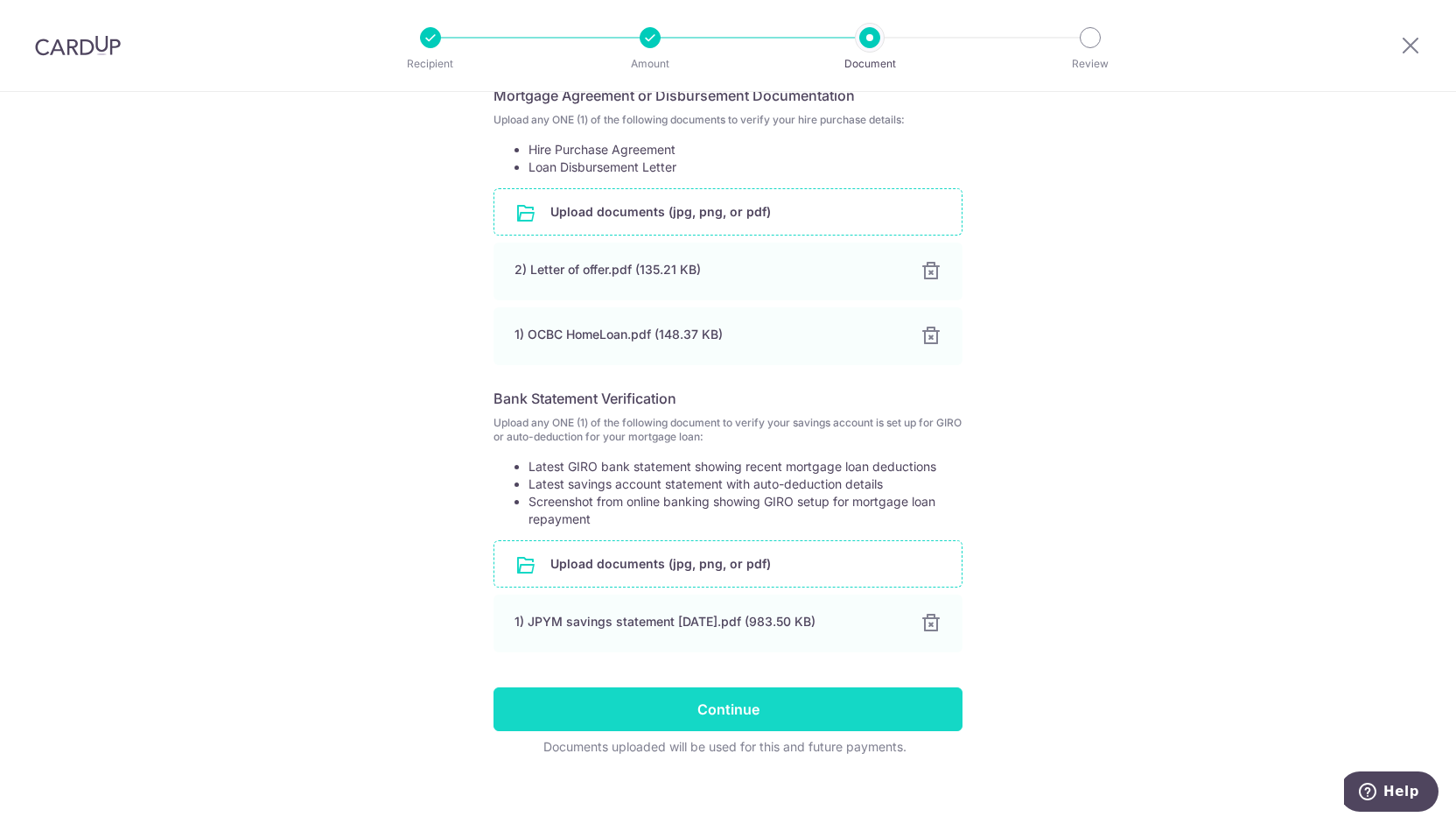
scroll to position [344, 0]
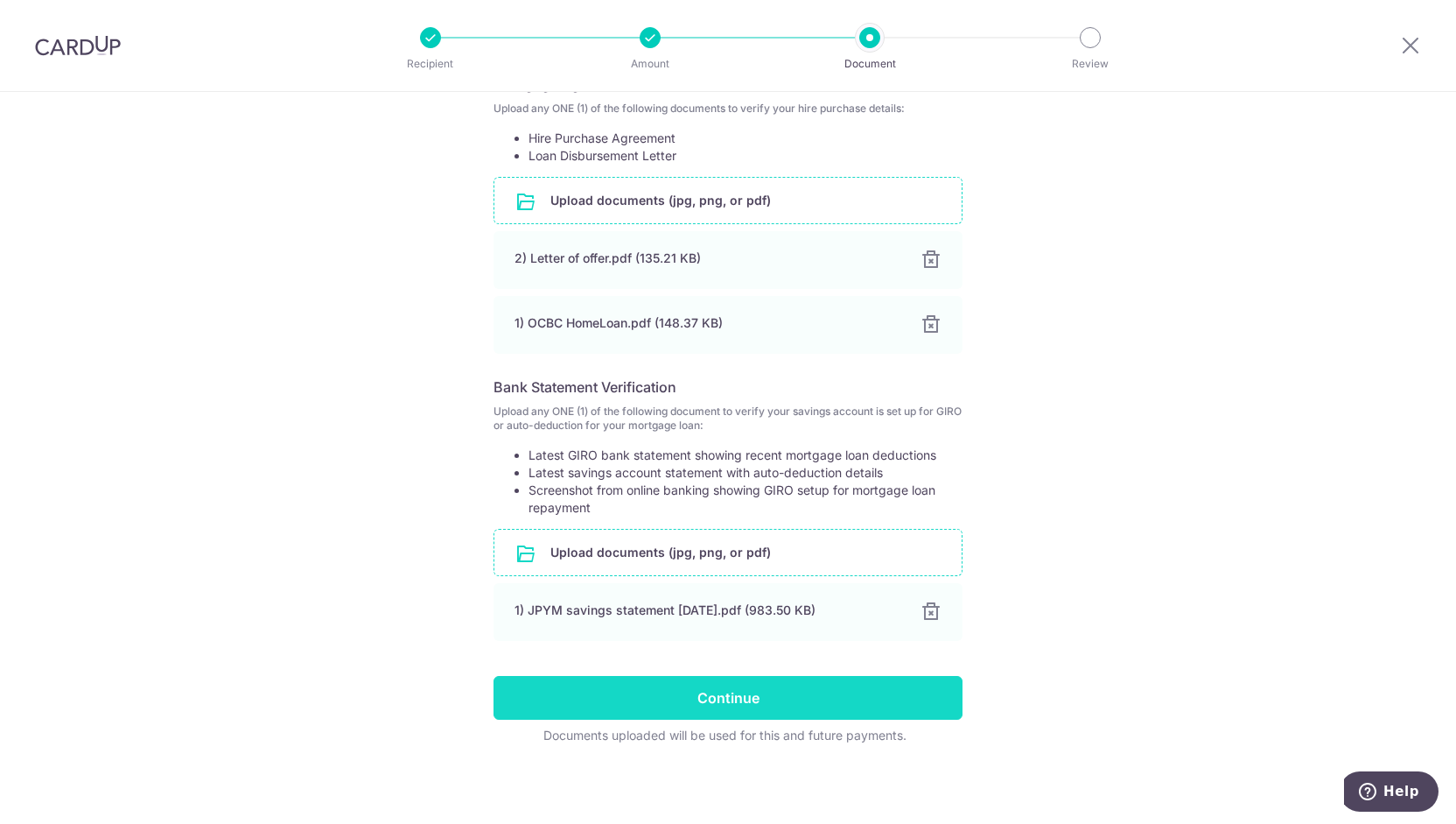
click at [660, 708] on input "Continue" at bounding box center [727, 697] width 469 height 44
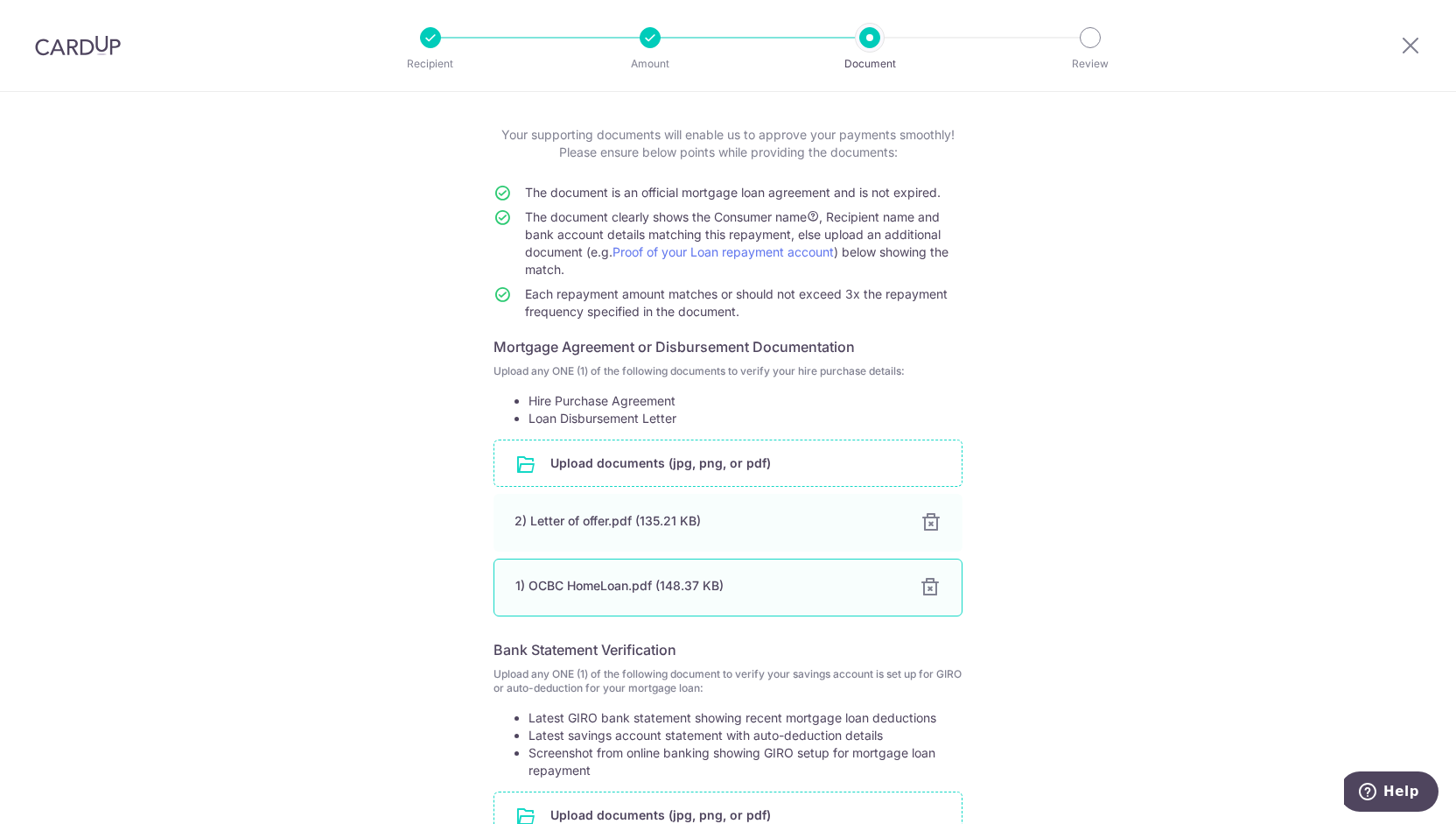
scroll to position [0, 0]
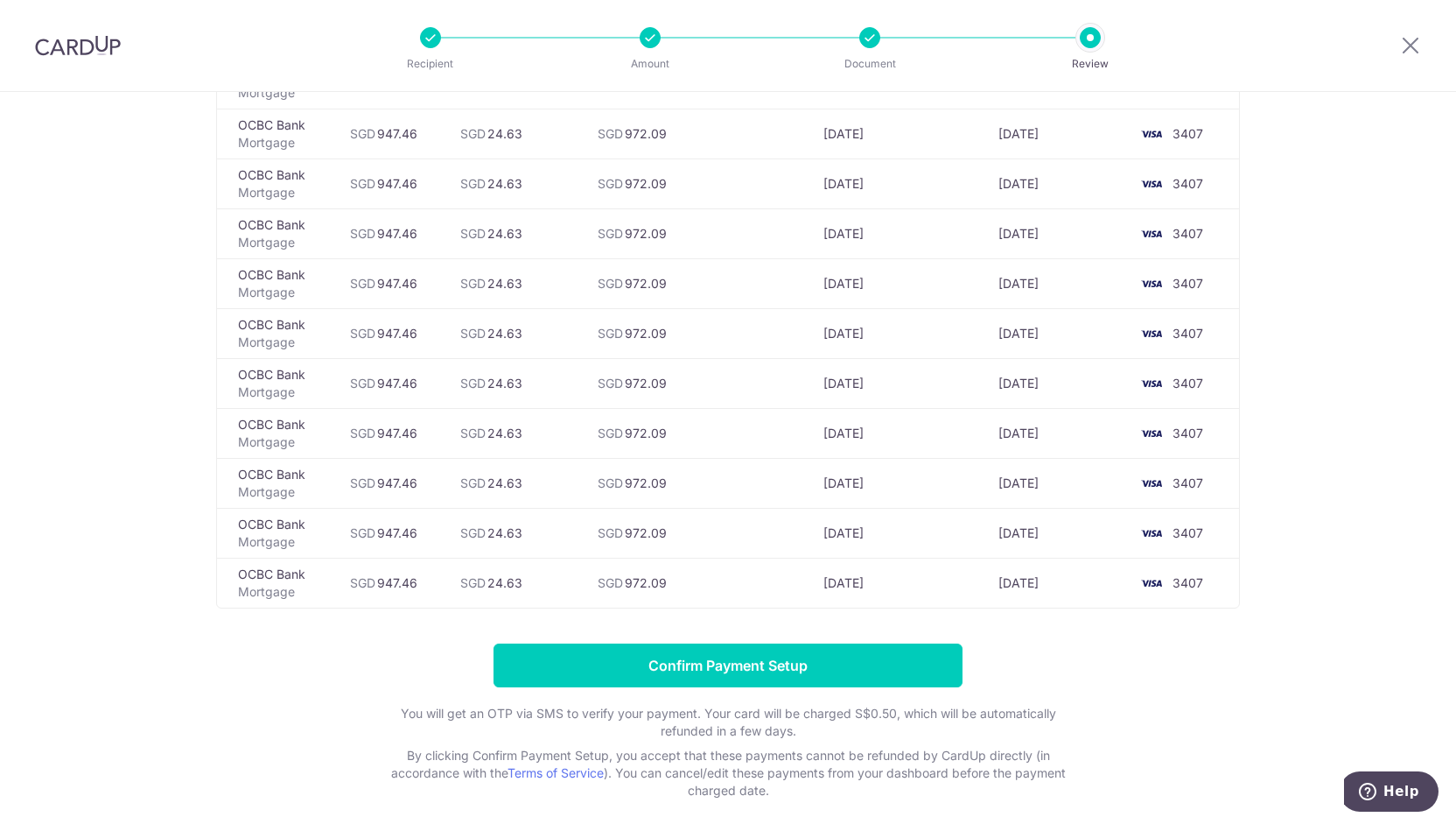
scroll to position [5841, 0]
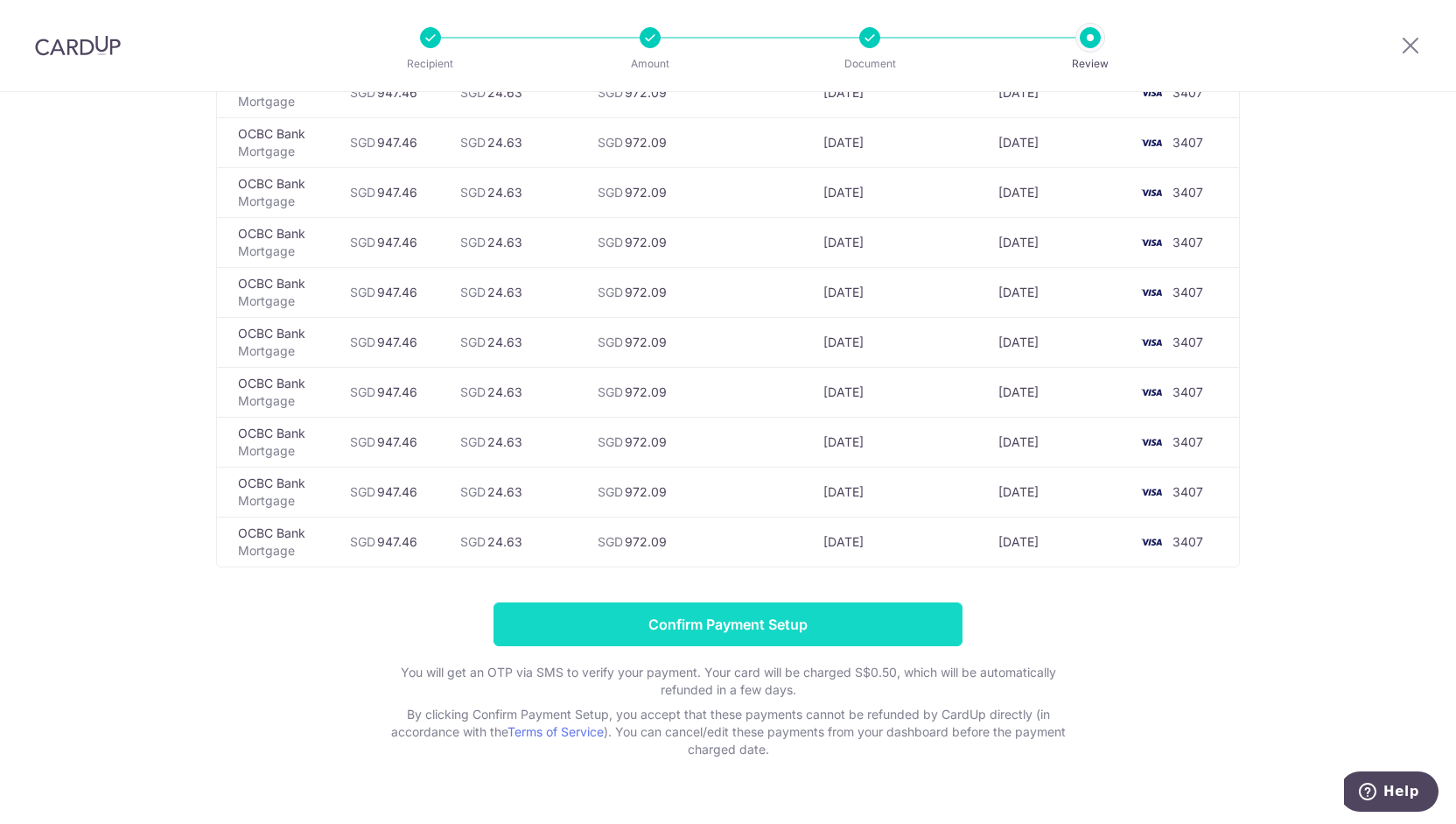
click at [838, 602] on input "Confirm Payment Setup" at bounding box center [727, 624] width 469 height 44
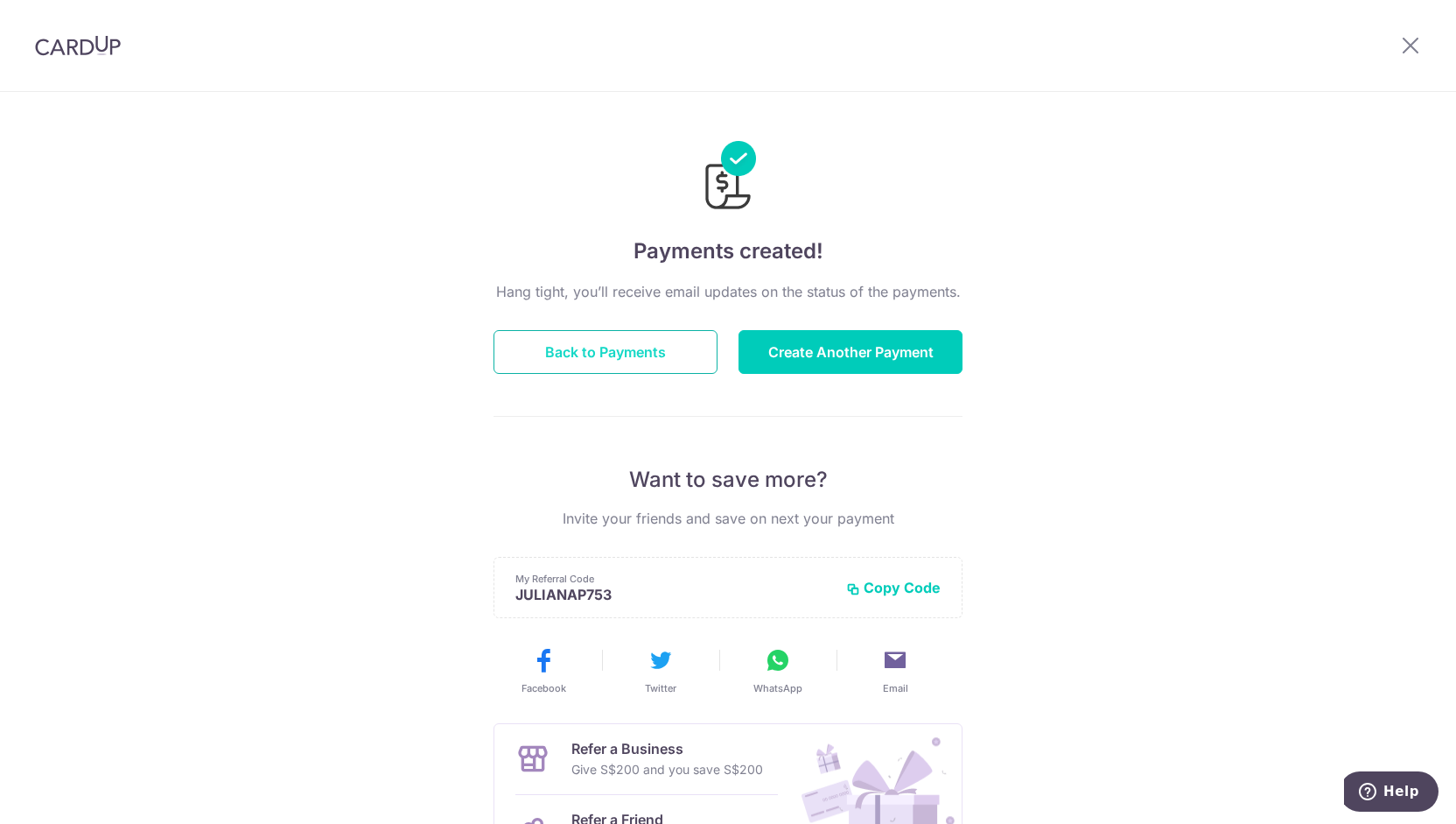
click at [627, 364] on button "Back to Payments" at bounding box center [605, 351] width 224 height 44
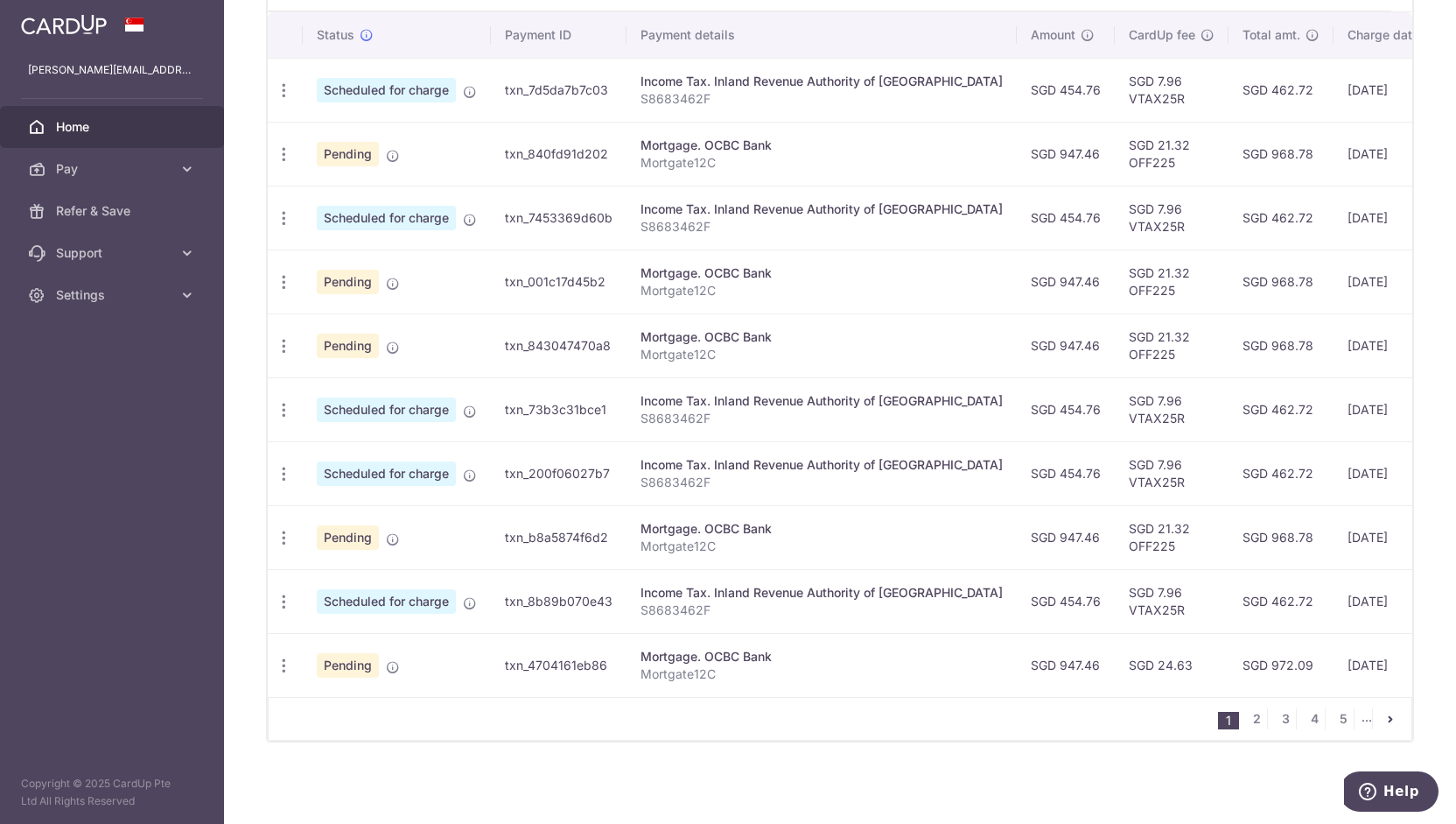
scroll to position [529, 0]
click at [1249, 717] on link "2" at bounding box center [1256, 718] width 21 height 21
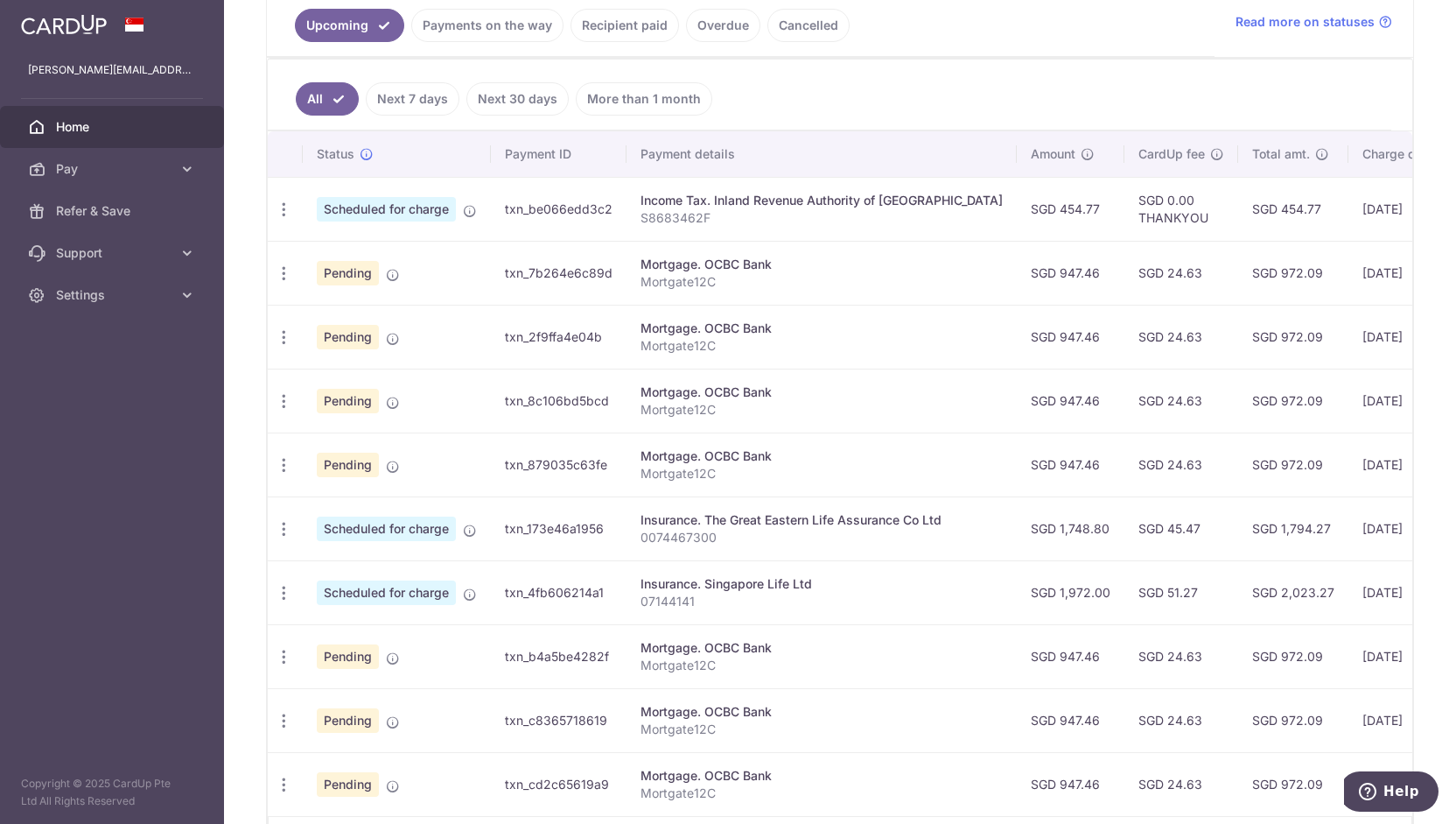
scroll to position [438, 0]
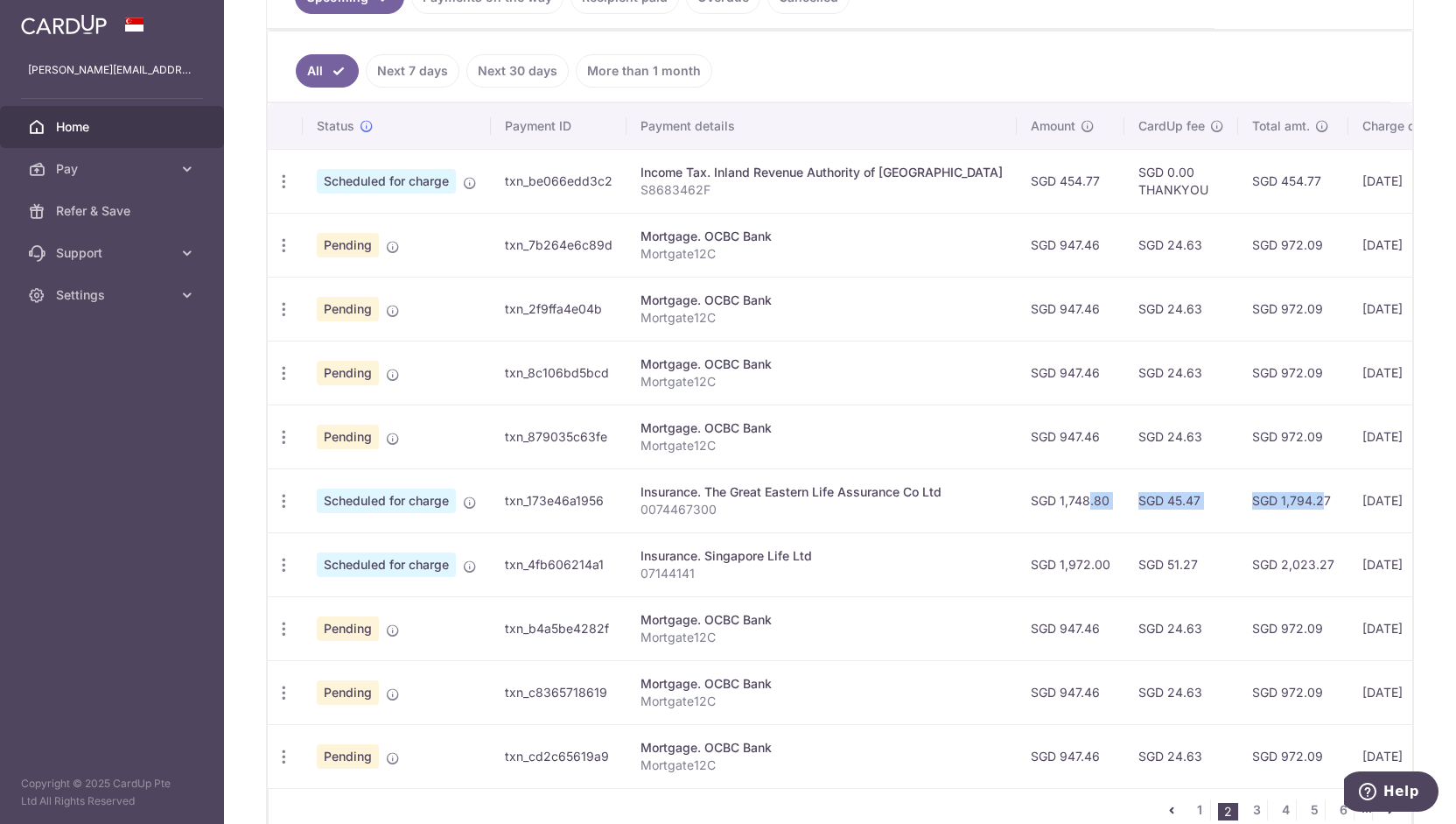
drag, startPoint x: 1006, startPoint y: 491, endPoint x: 1228, endPoint y: 505, distance: 222.4
click at [1228, 505] on tr "Update payment Cancel payment Scheduled for charge txn_173e46a1956 Insurance. T…" at bounding box center [984, 499] width 1432 height 63
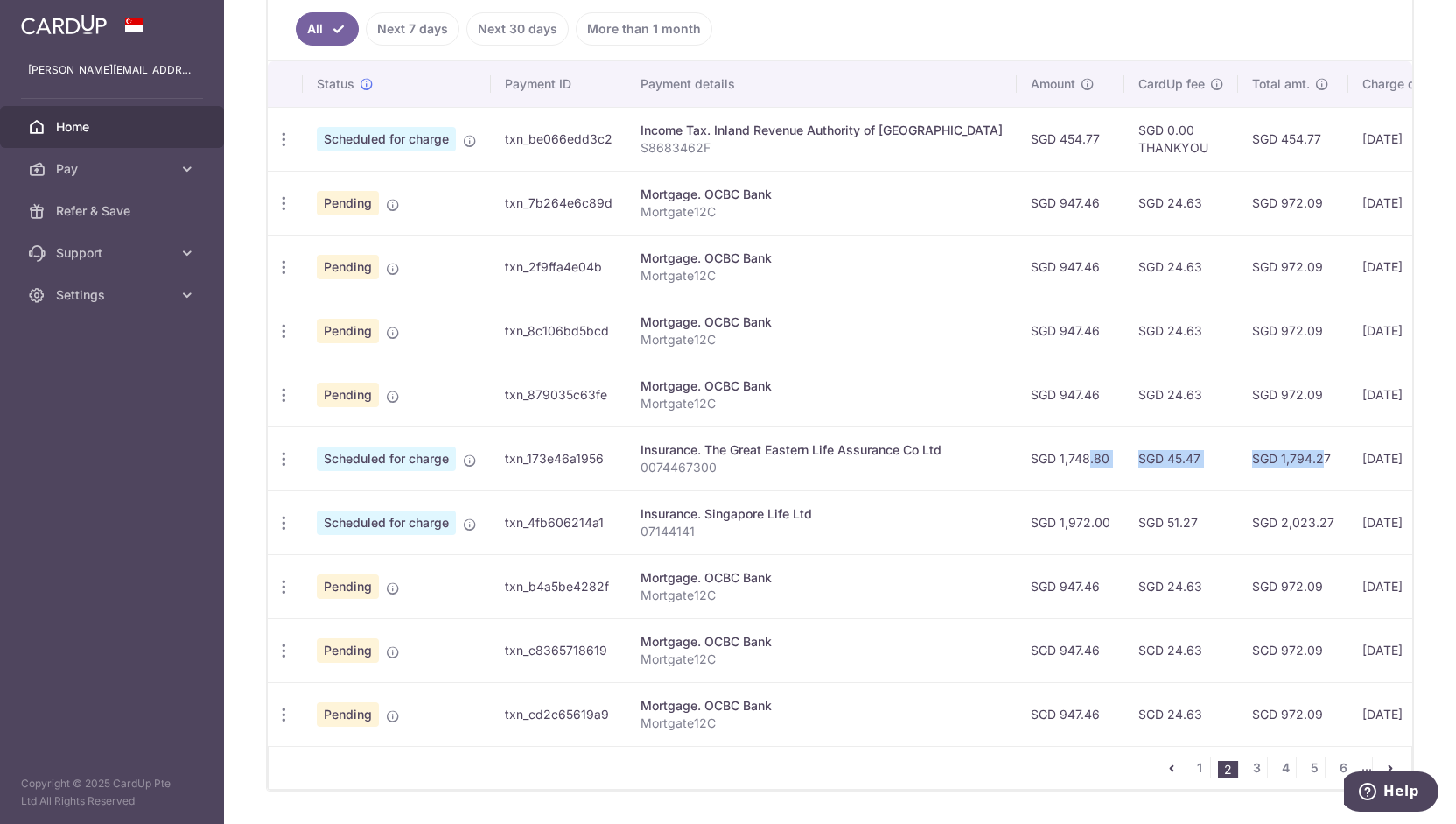
scroll to position [529, 0]
